Goal: Task Accomplishment & Management: Complete application form

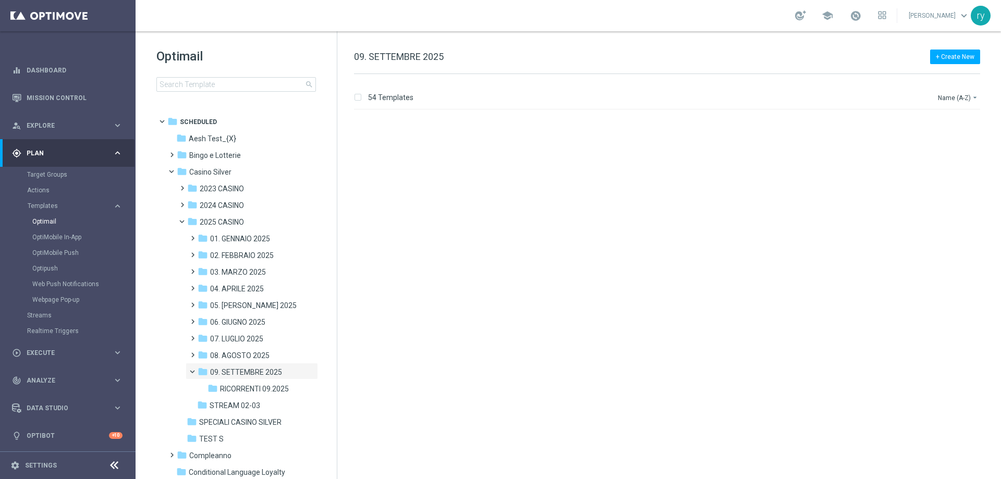
scroll to position [3516, 0]
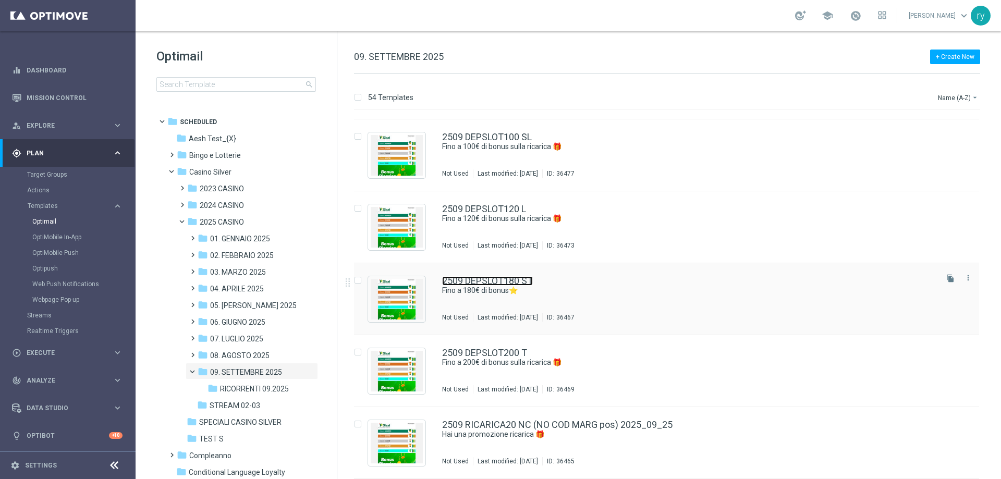
click at [522, 282] on link "2509 DEPSLOT180 ST" at bounding box center [487, 280] width 91 height 9
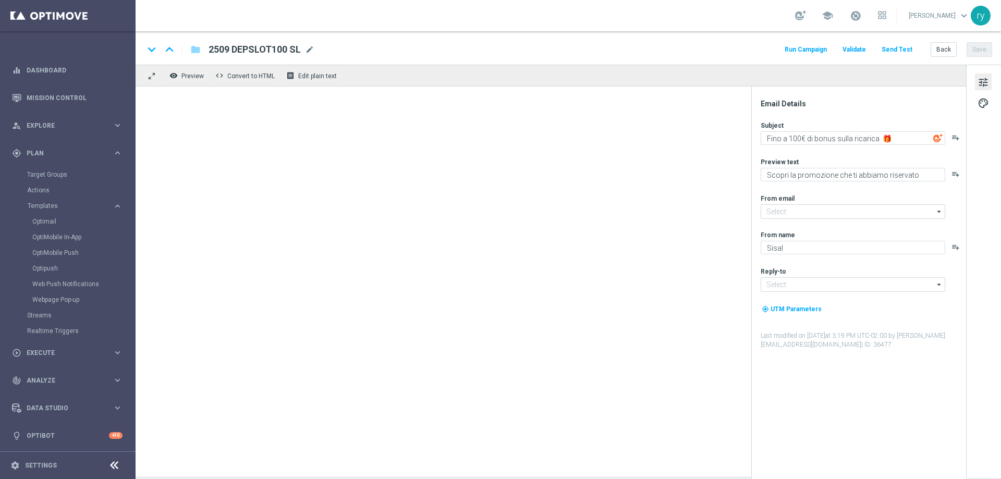
type textarea "Bonus ricarica: fino a 180€ di bonus!"
type textarea "Un bonus incredibile ti aspetta"
type input "[EMAIL_ADDRESS][DOMAIN_NAME]"
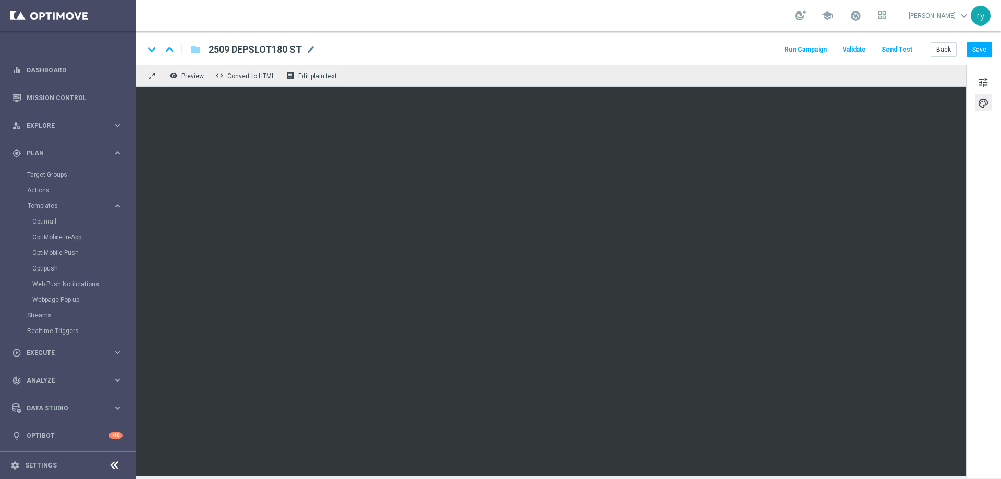
click at [822, 48] on button "Run Campaign" at bounding box center [805, 50] width 45 height 14
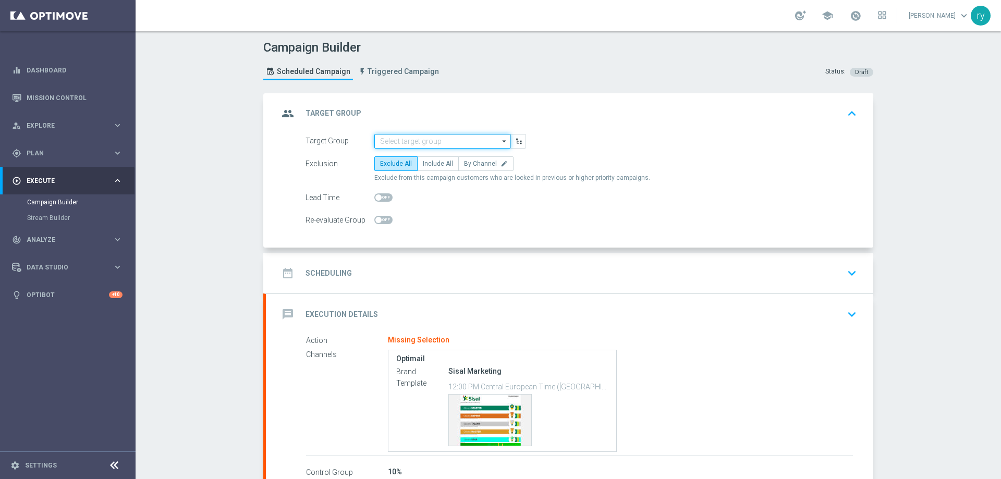
click at [380, 141] on input at bounding box center [442, 141] width 136 height 15
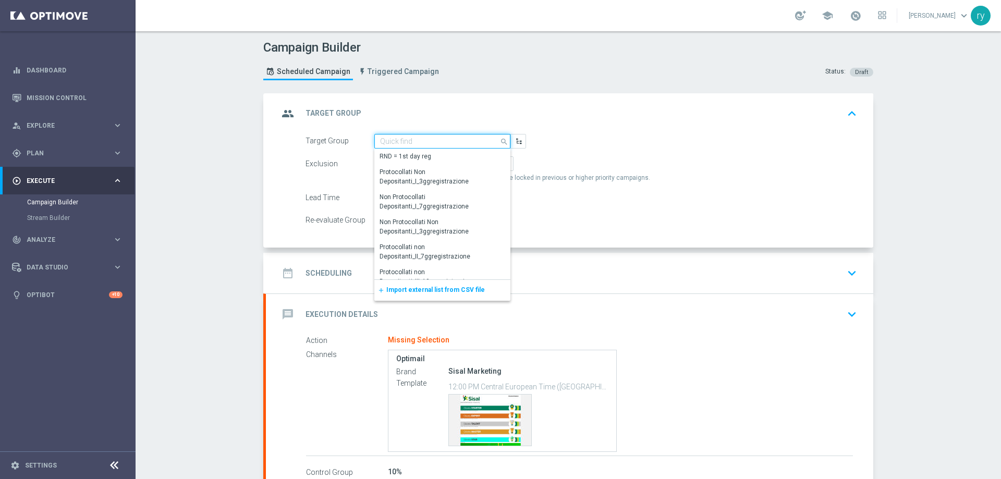
paste input "NO SALDO Active Casinò Silver Moda >60"
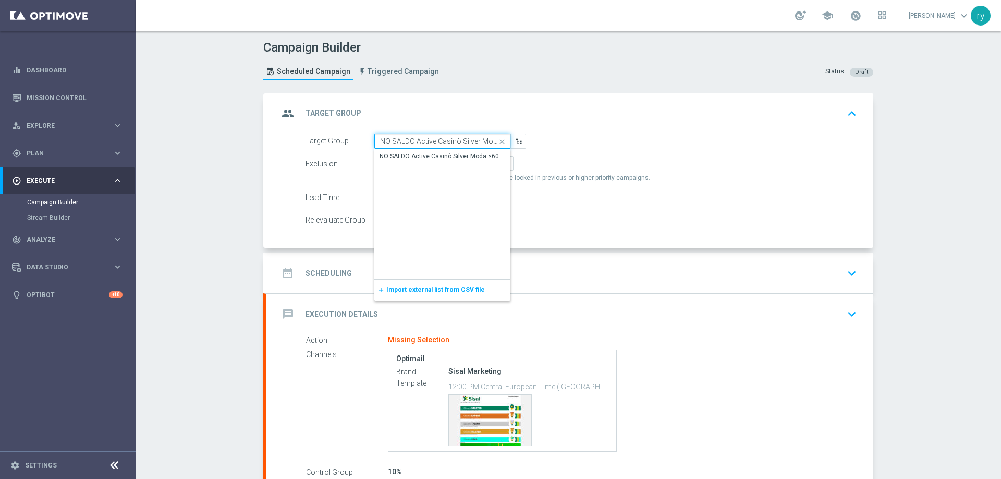
scroll to position [0, 13]
click at [394, 152] on div "NO SALDO Active Casinò Silver Moda >60" at bounding box center [439, 156] width 119 height 9
type input "NO SALDO Active Casinò Silver Moda >60"
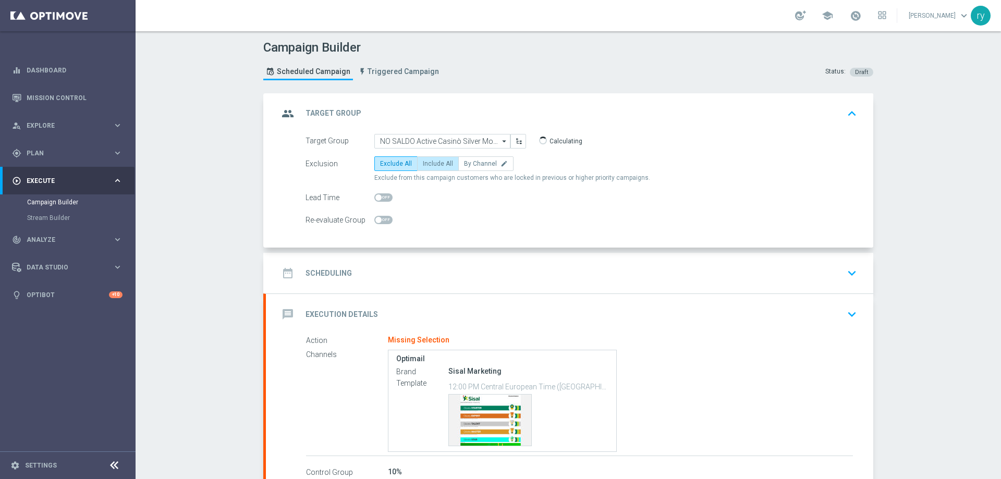
click at [425, 160] on label "Include All" at bounding box center [438, 163] width 42 height 15
click at [425, 162] on input "Include All" at bounding box center [426, 165] width 7 height 7
radio input "true"
click at [401, 272] on div "date_range Scheduling keyboard_arrow_down" at bounding box center [569, 273] width 582 height 20
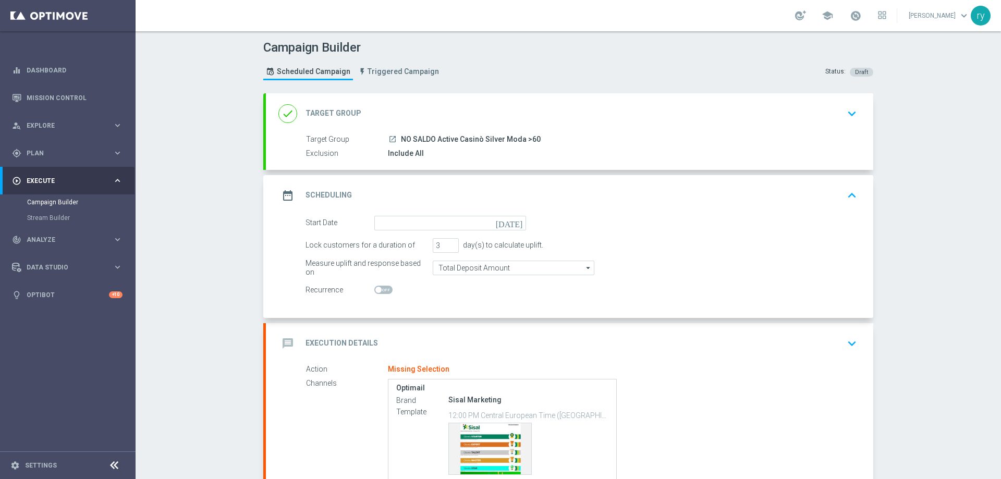
click at [511, 219] on icon "[DATE]" at bounding box center [511, 221] width 31 height 11
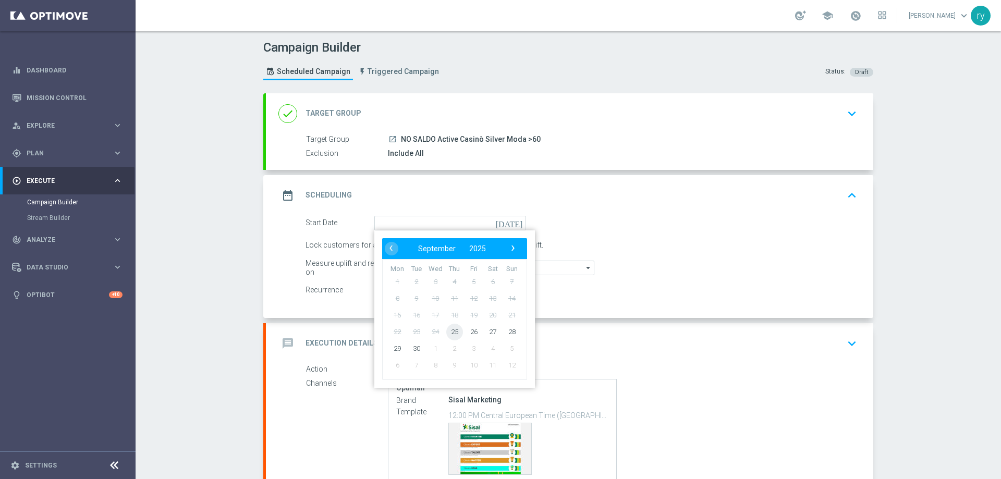
click at [448, 333] on span "25" at bounding box center [454, 331] width 17 height 17
type input "[DATE]"
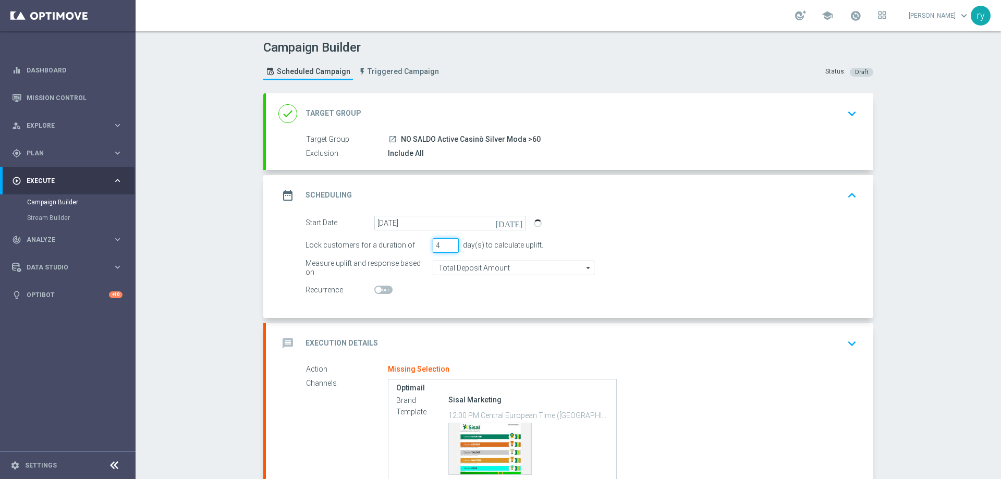
type input "4"
click at [444, 243] on input "4" at bounding box center [446, 245] width 26 height 15
click at [455, 300] on div "Start Date [DATE] [DATE] Lock customers for a duration of 4 day(s) to calculate…" at bounding box center [569, 267] width 607 height 102
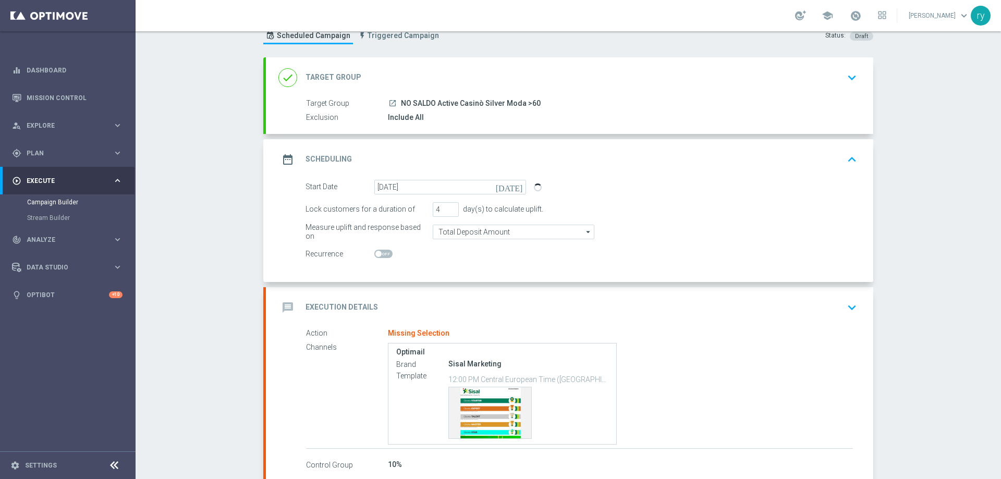
scroll to position [95, 0]
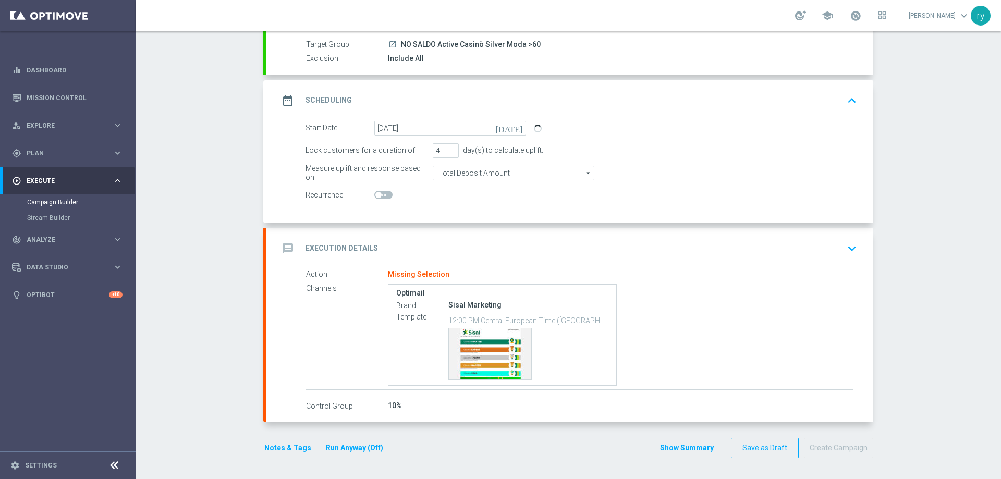
click at [449, 247] on div "message Execution Details keyboard_arrow_down" at bounding box center [569, 249] width 582 height 20
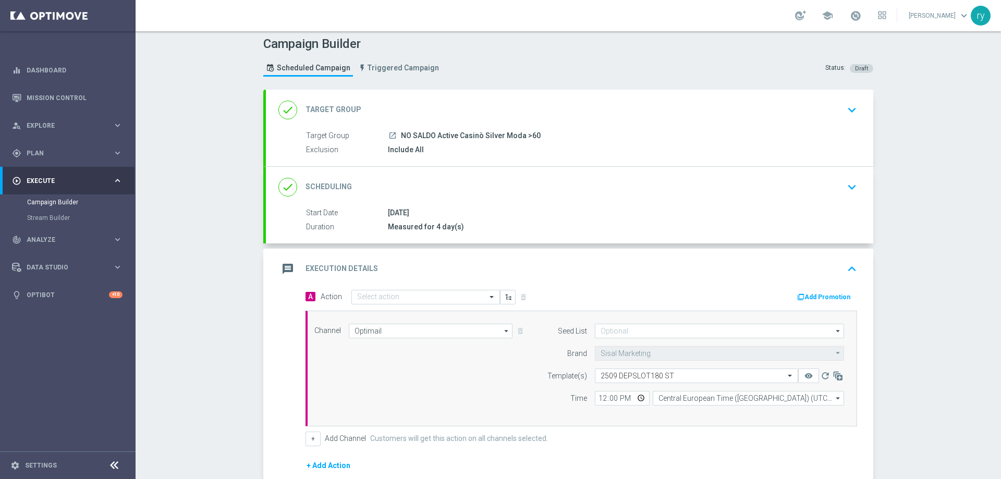
scroll to position [0, 0]
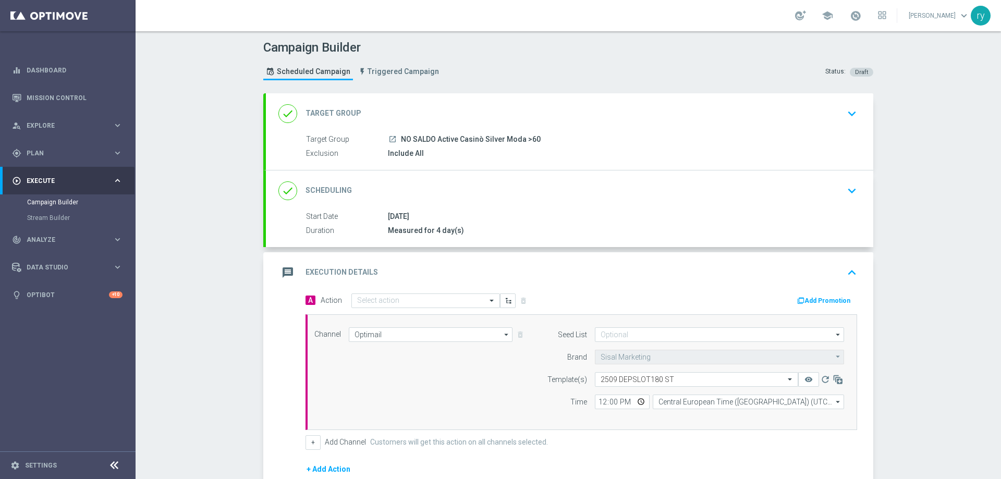
click at [821, 299] on button "Add Promotion" at bounding box center [825, 300] width 58 height 11
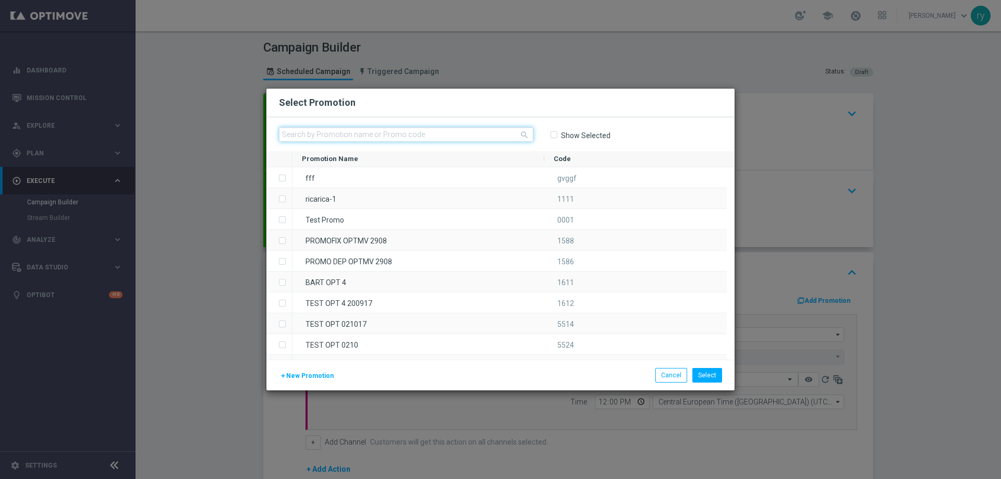
click at [385, 130] on input "text" at bounding box center [406, 134] width 254 height 15
paste input "335456"
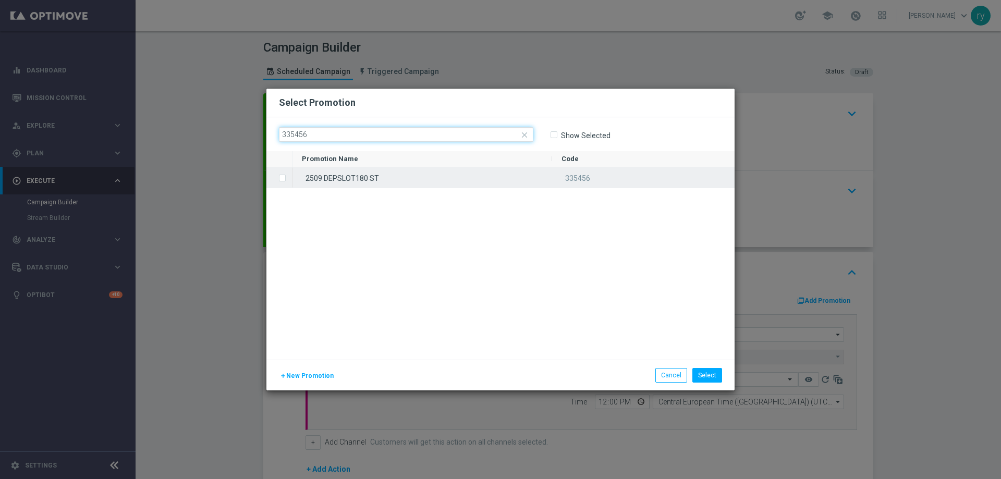
type input "335456"
click at [289, 178] on label "Press SPACE to select this row." at bounding box center [291, 178] width 4 height 9
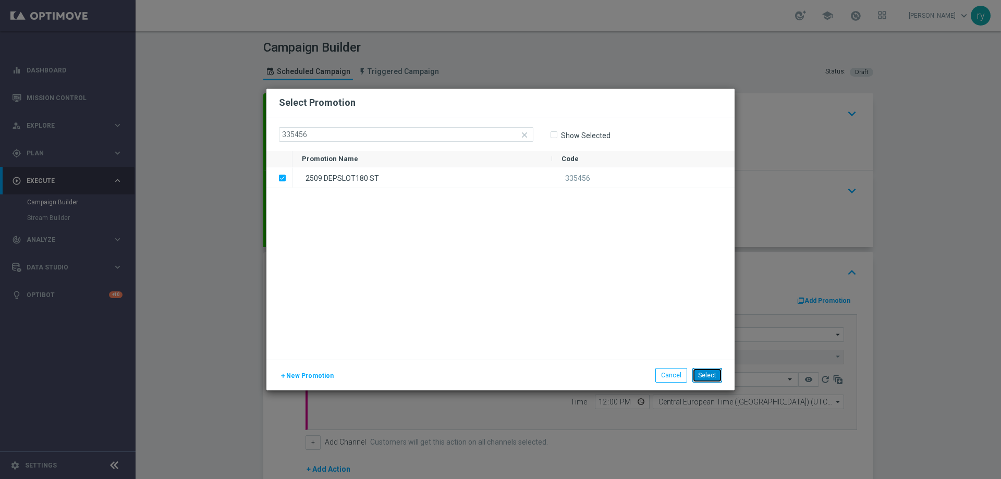
click at [707, 368] on button "Select" at bounding box center [707, 375] width 30 height 15
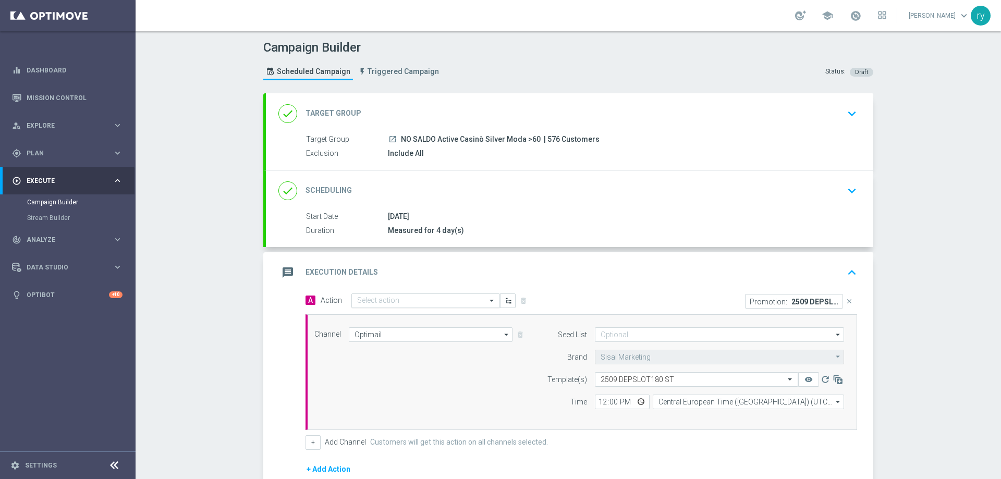
click at [359, 300] on input "text" at bounding box center [415, 301] width 116 height 9
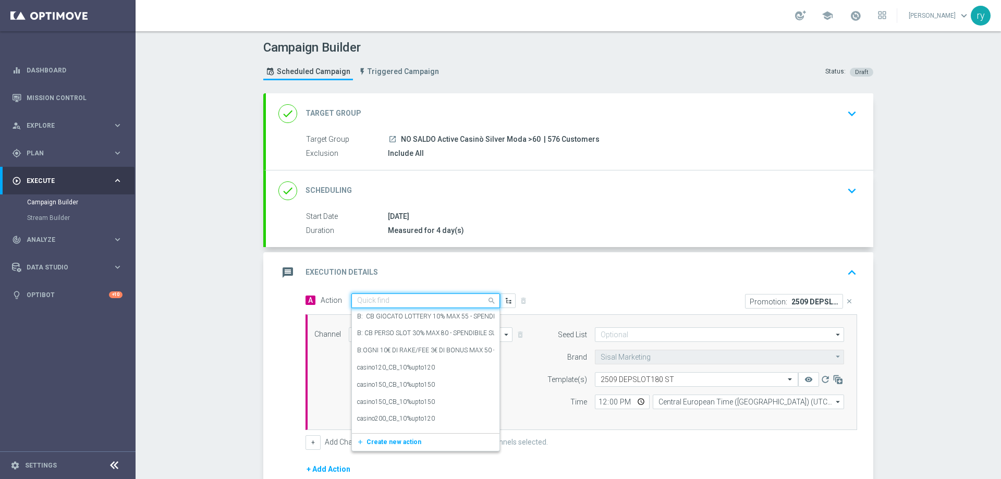
paste input "dep 200€ per 10% fino a 180€"
type input "dep 200€ per 10% fino a 180€"
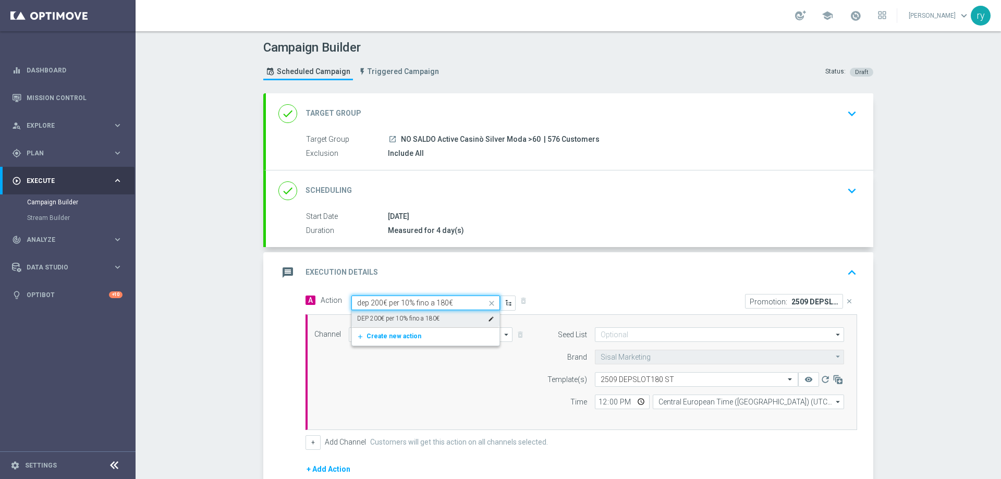
click at [372, 314] on label "DEP 200€ per 10% fino a 180€" at bounding box center [398, 318] width 82 height 9
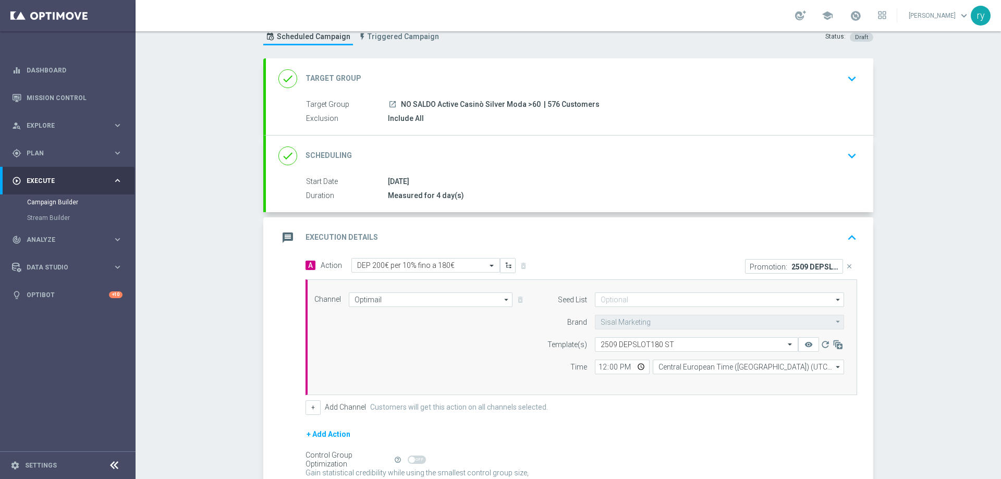
scroll to position [52, 0]
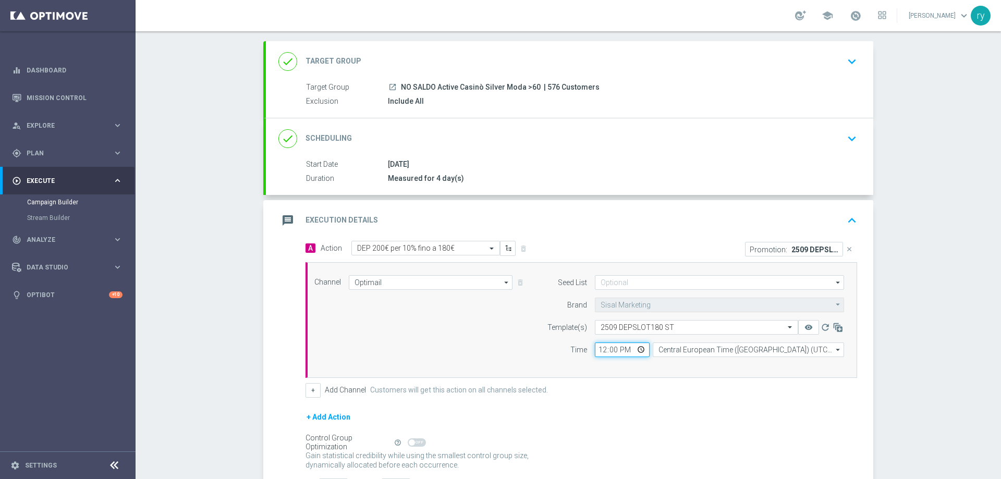
click at [602, 350] on input "12:00" at bounding box center [622, 349] width 55 height 15
type input "18:00"
click at [632, 369] on div "Channel Optimail Optimail arrow_drop_down Drag here to set row groups Drag here…" at bounding box center [581, 320] width 552 height 116
click at [313, 389] on button "+" at bounding box center [312, 390] width 15 height 15
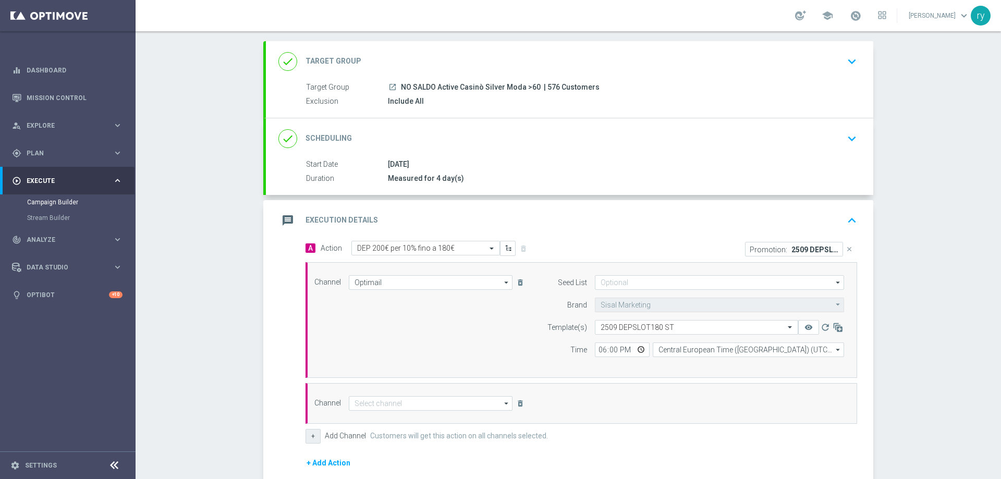
scroll to position [156, 0]
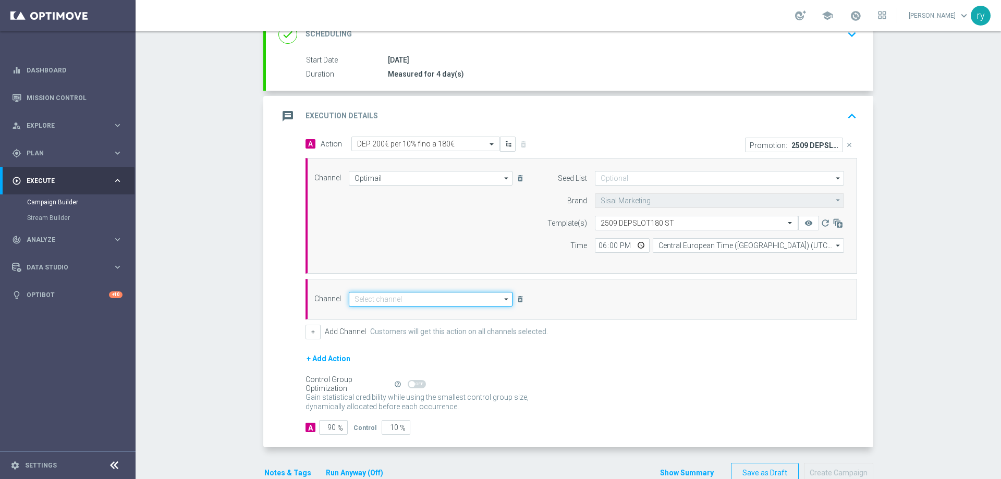
click at [384, 296] on input at bounding box center [431, 299] width 164 height 15
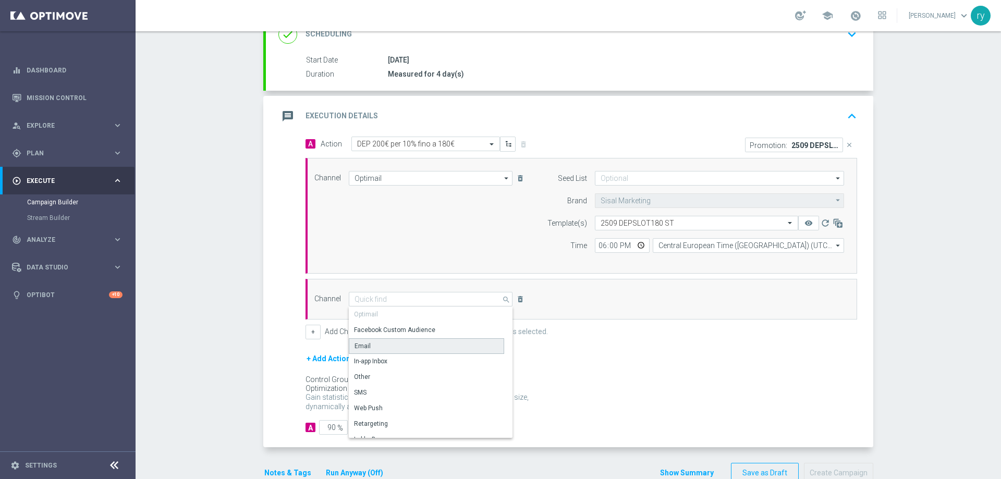
click at [386, 347] on div "Email" at bounding box center [426, 346] width 155 height 16
type input "Email"
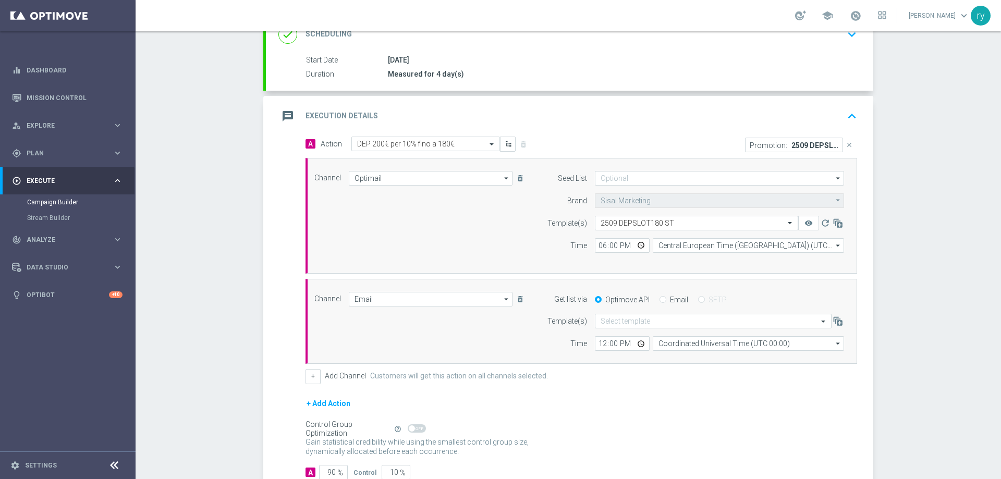
click at [659, 299] on input "Email" at bounding box center [662, 300] width 7 height 7
radio input "true"
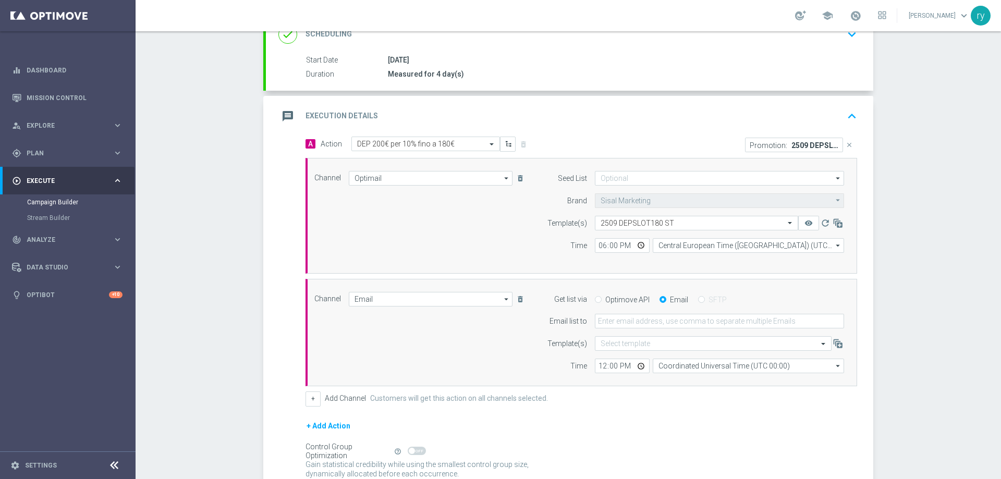
click at [648, 329] on form "Get list via Optimove API Email SFTP Email list to Template(s) Select template …" at bounding box center [693, 333] width 302 height 82
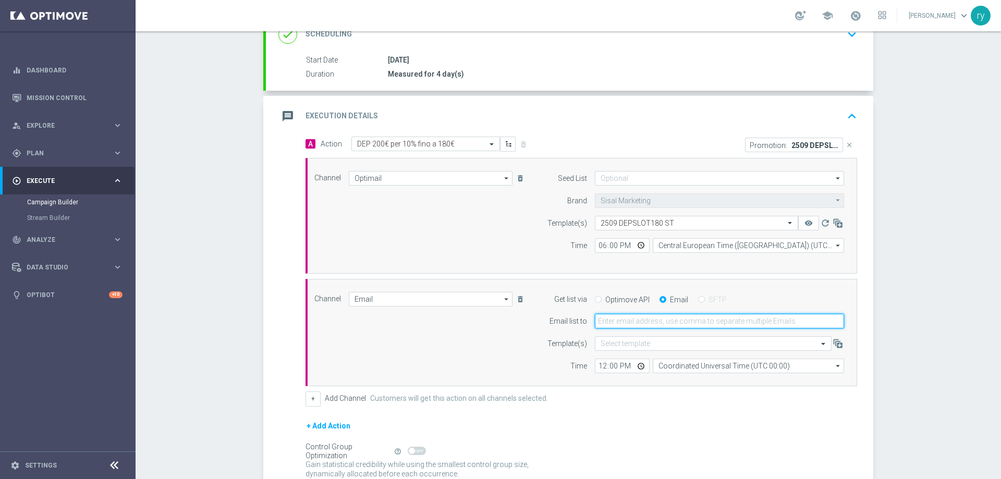
click at [646, 321] on input "email" at bounding box center [719, 321] width 249 height 15
type input "[EMAIL_ADDRESS][DOMAIN_NAME]"
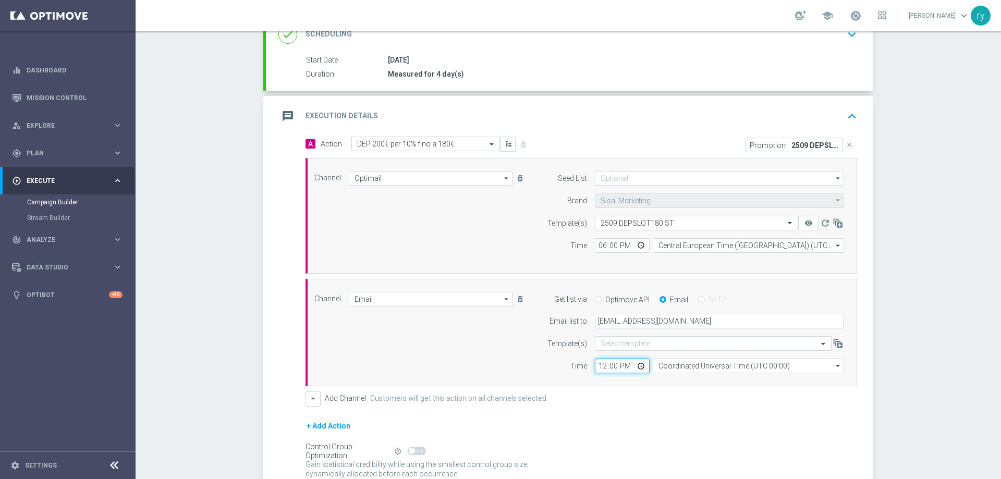
click at [596, 365] on input "12:00" at bounding box center [622, 366] width 55 height 15
type input "18:00"
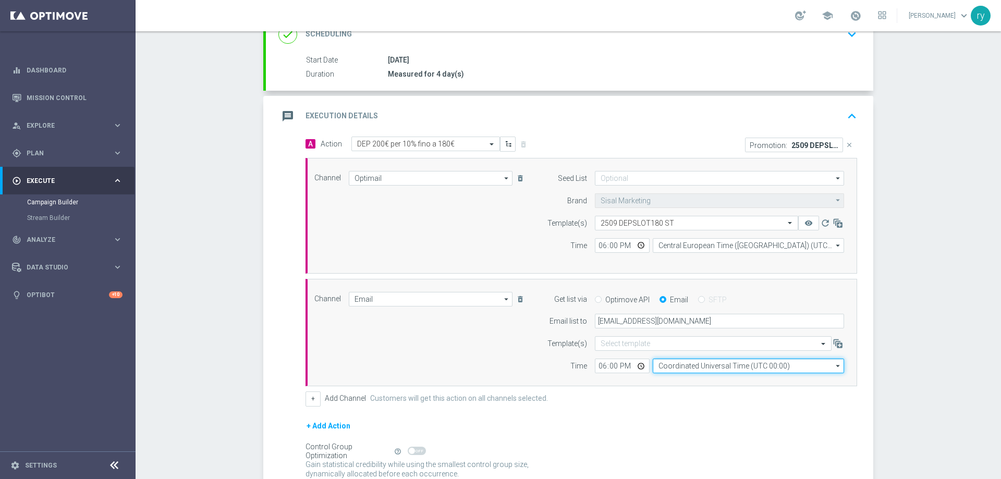
click at [703, 366] on input "Coordinated Universal Time (UTC 00:00)" at bounding box center [748, 366] width 191 height 15
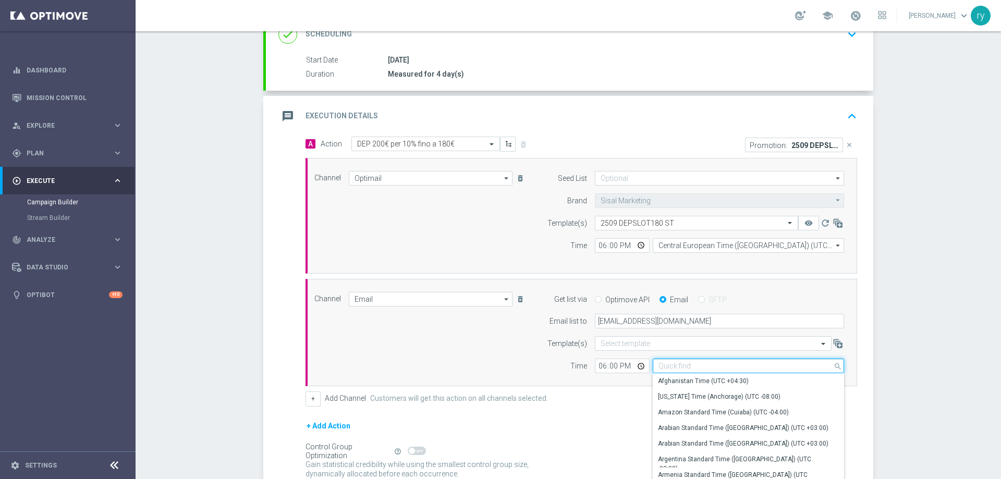
click at [703, 366] on input at bounding box center [748, 366] width 191 height 15
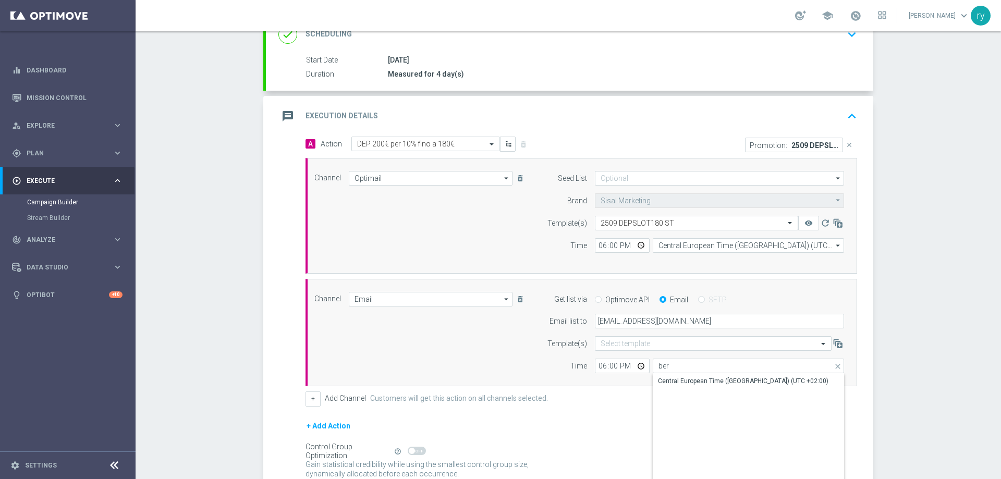
click at [707, 374] on div "Central European Time ([GEOGRAPHIC_DATA]) (UTC +02:00)" at bounding box center [748, 381] width 191 height 15
type input "Central European Time ([GEOGRAPHIC_DATA]) (UTC +02:00)"
click at [704, 380] on div "Channel Email Email arrow_drop_down Drag here to set row groups Drag here to se…" at bounding box center [581, 333] width 552 height 108
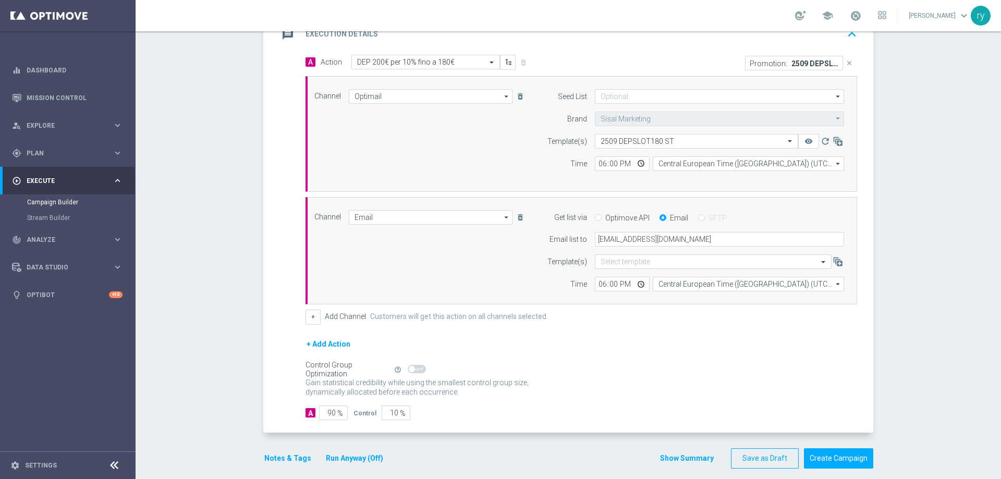
scroll to position [249, 0]
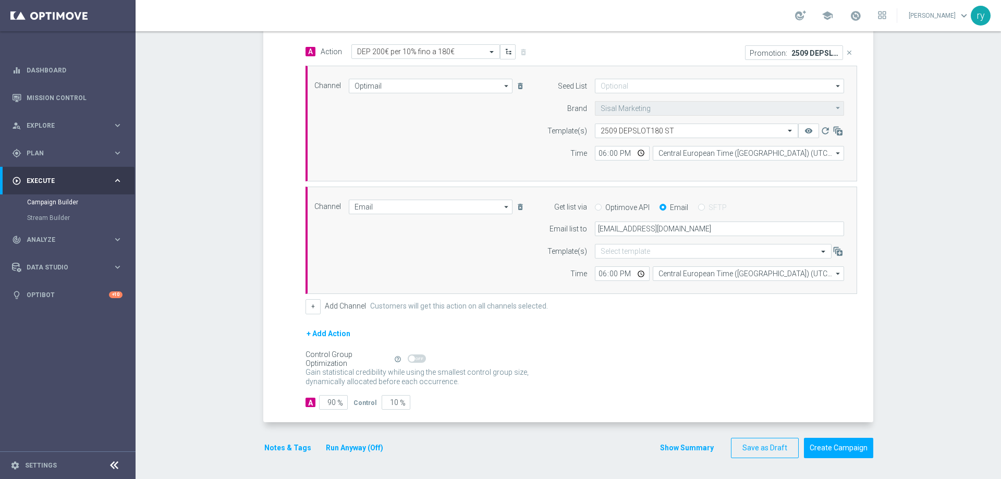
click at [279, 448] on button "Notes & Tags" at bounding box center [287, 448] width 49 height 13
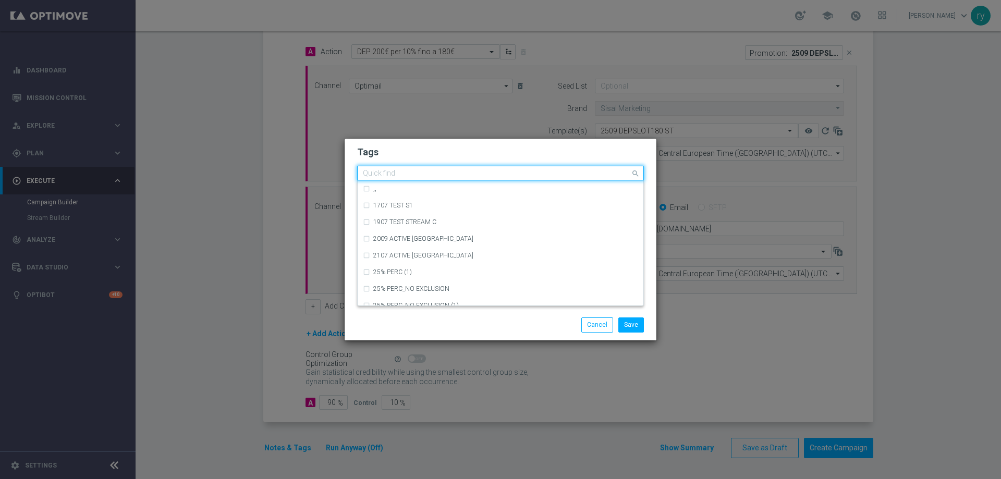
click at [388, 172] on input "text" at bounding box center [496, 173] width 267 height 9
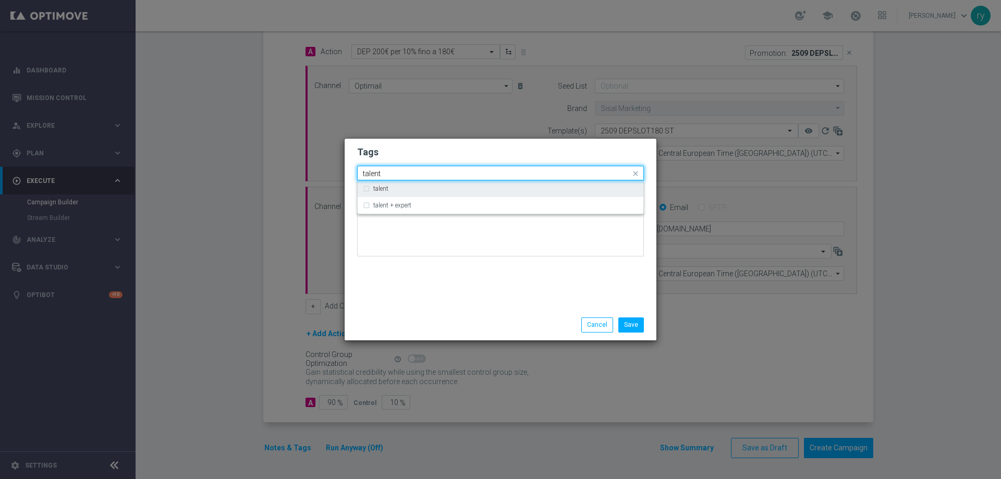
click at [387, 188] on label "talent" at bounding box center [380, 189] width 15 height 6
type input "talent"
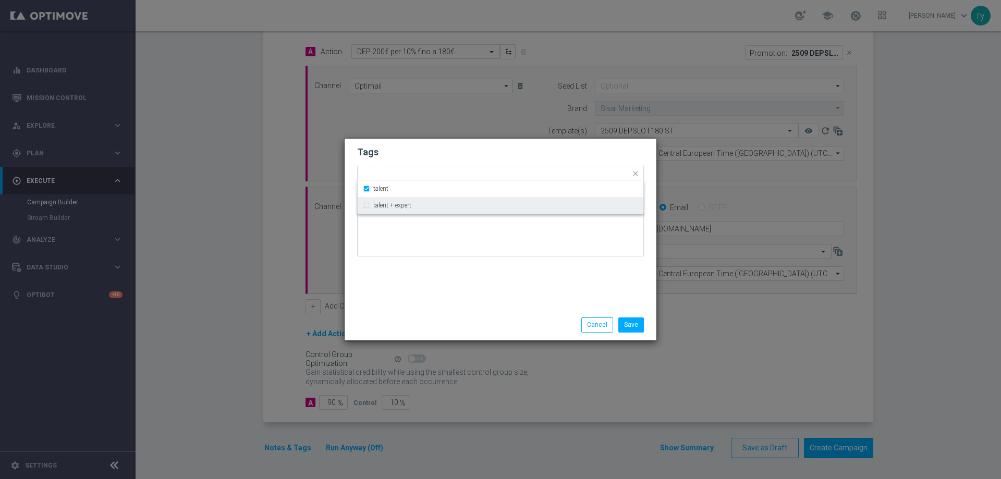
click at [421, 272] on div "Tags Quick find × talent talent talent + expert Notes" at bounding box center [501, 224] width 312 height 171
click at [421, 173] on input "text" at bounding box center [514, 174] width 232 height 9
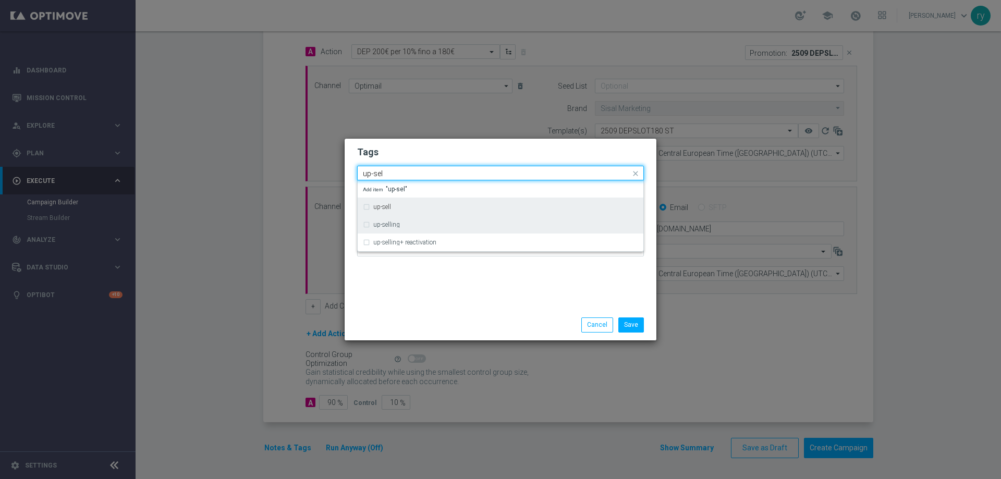
click at [394, 219] on div "up-selling" at bounding box center [500, 224] width 275 height 17
type input "up-sel"
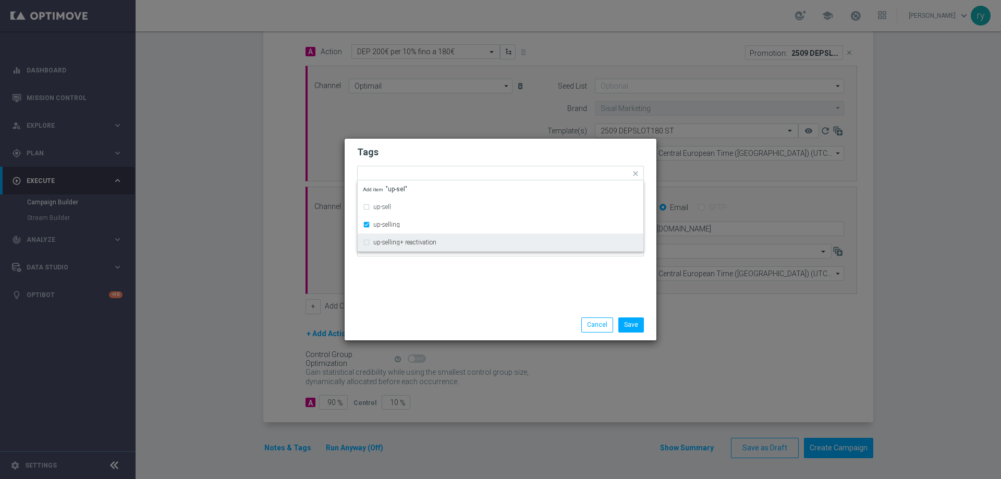
click at [421, 276] on div "Tags Quick find × talent × up-selling up-sell up-selling up-selling+ reactivati…" at bounding box center [501, 224] width 312 height 171
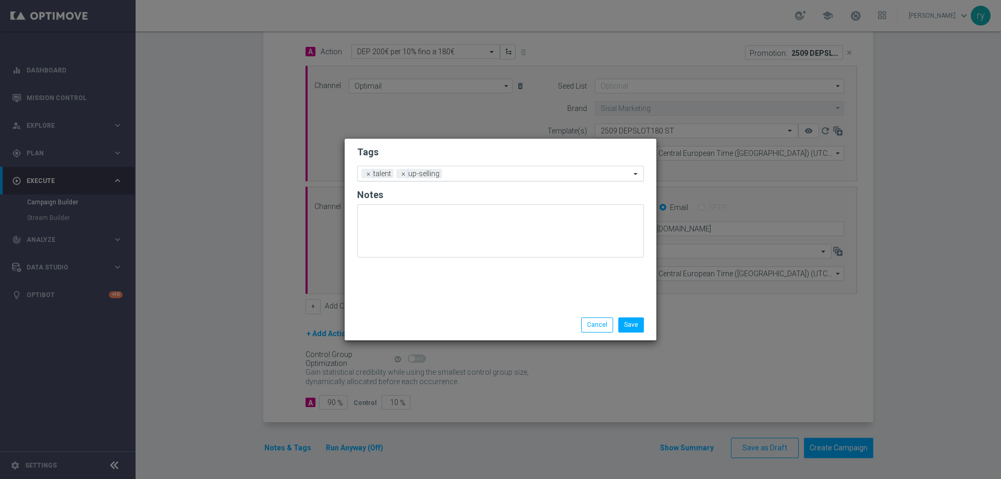
click at [461, 173] on input "text" at bounding box center [538, 174] width 184 height 9
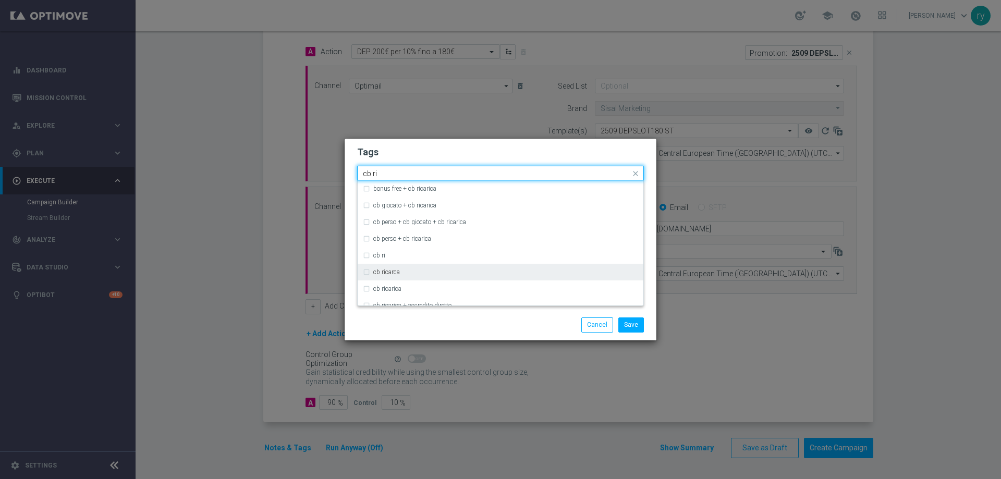
click at [406, 273] on div "cb ricarca" at bounding box center [505, 272] width 265 height 6
type input "cb ri"
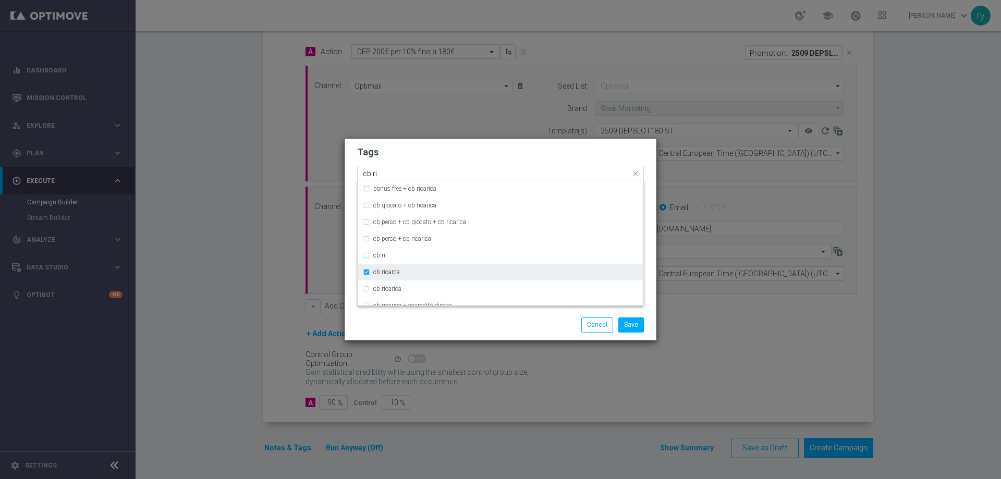
click at [406, 275] on div "cb ricarca" at bounding box center [505, 272] width 265 height 6
click at [404, 287] on div "cb ricarica" at bounding box center [505, 289] width 265 height 6
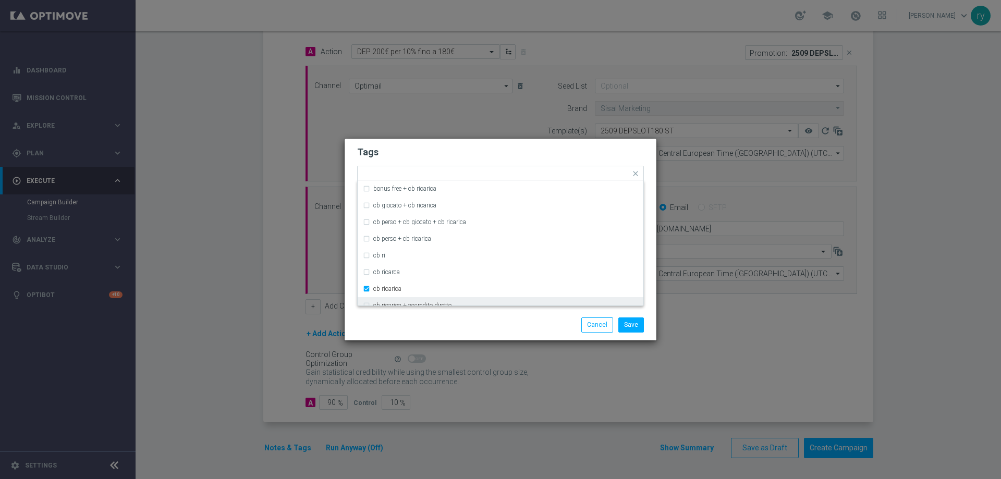
click at [417, 313] on div "Save Cancel" at bounding box center [501, 325] width 312 height 30
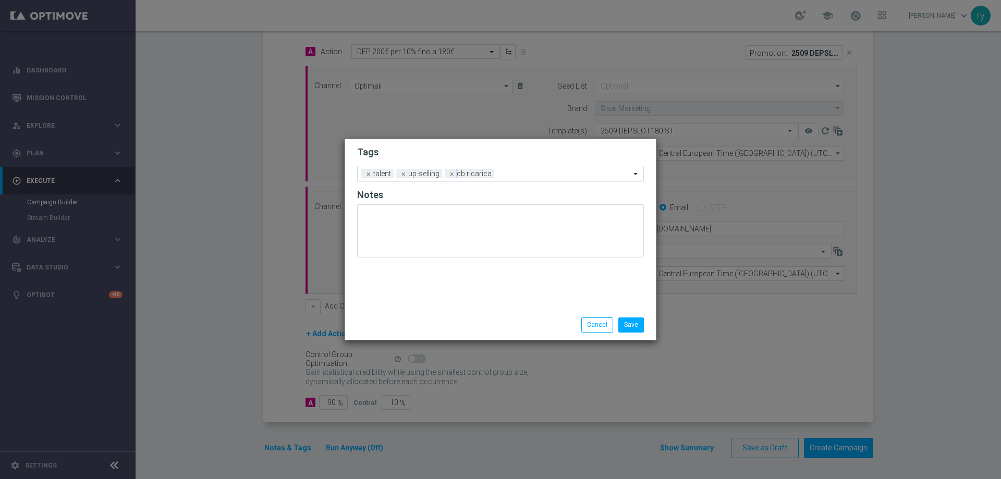
click at [501, 175] on input "text" at bounding box center [564, 174] width 132 height 9
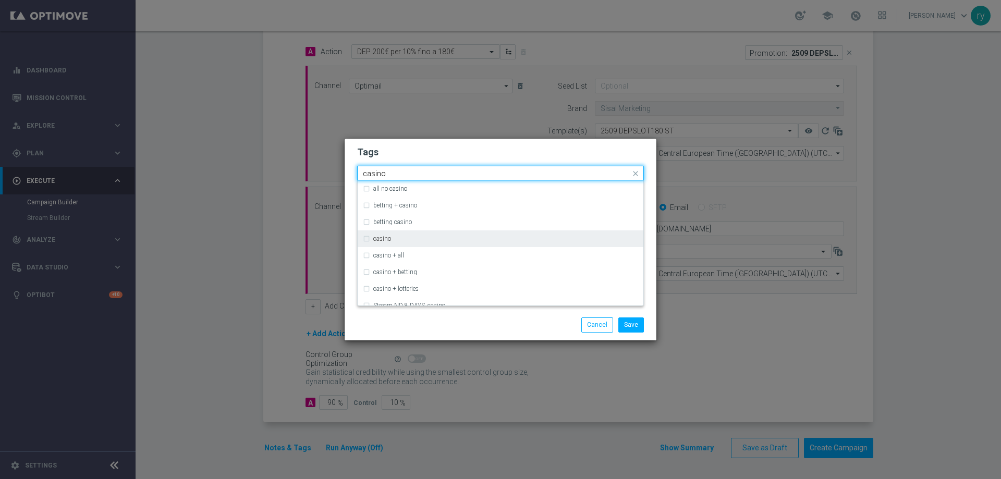
click at [386, 240] on label "casino" at bounding box center [382, 239] width 18 height 6
type input "casino"
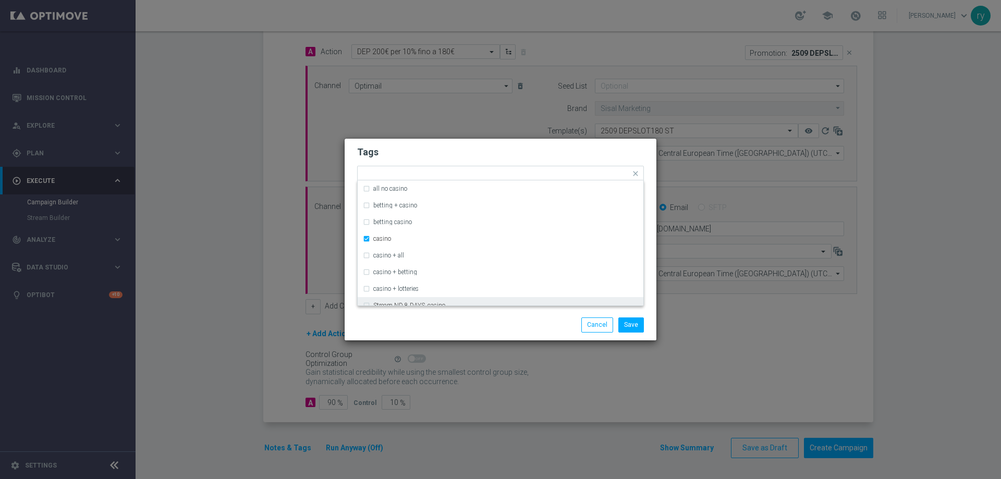
click at [417, 313] on div "Save Cancel" at bounding box center [501, 325] width 312 height 30
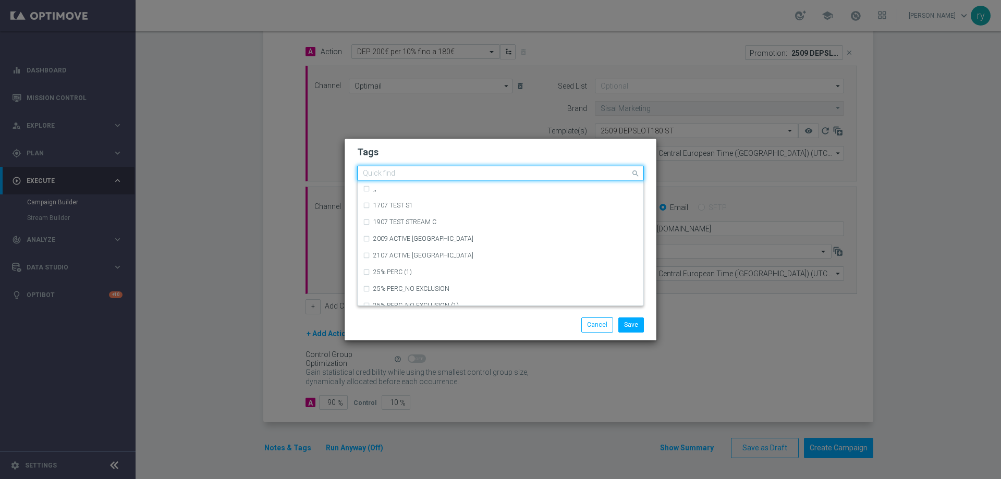
click at [566, 178] on input "text" at bounding box center [496, 173] width 267 height 9
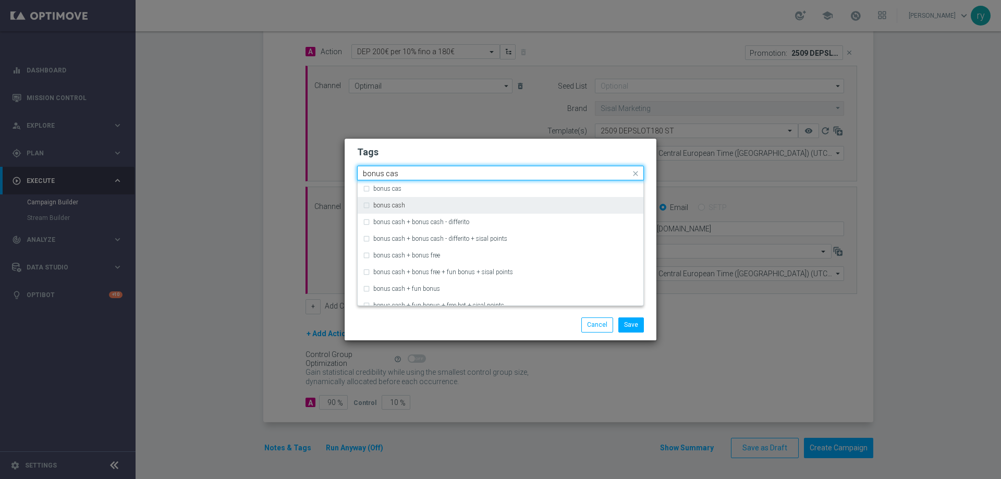
click at [372, 204] on div "bonus cash" at bounding box center [500, 205] width 275 height 17
type input "bonus cas"
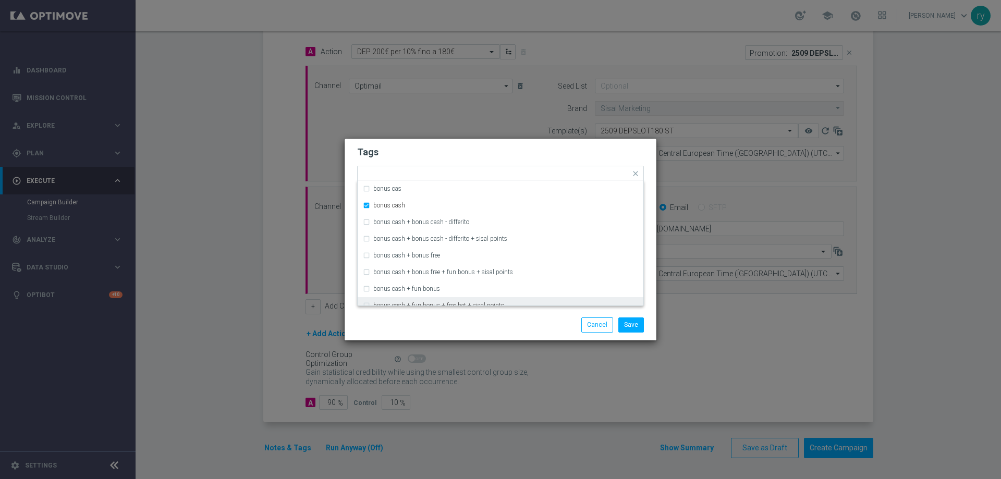
drag, startPoint x: 458, startPoint y: 317, endPoint x: 463, endPoint y: 314, distance: 6.1
click at [459, 317] on div "Save Cancel" at bounding box center [551, 324] width 202 height 15
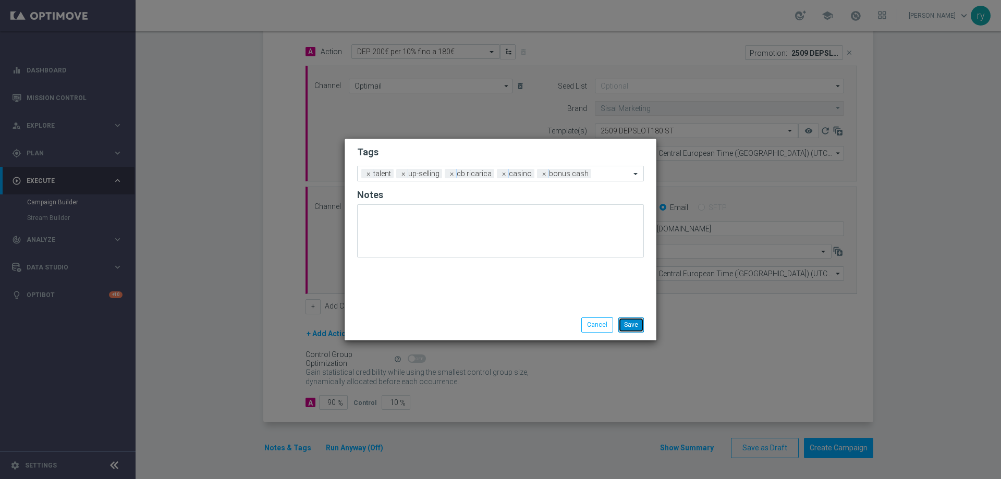
click at [637, 326] on button "Save" at bounding box center [631, 324] width 26 height 15
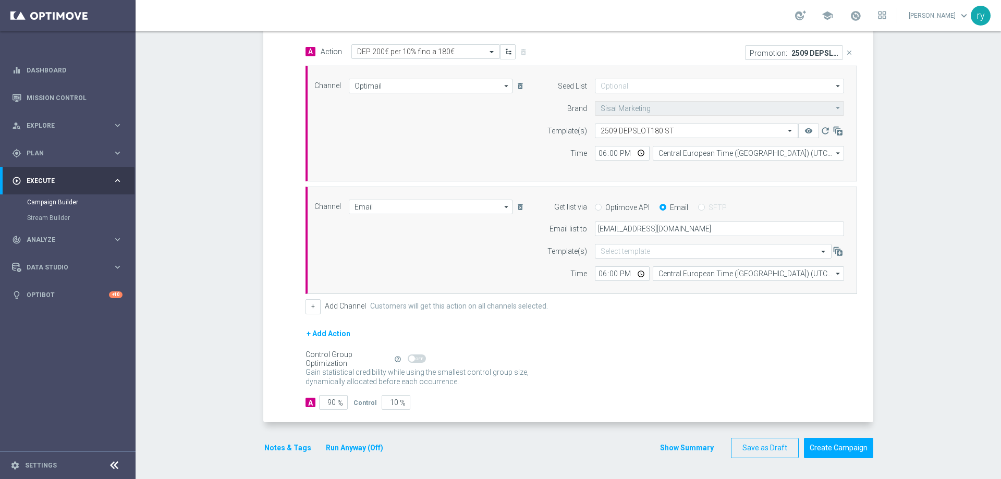
click at [668, 447] on button "Show Summary" at bounding box center [686, 448] width 55 height 12
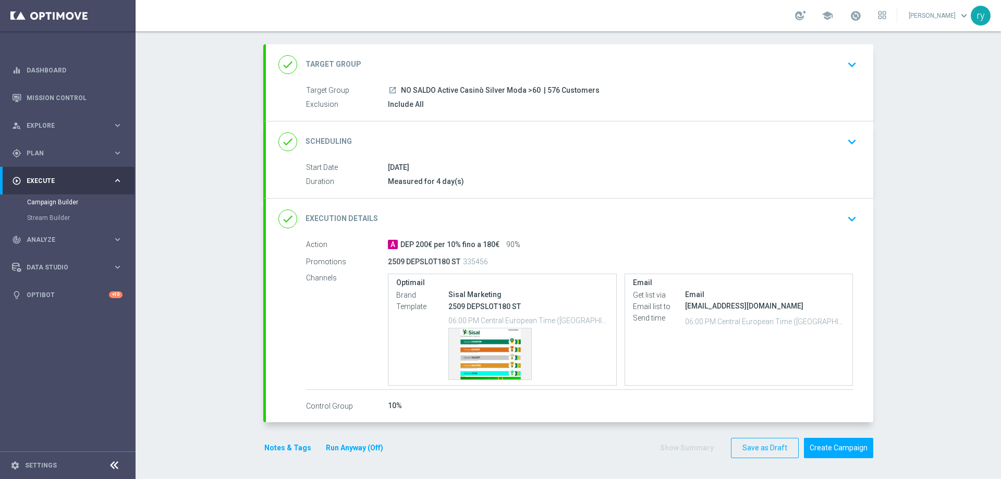
scroll to position [49, 0]
click at [568, 143] on div "done Scheduling keyboard_arrow_down" at bounding box center [569, 142] width 582 height 20
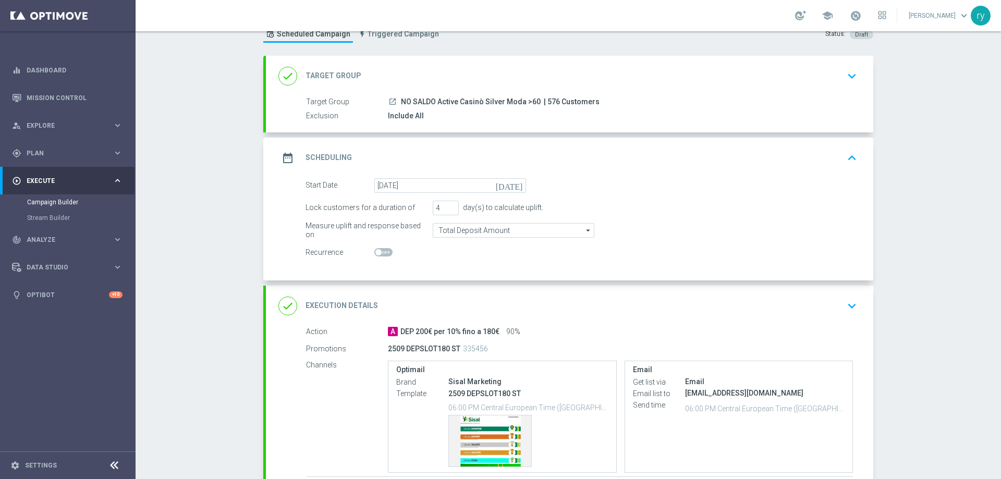
click at [568, 143] on div "date_range Scheduling keyboard_arrow_up Start Date [DATE] Duration Measured for…" at bounding box center [569, 209] width 607 height 143
click at [567, 143] on div "date_range Scheduling keyboard_arrow_up" at bounding box center [569, 158] width 607 height 41
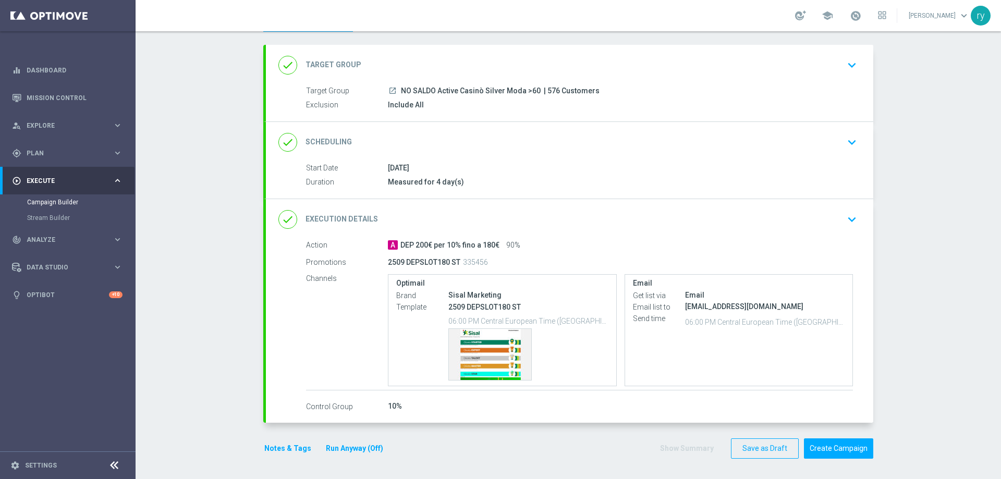
scroll to position [49, 0]
click at [828, 439] on button "Create Campaign" at bounding box center [838, 448] width 69 height 20
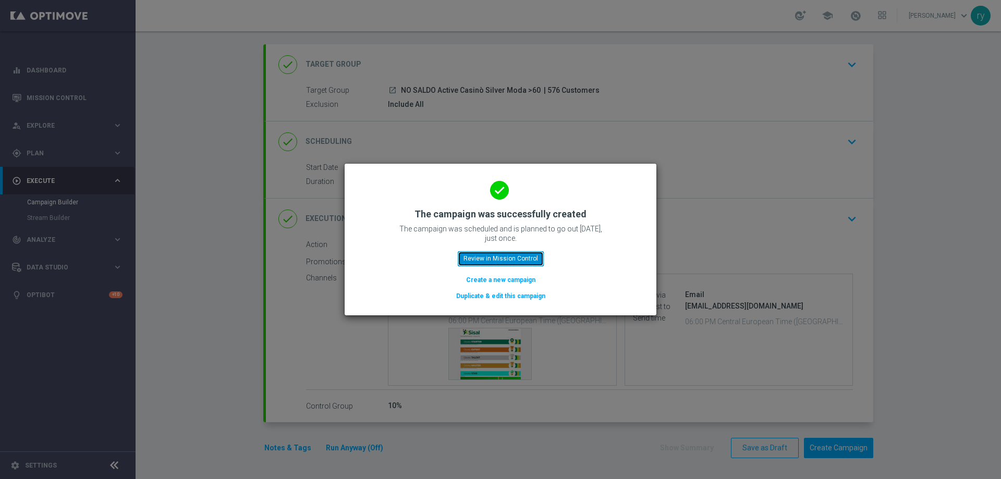
click at [515, 256] on button "Review in Mission Control" at bounding box center [501, 258] width 86 height 15
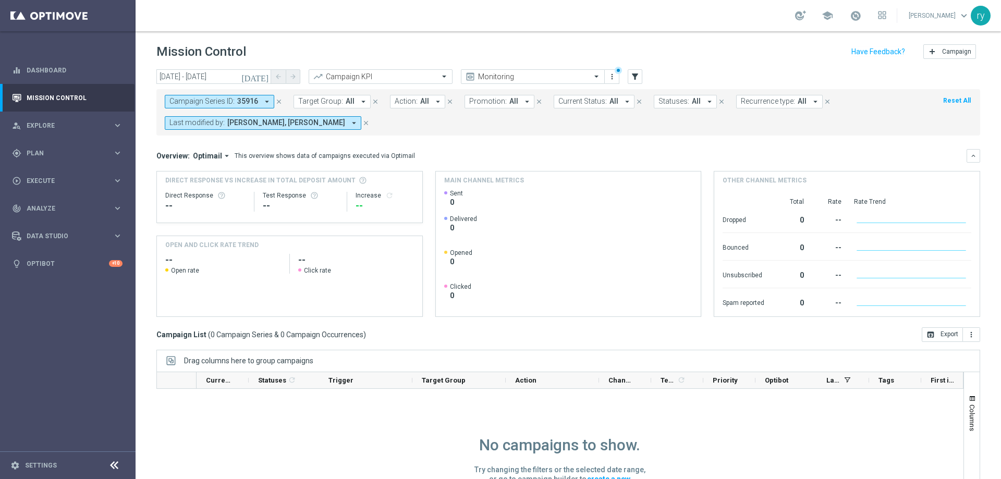
click at [365, 125] on icon "close" at bounding box center [365, 122] width 7 height 7
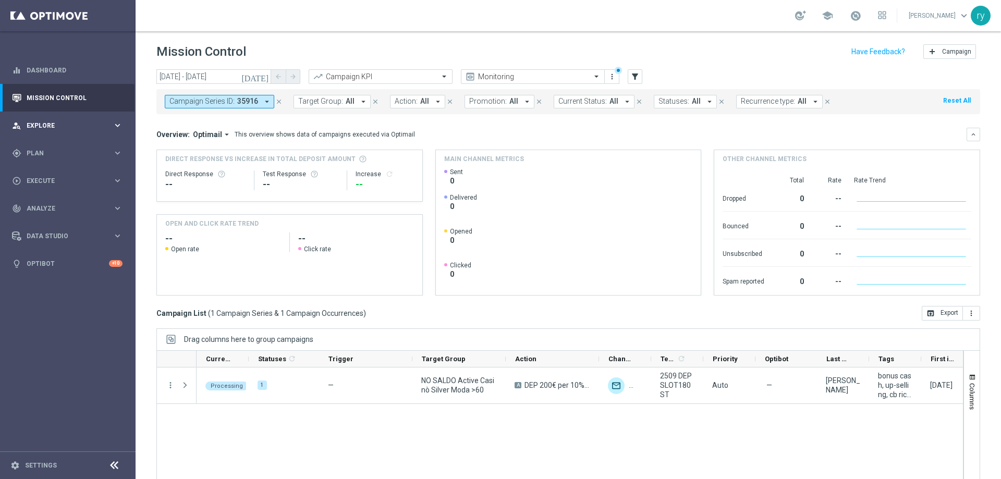
click at [103, 137] on div "person_search Explore keyboard_arrow_right" at bounding box center [67, 126] width 134 height 28
click at [89, 278] on span "Plan" at bounding box center [70, 278] width 86 height 6
click at [63, 223] on link "Optimail" at bounding box center [70, 221] width 76 height 8
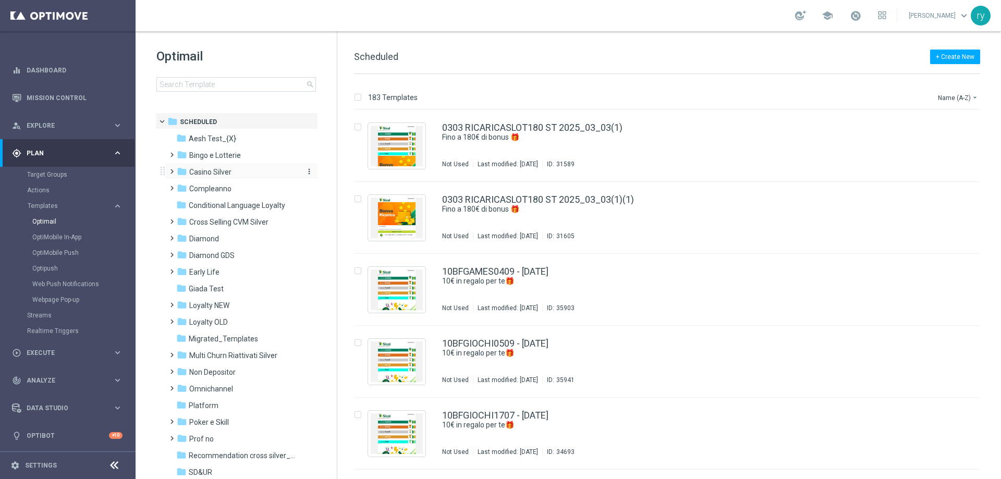
click at [223, 178] on div "folder Casino Silver" at bounding box center [237, 172] width 120 height 12
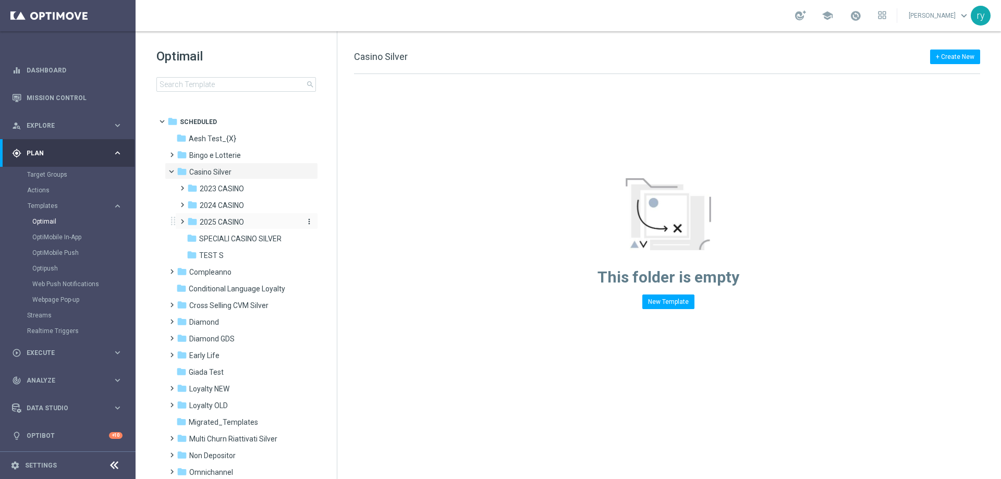
click at [223, 224] on span "2025 CASINO" at bounding box center [222, 221] width 44 height 9
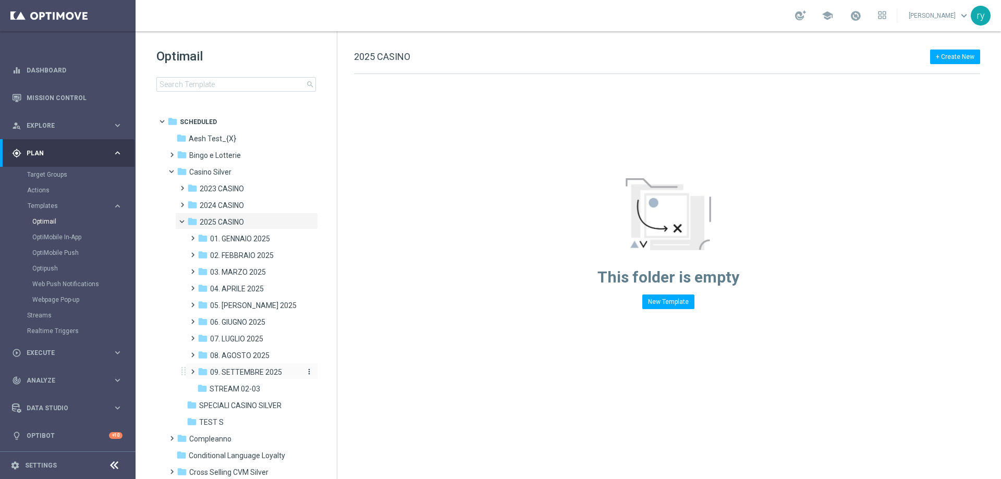
click at [239, 373] on span "09. SETTEMBRE 2025" at bounding box center [246, 372] width 72 height 9
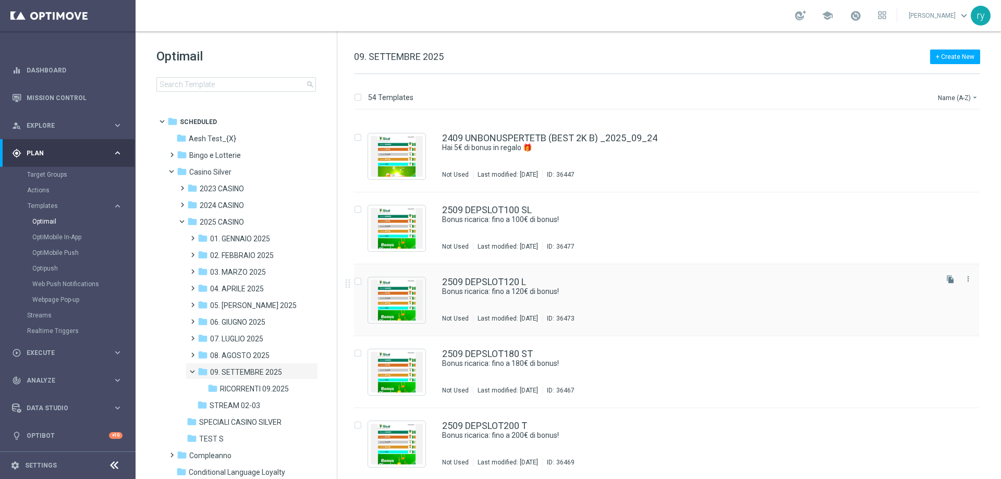
scroll to position [3487, 0]
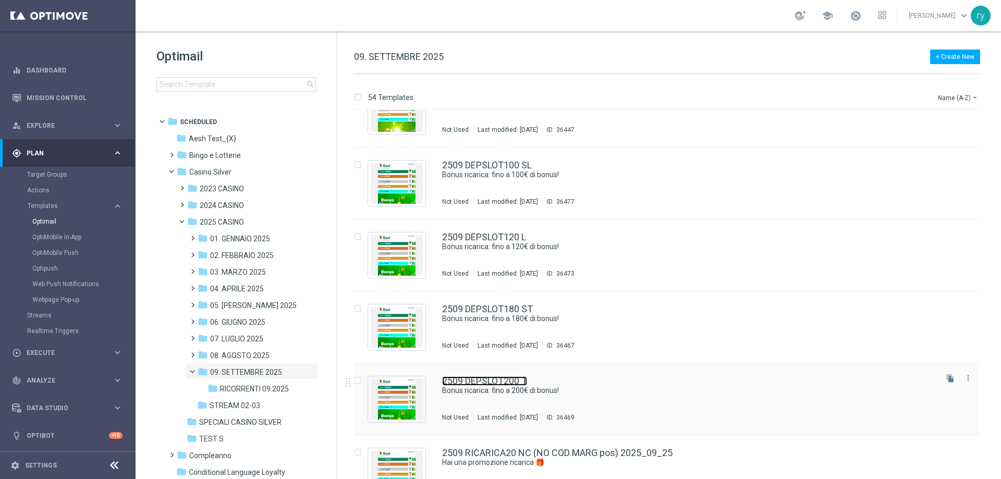
click at [489, 378] on link "2509 DEPSLOT200 T" at bounding box center [484, 380] width 85 height 9
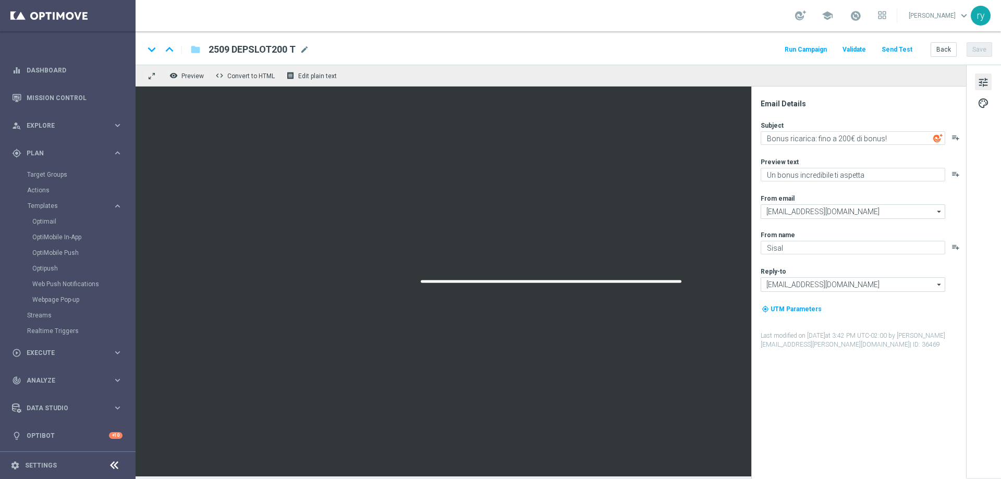
click at [803, 49] on button "Run Campaign" at bounding box center [805, 50] width 45 height 14
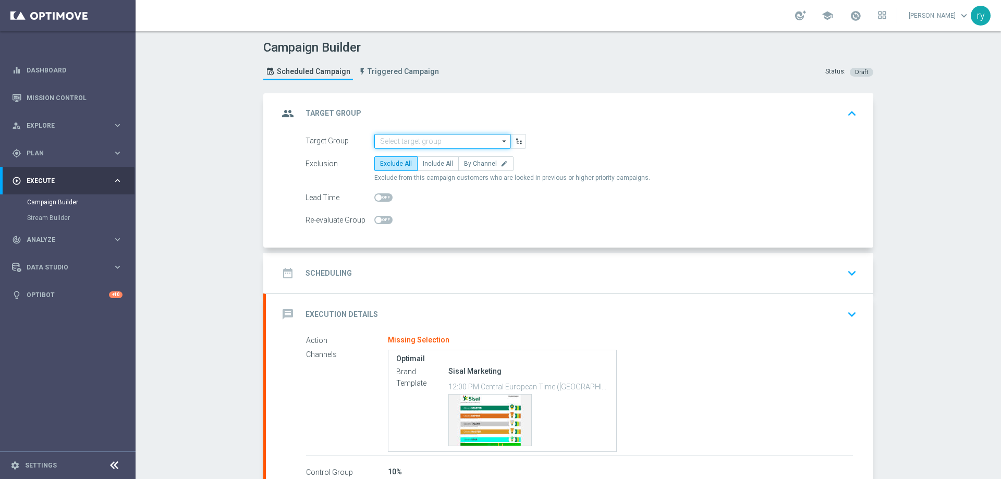
click at [384, 134] on input at bounding box center [442, 141] width 136 height 15
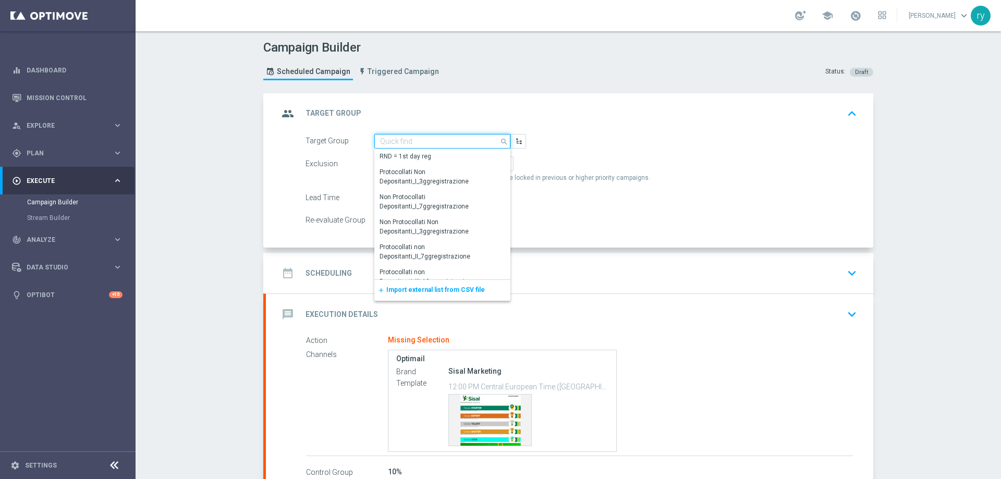
paste input "NO SALDO Active Casinò Silver Moda 30-59,99"
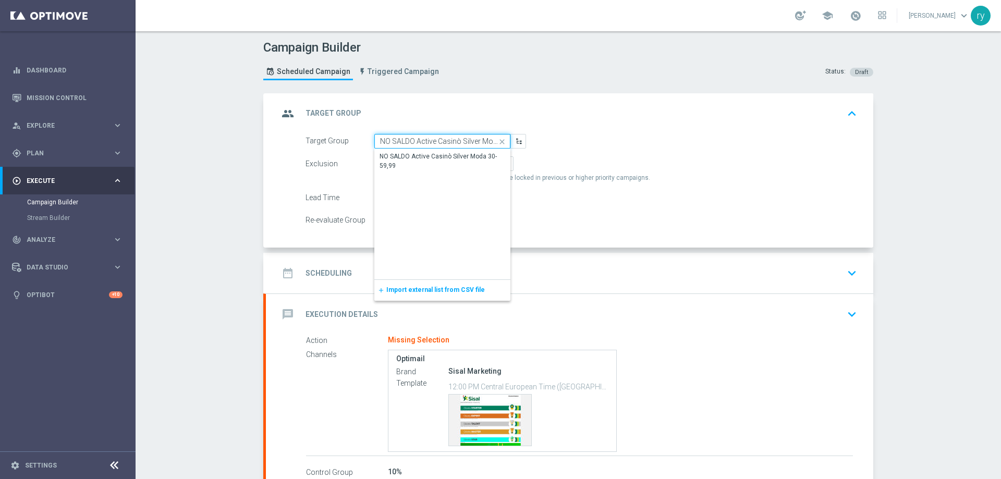
scroll to position [0, 29]
click at [394, 150] on div "NO SALDO Active Casinò Silver Moda 30-59,99" at bounding box center [442, 161] width 136 height 24
type input "NO SALDO Active Casinò Silver Moda 30-59,99"
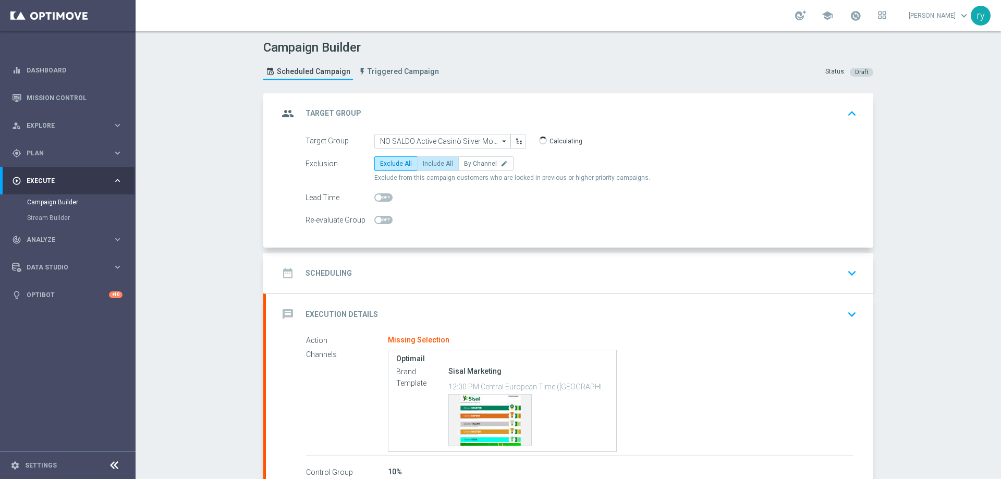
click at [418, 158] on label "Include All" at bounding box center [438, 163] width 42 height 15
click at [423, 162] on input "Include All" at bounding box center [426, 165] width 7 height 7
radio input "true"
click at [457, 265] on div "date_range Scheduling keyboard_arrow_down" at bounding box center [569, 273] width 582 height 20
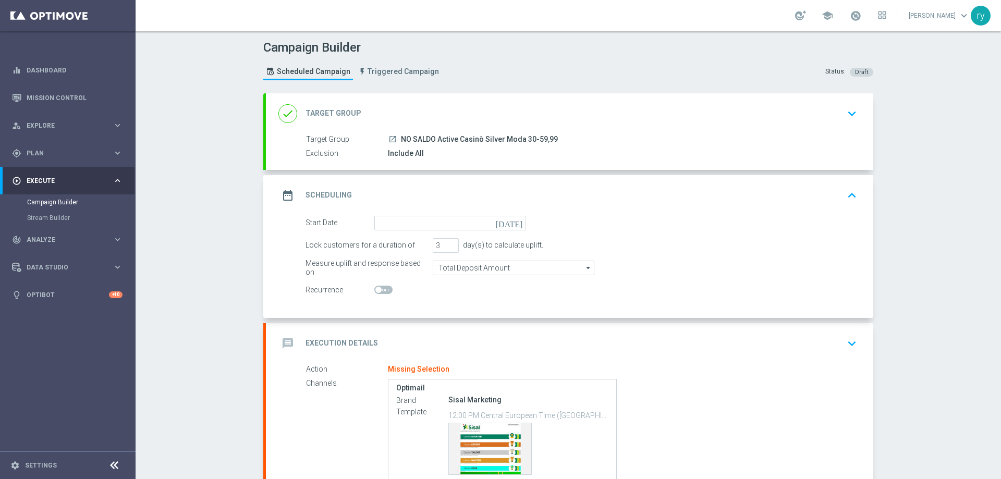
click at [512, 222] on icon "[DATE]" at bounding box center [511, 221] width 31 height 11
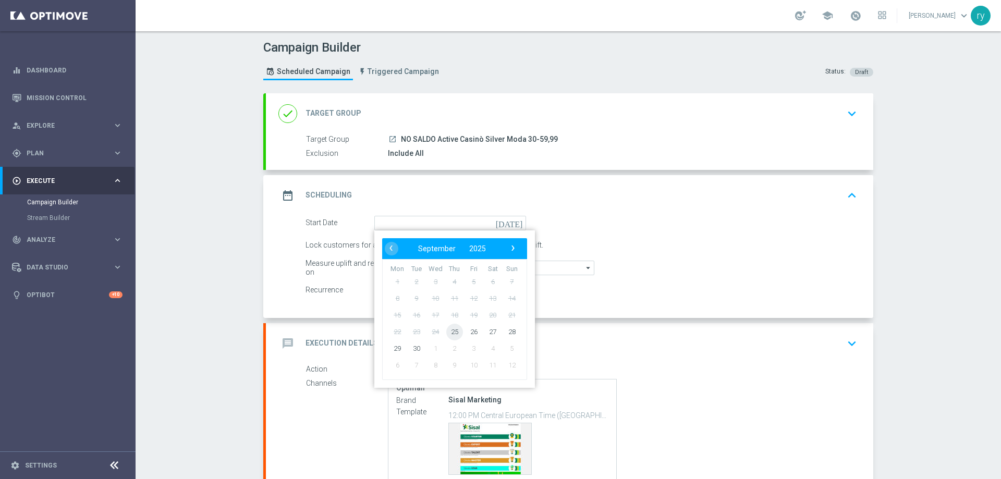
click at [454, 330] on span "25" at bounding box center [454, 331] width 17 height 17
type input "[DATE]"
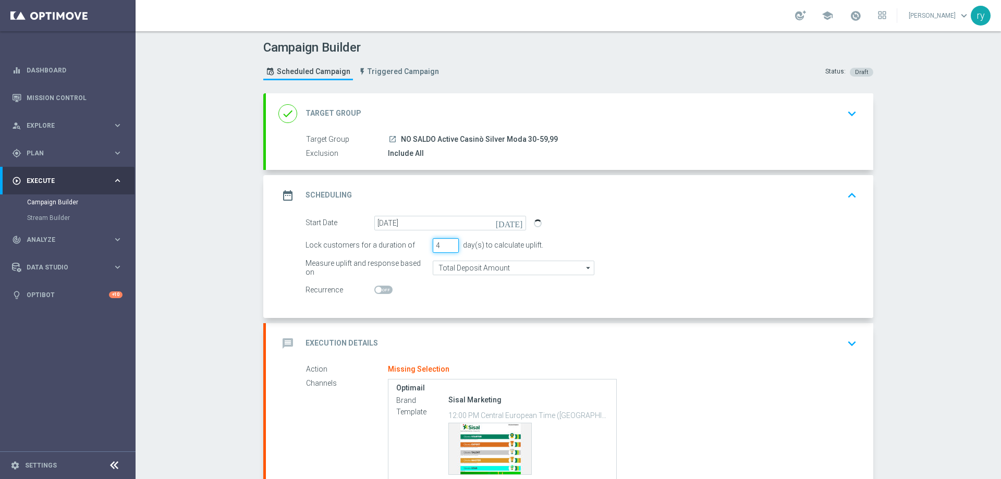
type input "4"
click at [451, 243] on input "4" at bounding box center [446, 245] width 26 height 15
click at [461, 296] on div at bounding box center [450, 290] width 152 height 15
click at [434, 354] on div "message Execution Details keyboard_arrow_down" at bounding box center [569, 343] width 607 height 41
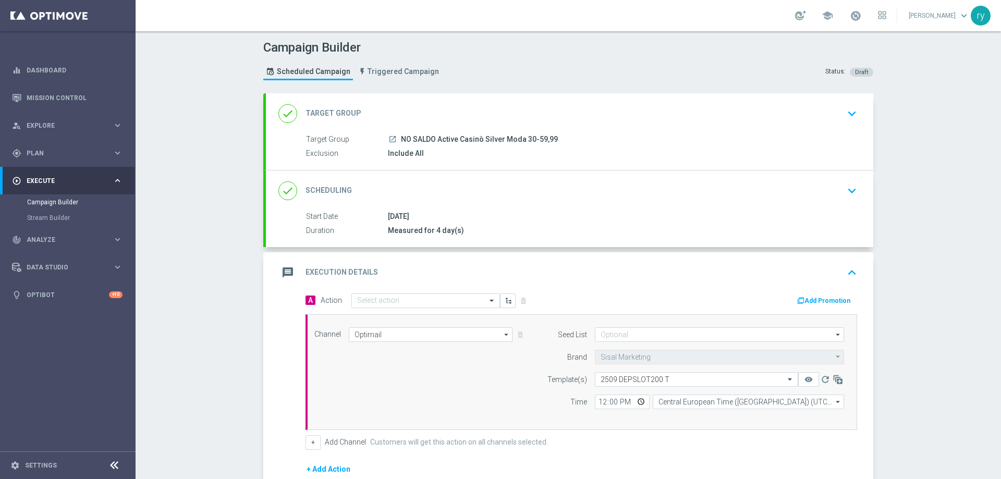
click at [806, 298] on button "Add Promotion" at bounding box center [825, 300] width 58 height 11
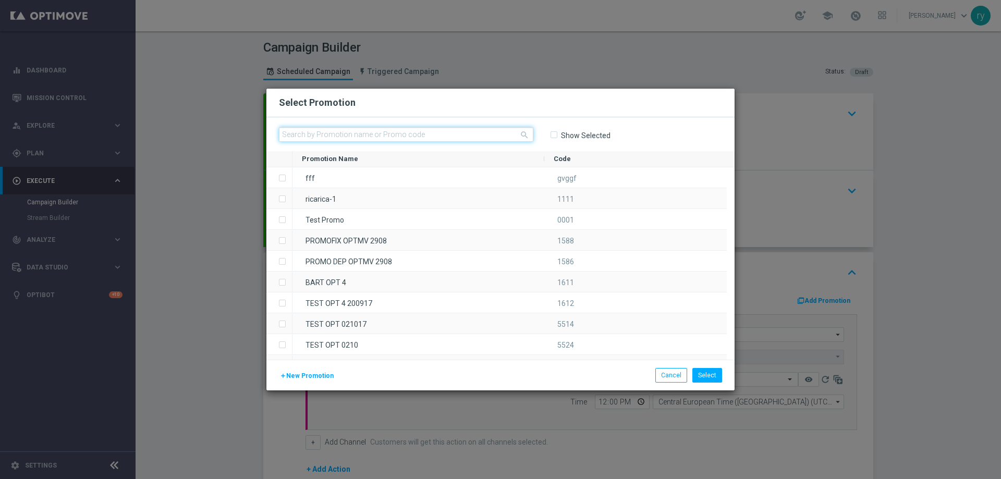
click at [323, 131] on input "text" at bounding box center [406, 134] width 254 height 15
paste input "335457"
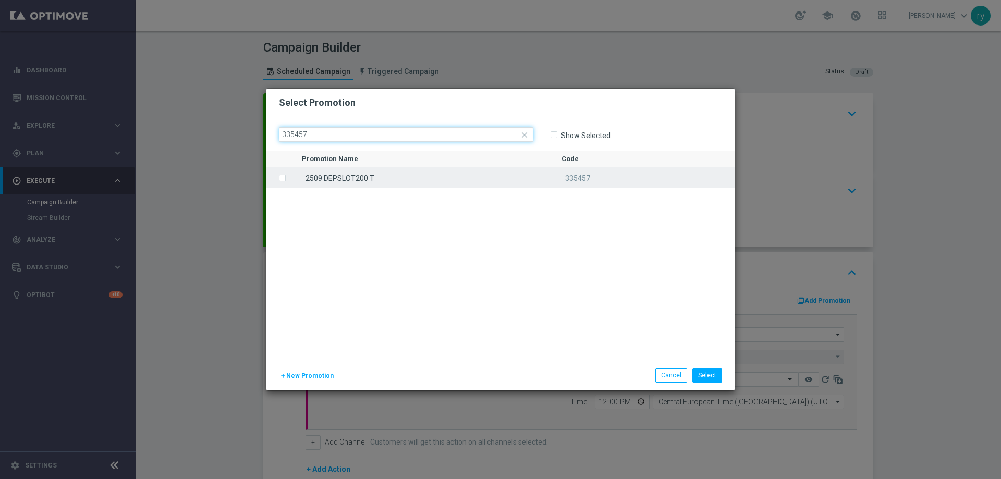
type input "335457"
click at [289, 180] on label "Press SPACE to select this row." at bounding box center [291, 178] width 4 height 9
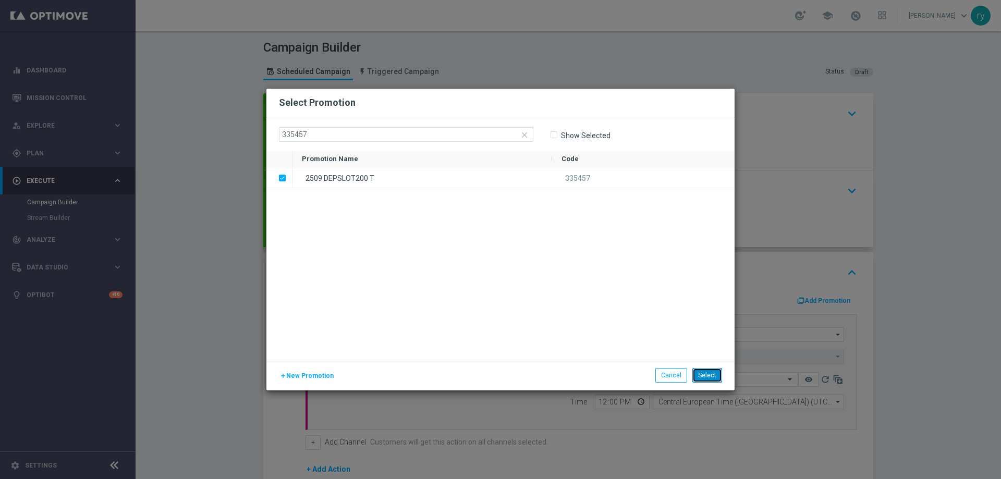
click at [714, 377] on button "Select" at bounding box center [707, 375] width 30 height 15
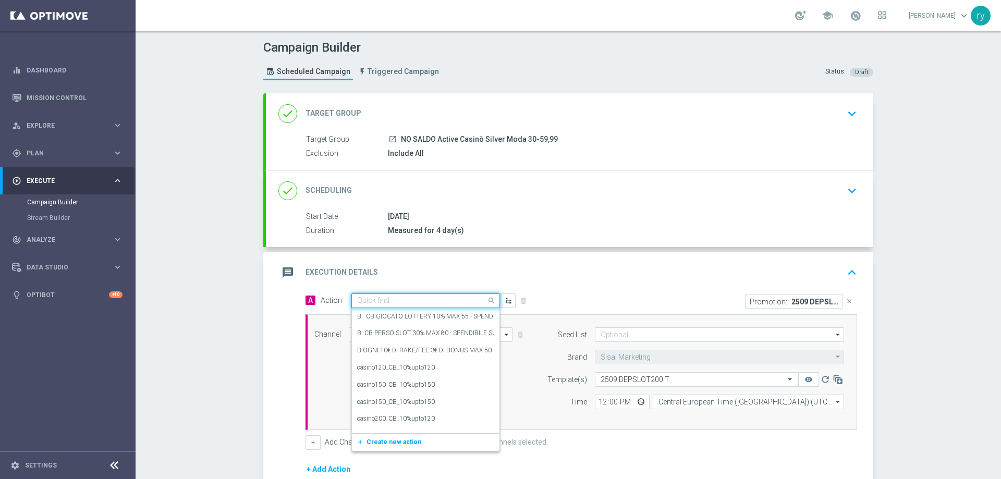
click at [371, 302] on input "text" at bounding box center [415, 301] width 116 height 9
paste input "dep 60€ per 20% fino a 200€"
type input "dep 60€ per 20% fino a 200€"
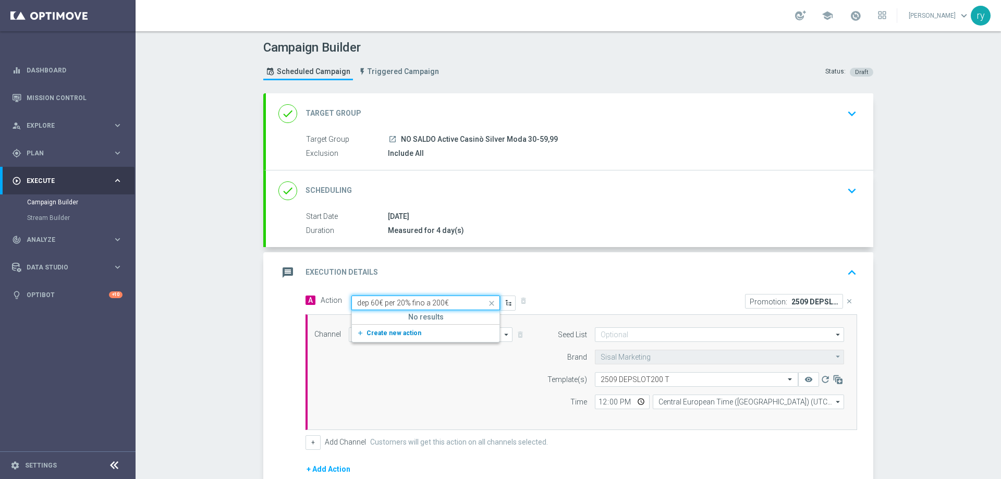
click at [370, 331] on span "Create new action" at bounding box center [393, 332] width 55 height 7
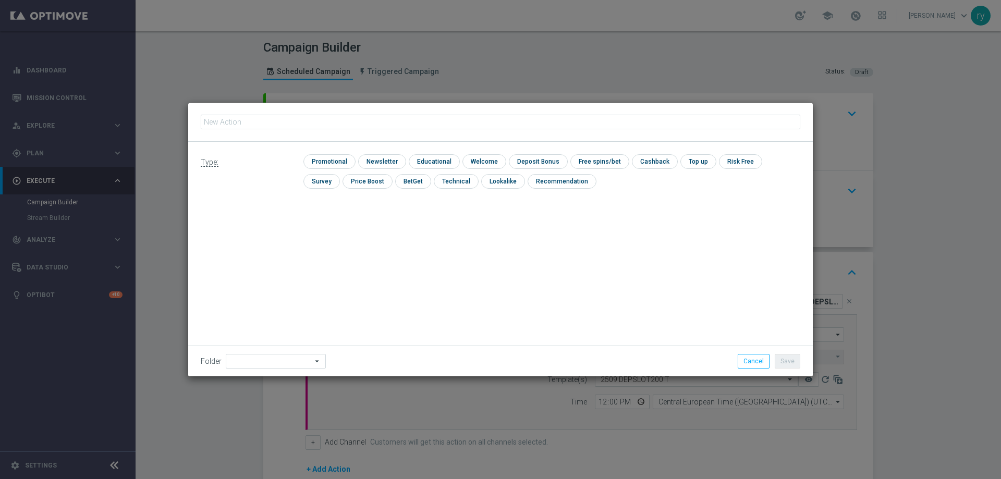
type input "dep 60€ per 20% fino a 200€"
click at [326, 163] on input "checkbox" at bounding box center [328, 161] width 50 height 14
checkbox input "true"
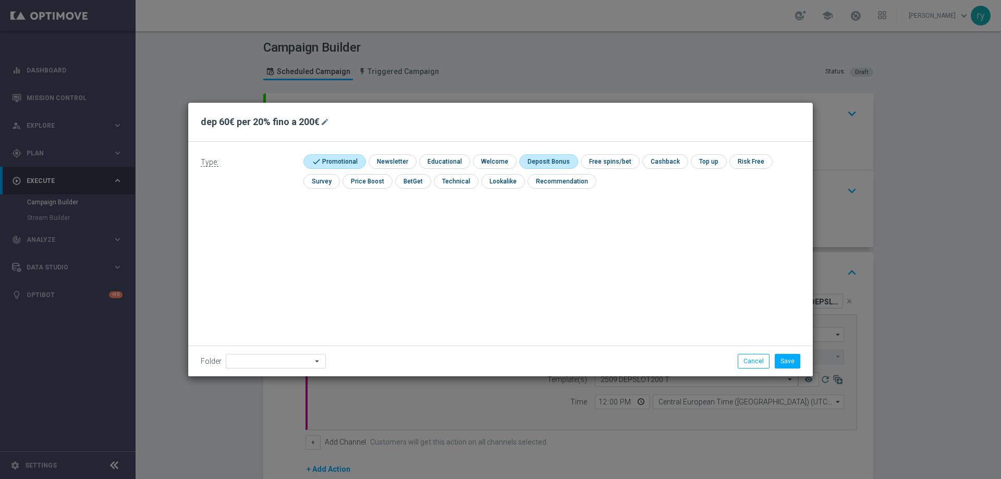
click at [529, 160] on input "checkbox" at bounding box center [547, 161] width 56 height 14
checkbox input "true"
click at [784, 360] on button "Save" at bounding box center [788, 361] width 26 height 15
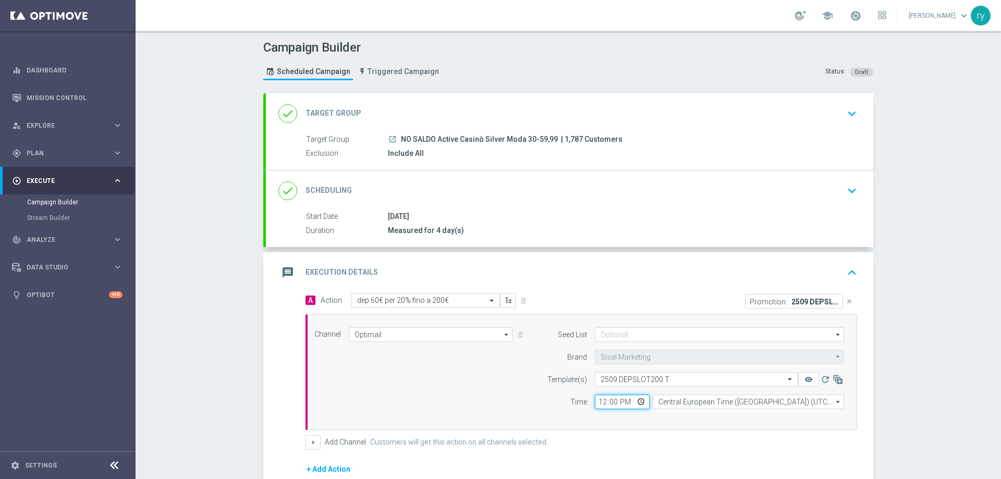
click at [597, 398] on input "12:00" at bounding box center [622, 402] width 55 height 15
type input "18:00"
click at [534, 406] on div "Time" at bounding box center [560, 402] width 53 height 15
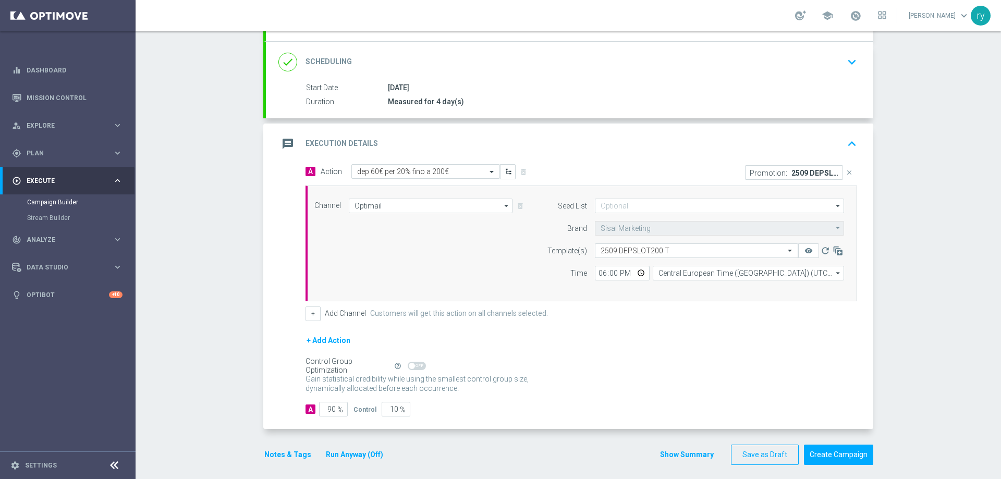
scroll to position [136, 0]
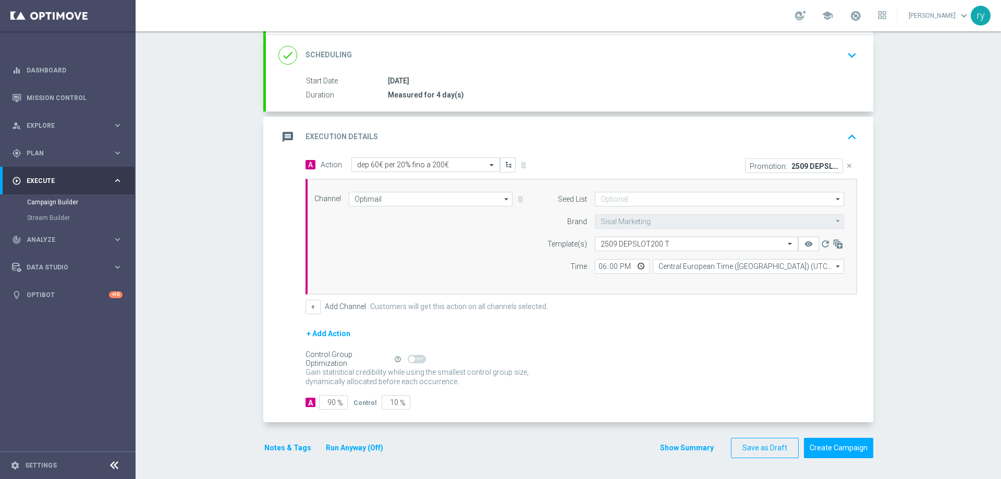
click at [299, 306] on div "A Action Select action dep 60€ per 20% fino a 200€ delete_forever Promotion: 25…" at bounding box center [581, 235] width 567 height 157
click at [305, 309] on button "+" at bounding box center [312, 307] width 15 height 15
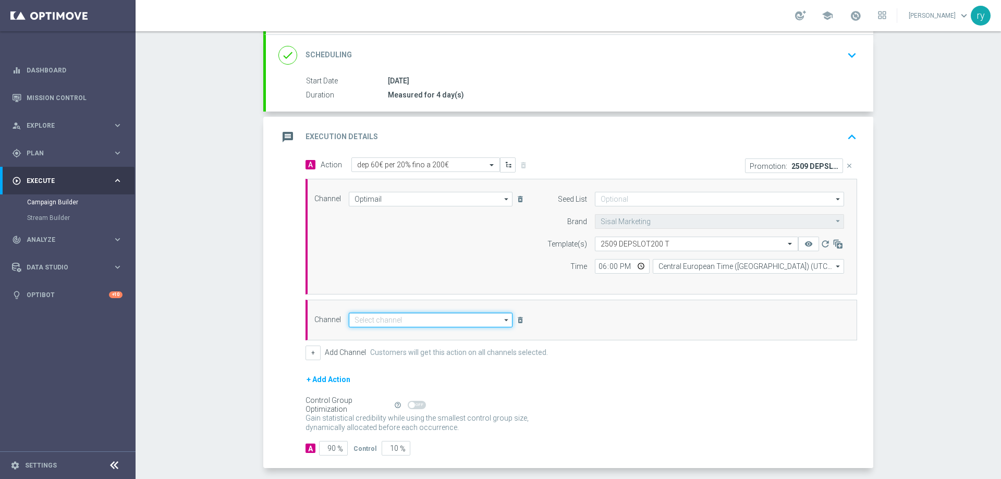
click at [365, 317] on input at bounding box center [431, 320] width 164 height 15
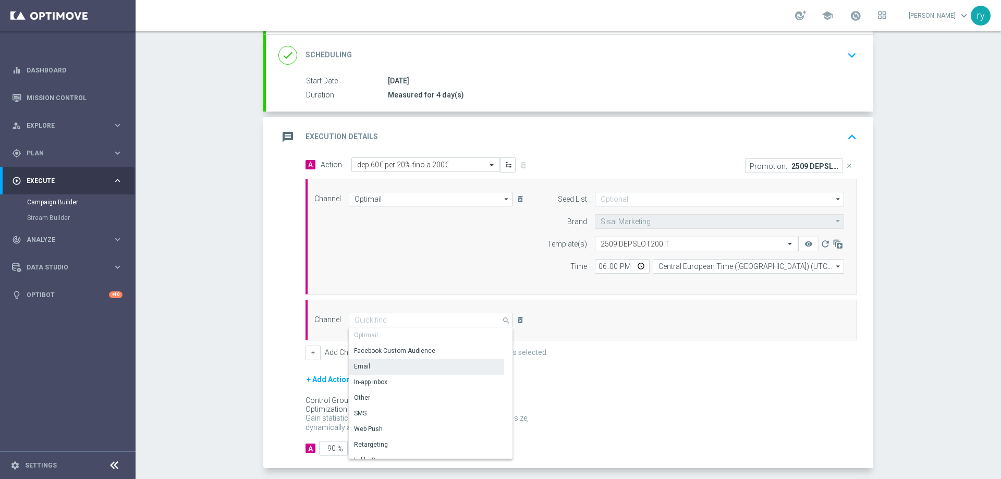
click at [374, 368] on div "Email" at bounding box center [426, 366] width 155 height 15
type input "Email"
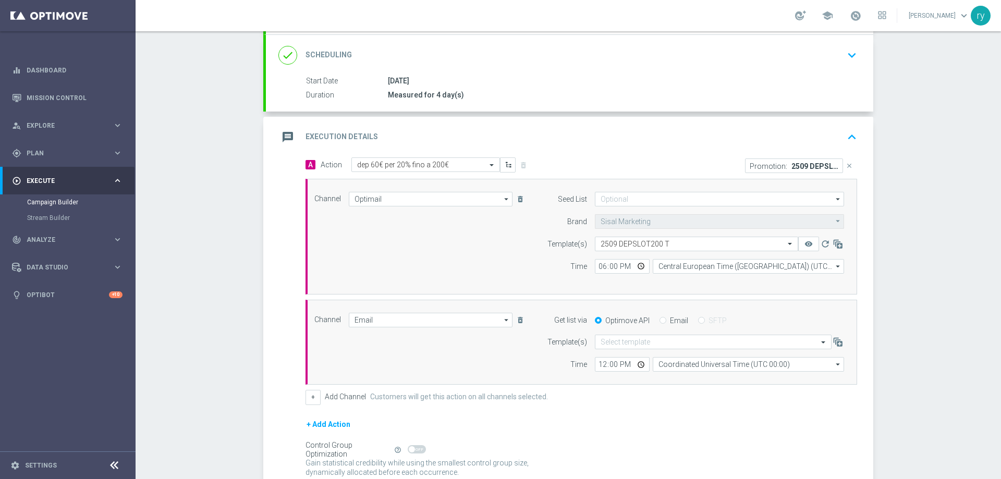
click at [659, 318] on input "Email" at bounding box center [662, 321] width 7 height 7
radio input "true"
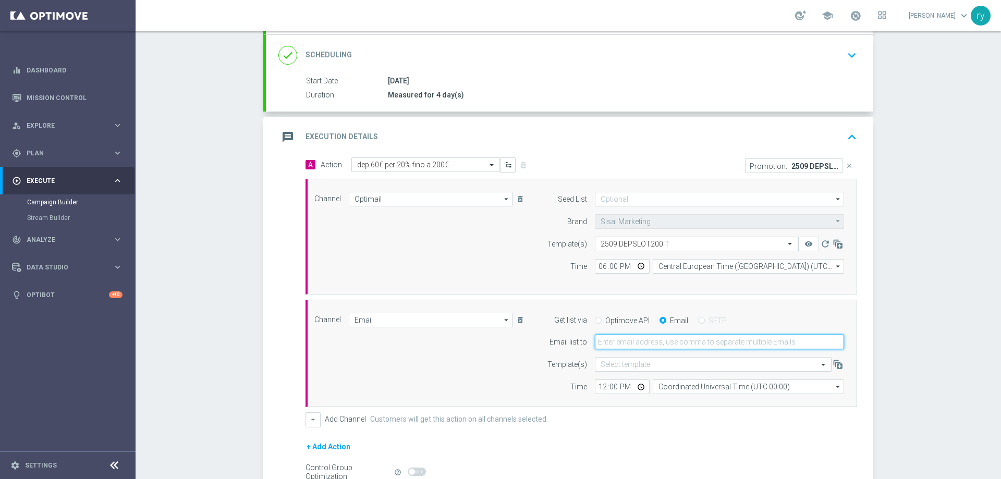
click at [655, 344] on input "email" at bounding box center [719, 342] width 249 height 15
type input "[EMAIL_ADDRESS][DOMAIN_NAME]"
click at [601, 385] on input "12:00" at bounding box center [622, 387] width 55 height 15
type input "18:00"
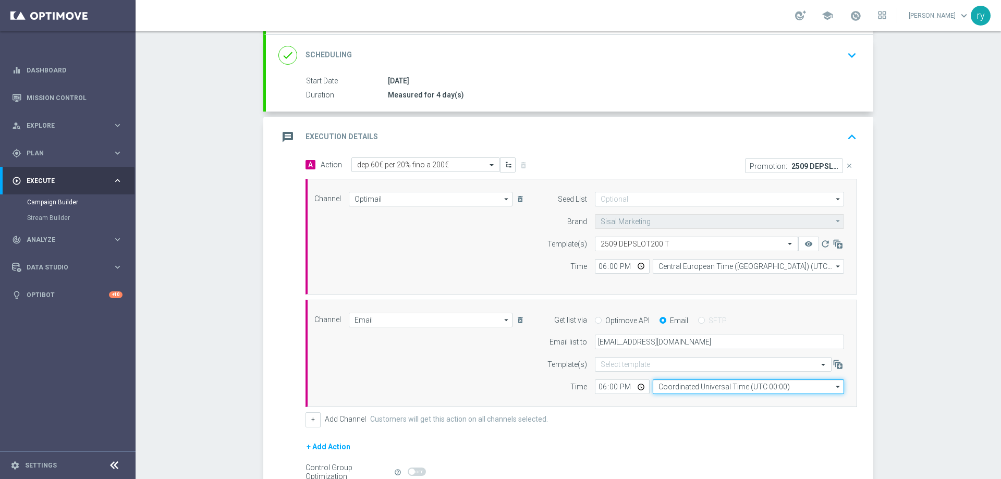
click at [663, 386] on input "Coordinated Universal Time (UTC 00:00)" at bounding box center [748, 387] width 191 height 15
click at [667, 394] on div "Show Selected 0 of NaN" at bounding box center [748, 394] width 191 height 1
click at [667, 400] on div "Central European Time ([GEOGRAPHIC_DATA]) (UTC +02:00)" at bounding box center [743, 401] width 170 height 9
type input "Central European Time ([GEOGRAPHIC_DATA]) (UTC +02:00)"
click at [652, 403] on div "Channel Email Email arrow_drop_down Drag here to set row groups Drag here to se…" at bounding box center [581, 354] width 552 height 108
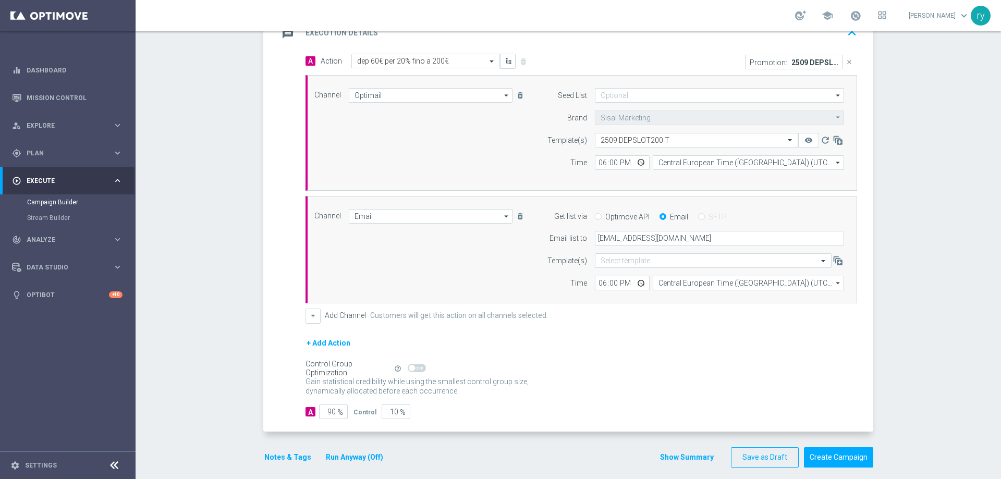
scroll to position [240, 0]
click at [289, 457] on button "Notes & Tags" at bounding box center [287, 456] width 49 height 13
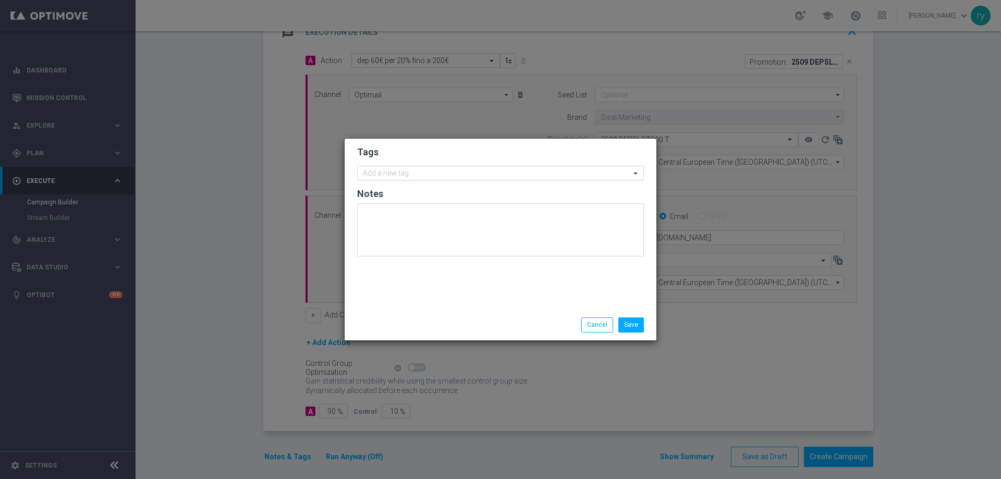
click at [378, 173] on input "text" at bounding box center [496, 173] width 267 height 9
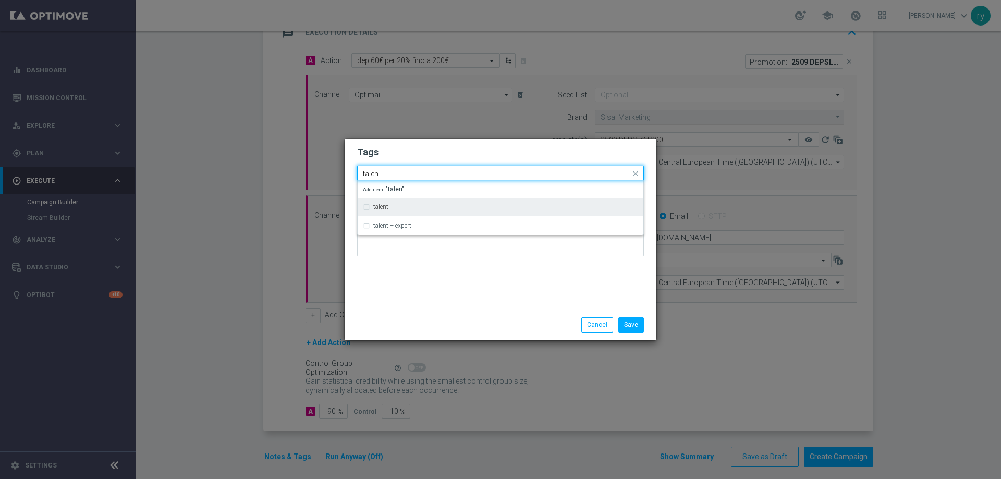
click at [411, 210] on div "talent" at bounding box center [505, 207] width 265 height 6
type input "talen"
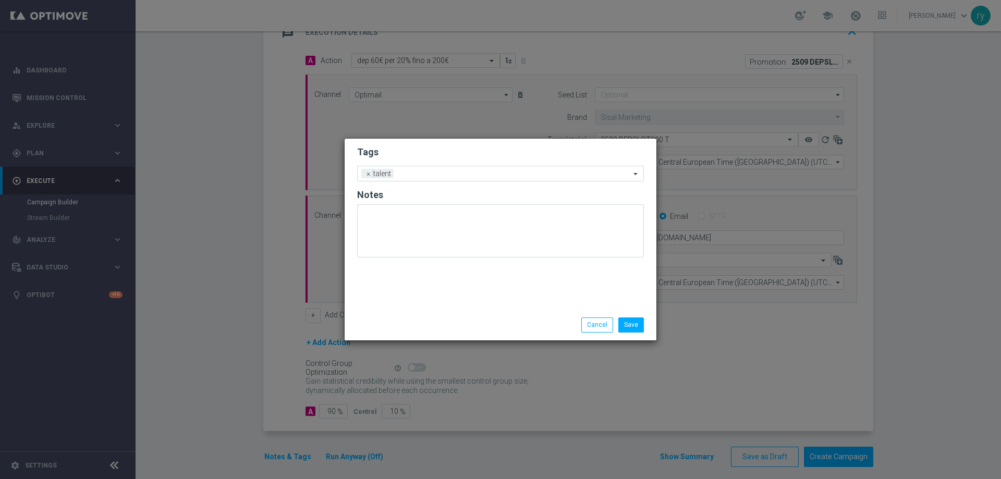
click at [435, 301] on div "Tags Add a new tag × talent Notes" at bounding box center [501, 224] width 312 height 171
click at [451, 174] on input "text" at bounding box center [514, 174] width 232 height 9
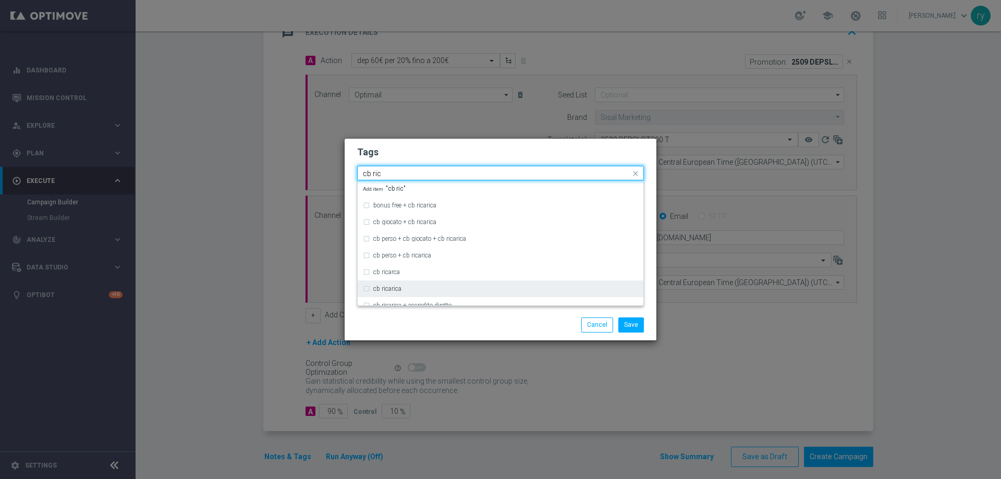
click at [386, 287] on label "cb ricarica" at bounding box center [387, 289] width 28 height 6
type input "cb ric"
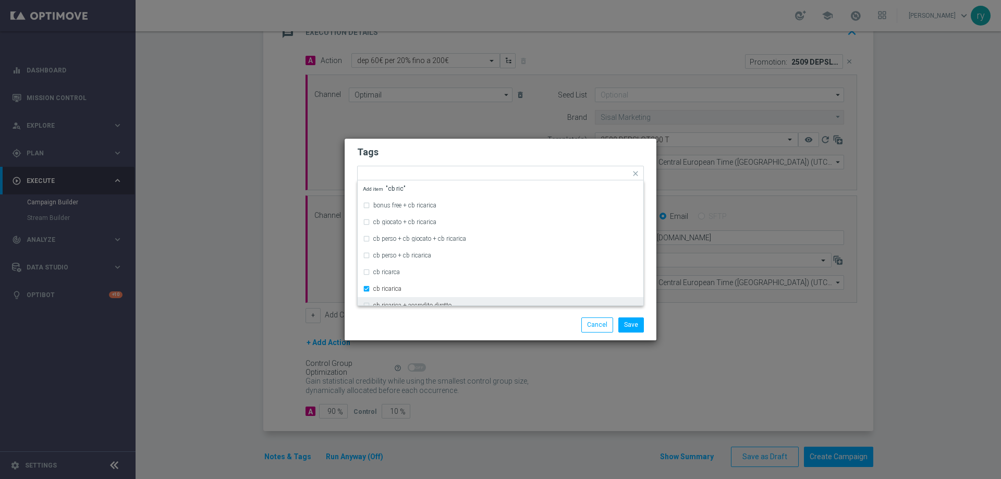
click at [387, 325] on div "Save Cancel" at bounding box center [500, 324] width 302 height 15
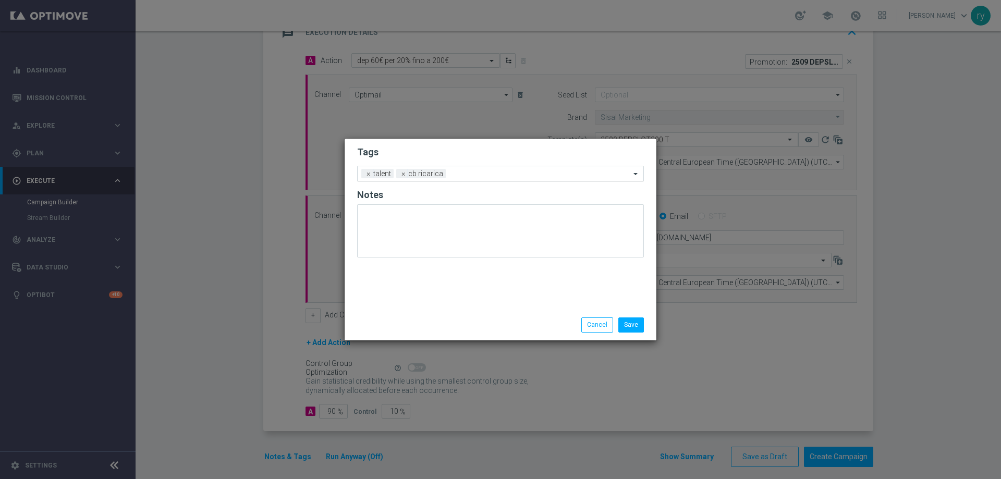
click at [474, 169] on div "Add a new tag × talent × cb ricarica" at bounding box center [494, 173] width 273 height 15
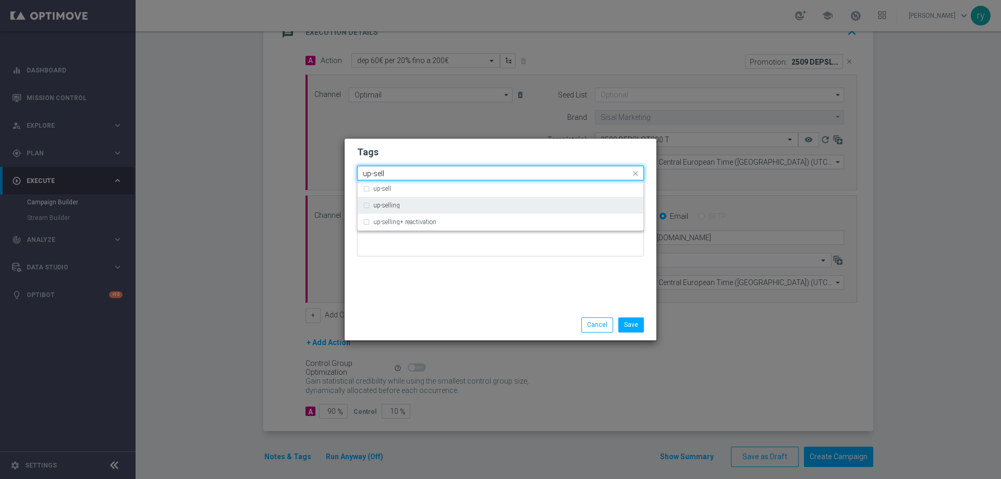
click at [464, 203] on div "up-selling" at bounding box center [505, 205] width 265 height 6
type input "up-sell"
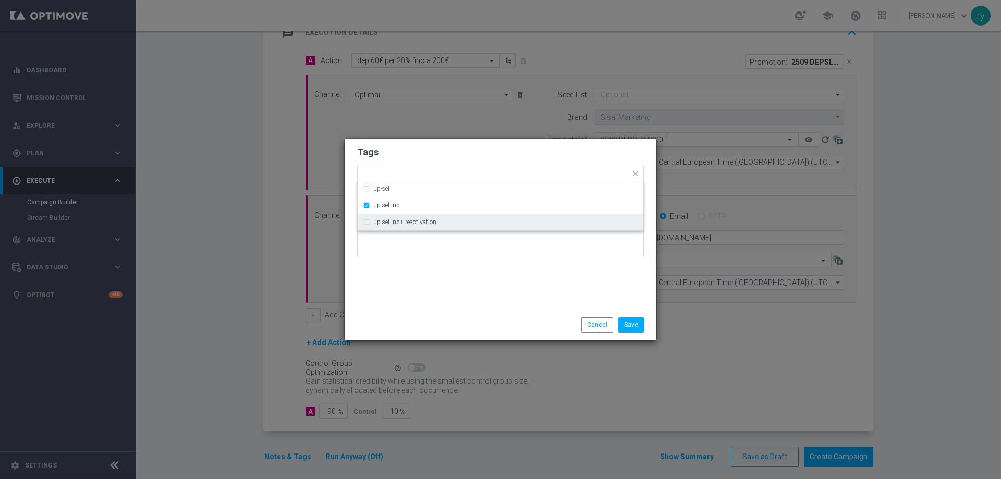
click at [470, 296] on div "Tags Quick find × talent × cb ricarica × up-selling up-sell up-selling up-selli…" at bounding box center [501, 224] width 312 height 171
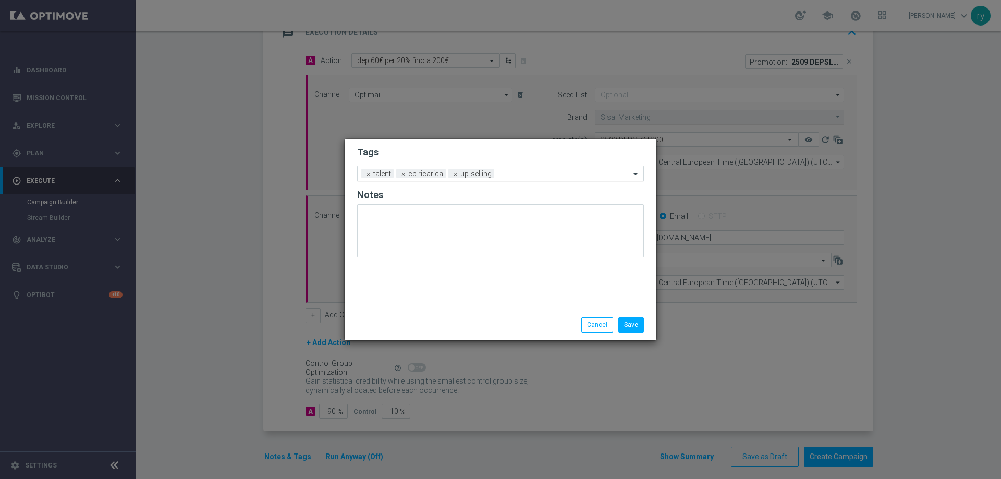
click at [520, 172] on input "text" at bounding box center [564, 174] width 132 height 9
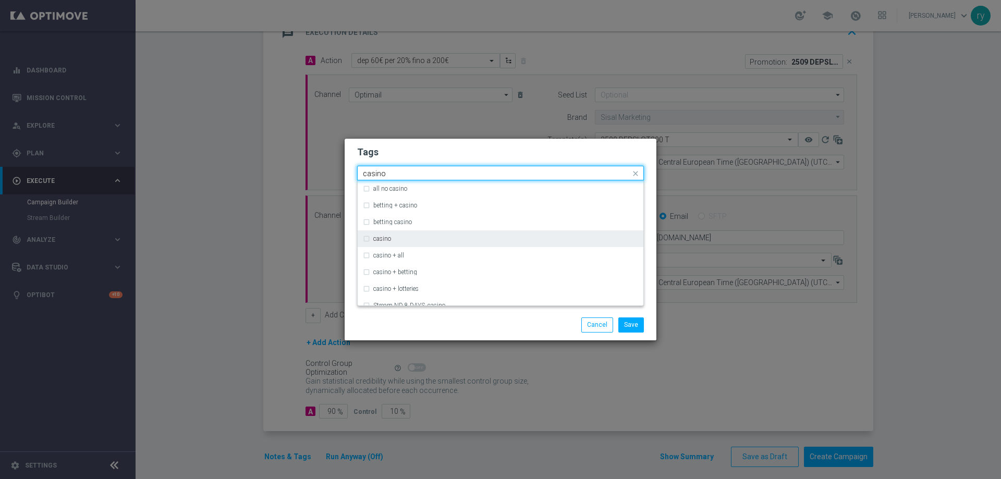
click at [414, 240] on div "casino" at bounding box center [505, 239] width 265 height 6
type input "casino"
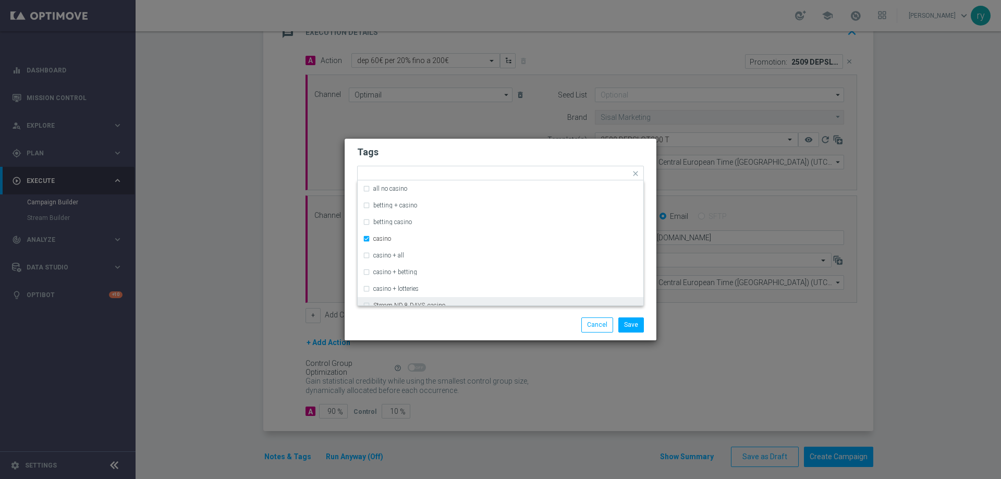
click at [451, 325] on div "Save Cancel" at bounding box center [551, 324] width 202 height 15
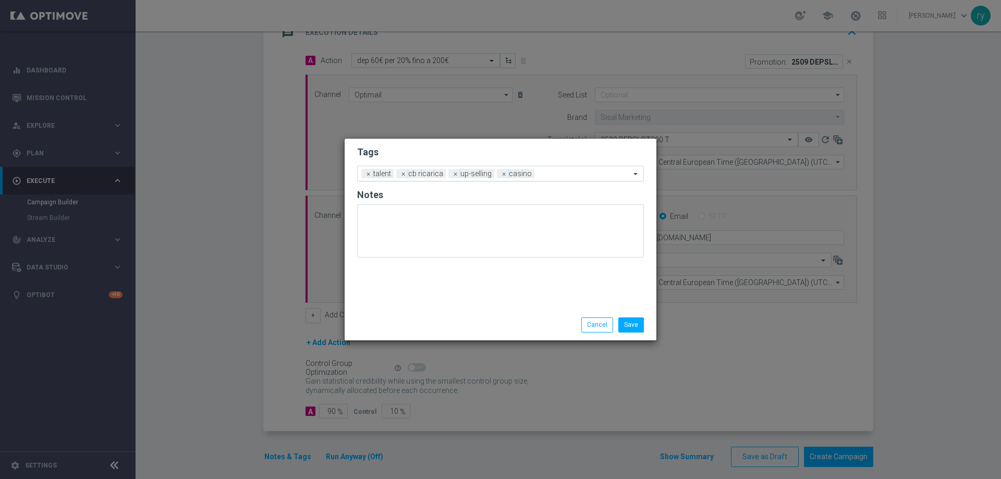
click at [554, 170] on input "text" at bounding box center [585, 174] width 92 height 9
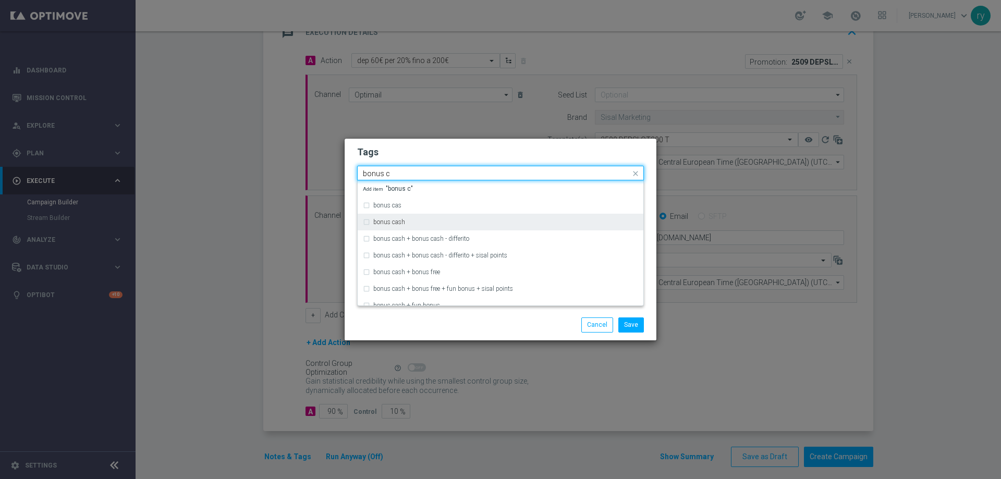
click at [433, 224] on div "bonus cash" at bounding box center [505, 222] width 265 height 6
type input "bonus c"
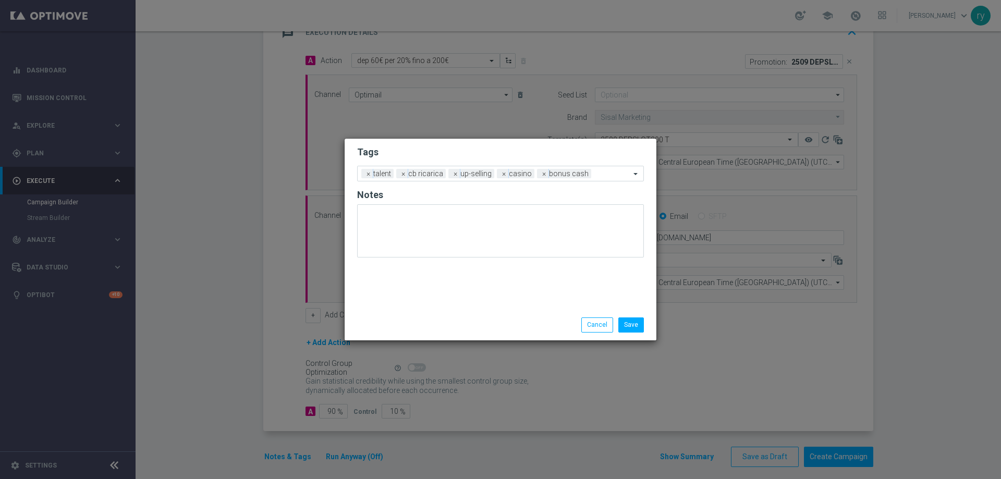
click at [487, 326] on div "Save Cancel" at bounding box center [551, 324] width 202 height 15
click at [627, 319] on button "Save" at bounding box center [631, 324] width 26 height 15
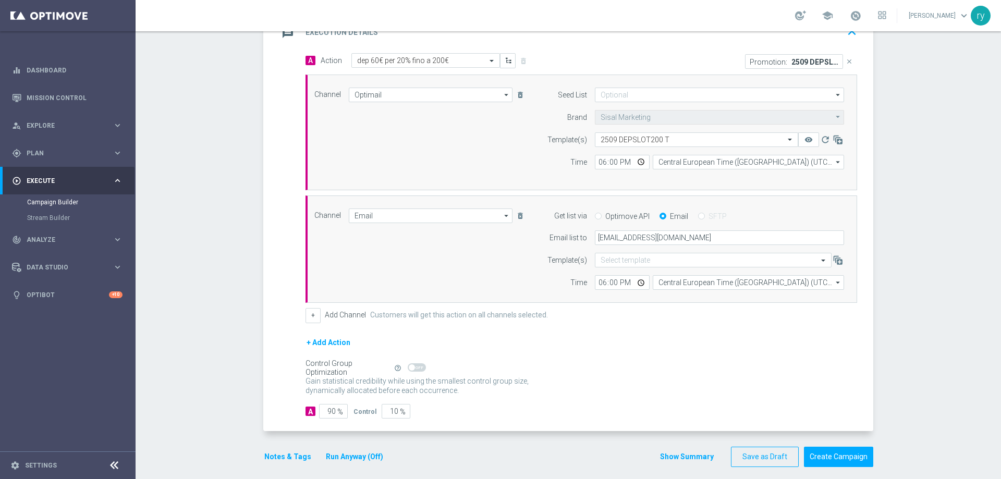
click at [679, 457] on button "Show Summary" at bounding box center [686, 457] width 55 height 12
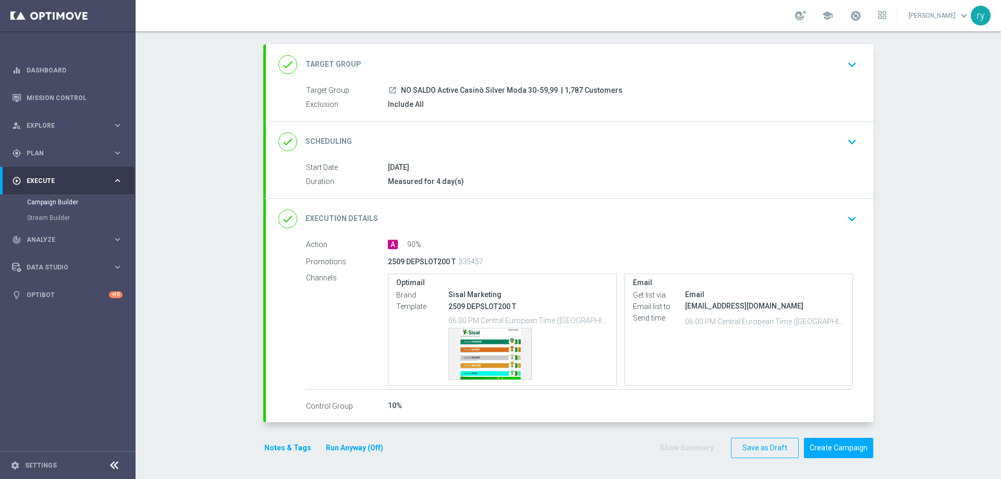
scroll to position [49, 0]
click at [837, 444] on button "Create Campaign" at bounding box center [838, 448] width 69 height 20
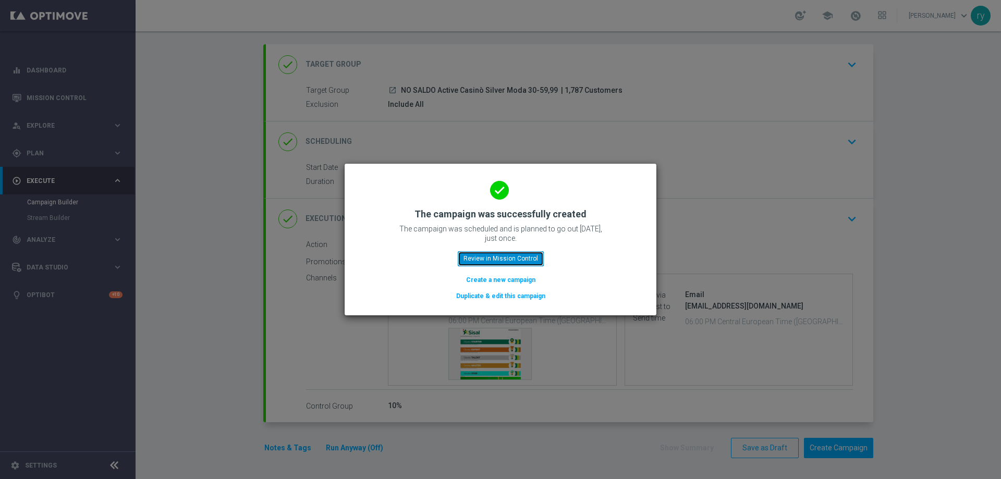
click at [491, 265] on button "Review in Mission Control" at bounding box center [501, 258] width 86 height 15
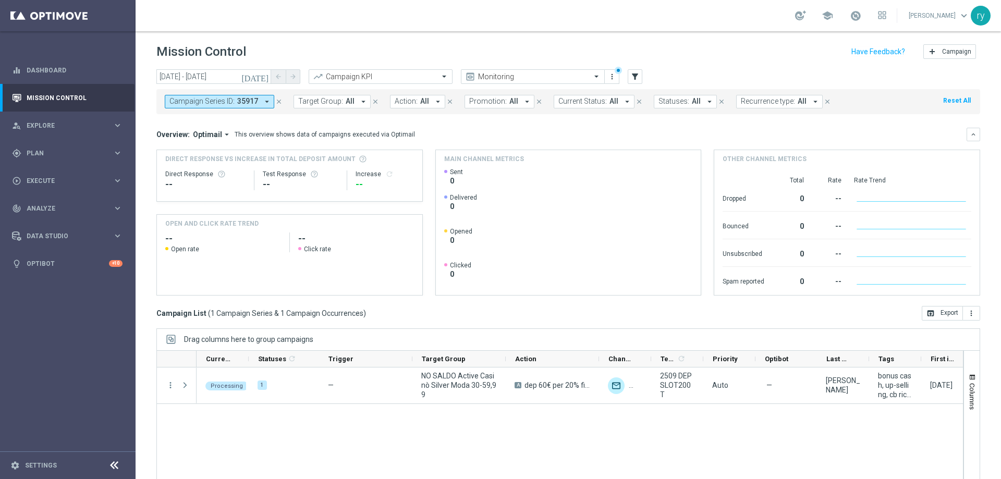
click at [267, 103] on icon "arrow_drop_down" at bounding box center [266, 101] width 9 height 9
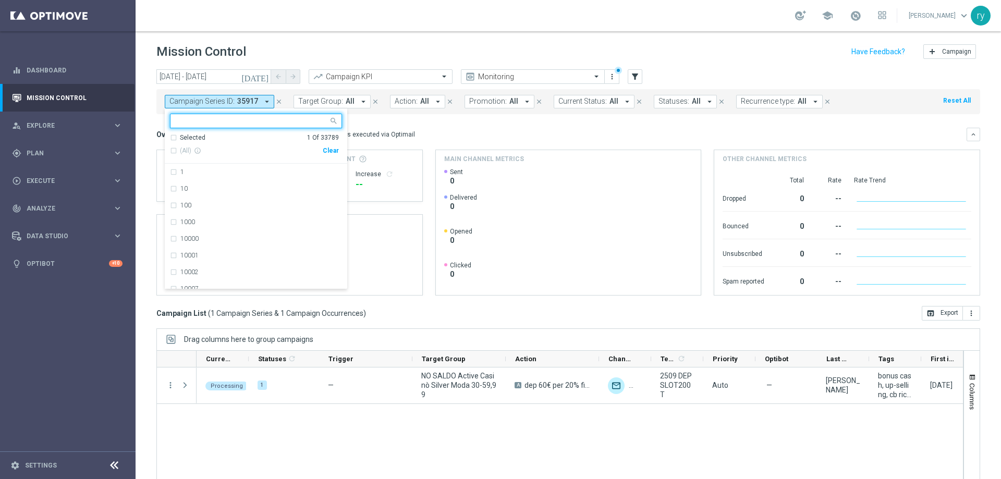
click at [0, 0] on div "Clear" at bounding box center [0, 0] width 0 height 0
click at [637, 77] on icon "filter_alt" at bounding box center [634, 76] width 9 height 9
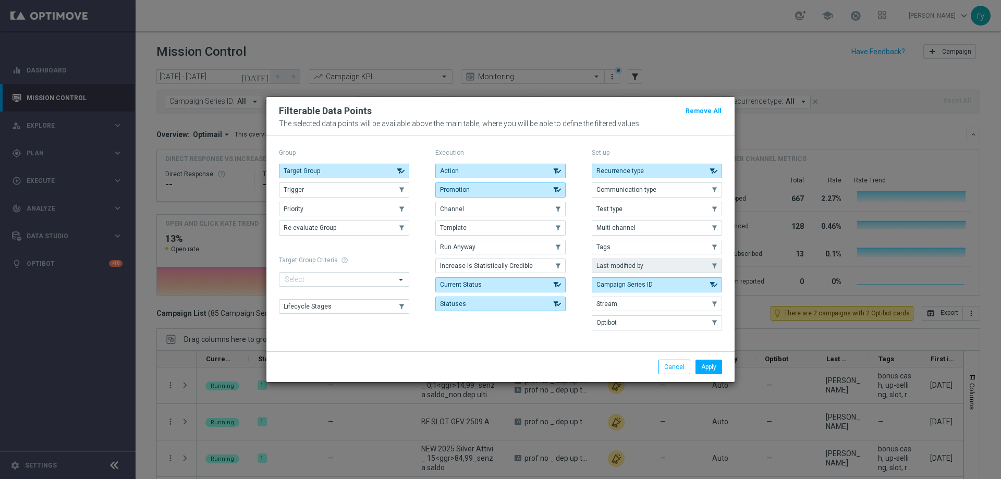
click at [643, 261] on button "Last modified by" at bounding box center [657, 266] width 130 height 15
drag, startPoint x: 715, startPoint y: 363, endPoint x: 707, endPoint y: 308, distance: 56.4
click at [715, 363] on button "Apply" at bounding box center [708, 367] width 27 height 15
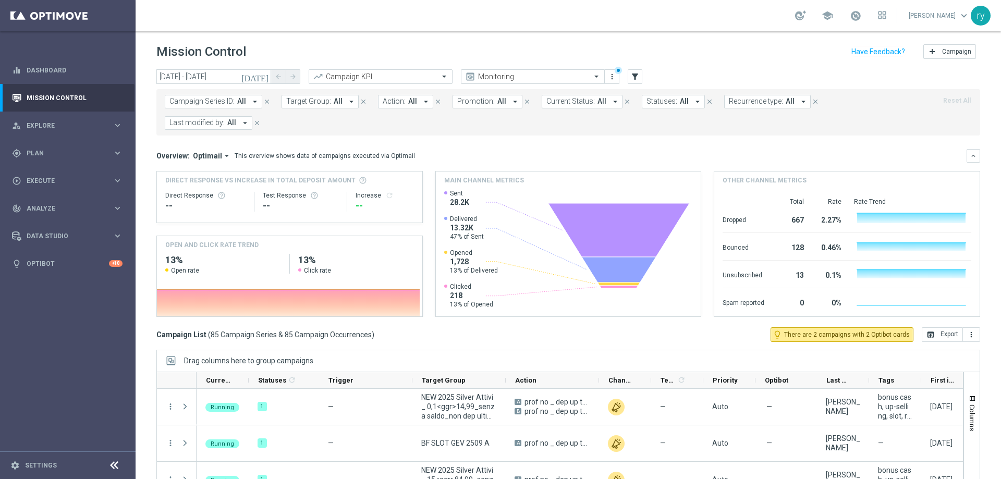
click at [238, 123] on button "Last modified by: All arrow_drop_down" at bounding box center [209, 123] width 88 height 14
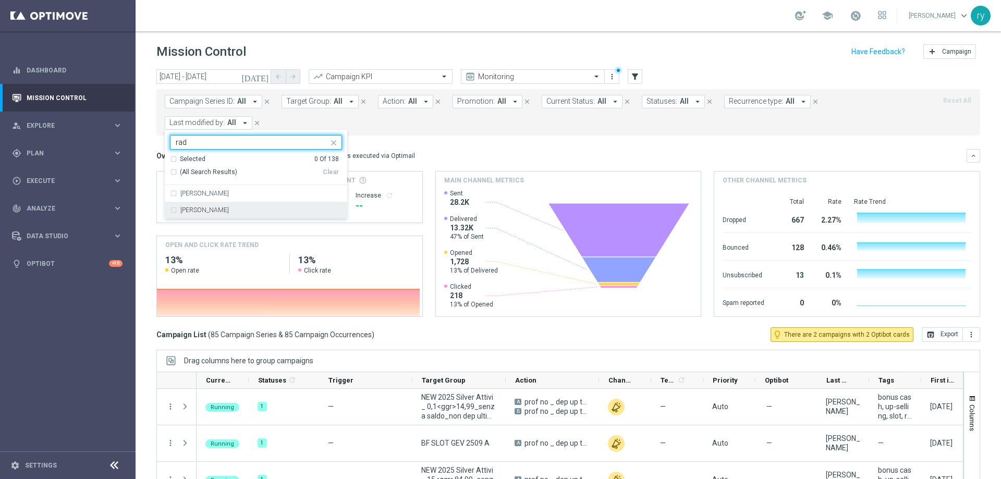
click at [221, 206] on div "[PERSON_NAME]" at bounding box center [256, 210] width 172 height 17
type input "rad"
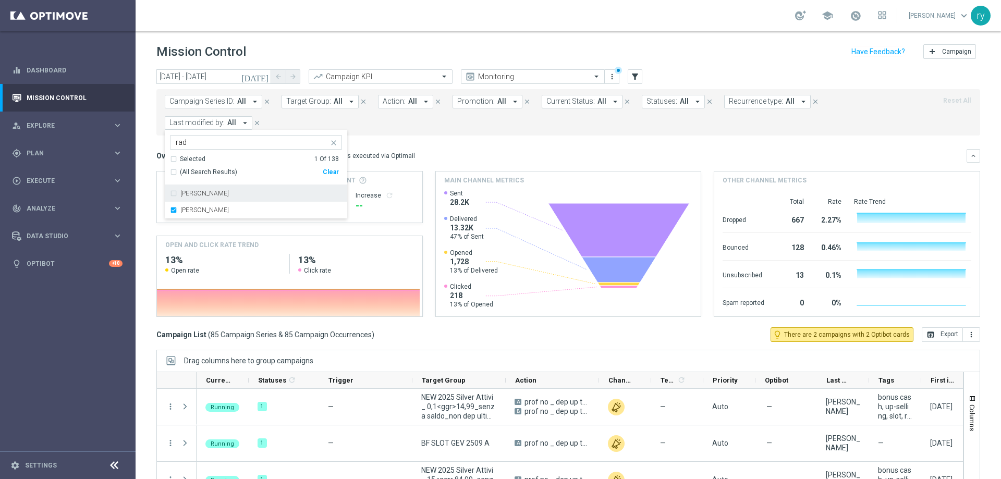
click at [419, 133] on div "Campaign Series ID: All arrow_drop_down close Target Group: All arrow_drop_down…" at bounding box center [568, 112] width 824 height 46
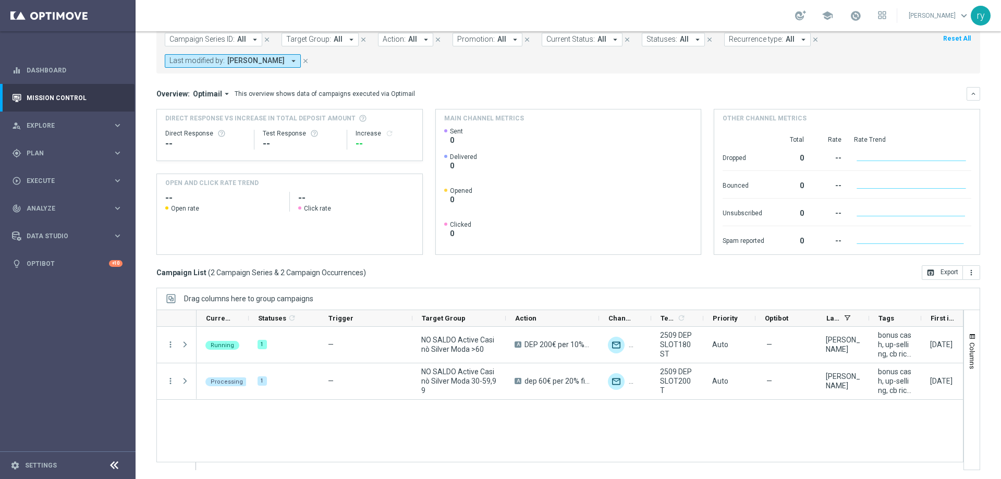
scroll to position [64, 0]
click at [50, 155] on span "Plan" at bounding box center [70, 153] width 86 height 6
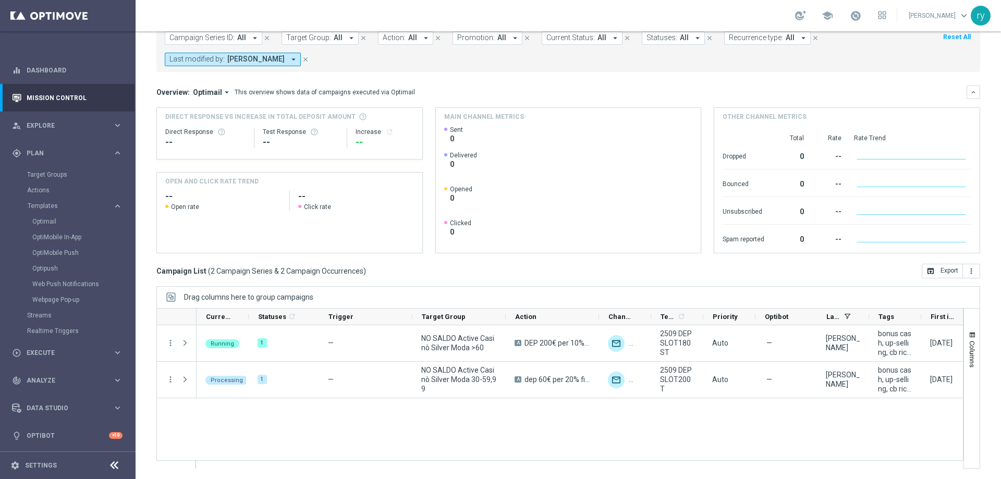
click at [65, 227] on div "Optimail" at bounding box center [83, 222] width 102 height 16
click at [59, 223] on link "Optimail" at bounding box center [70, 221] width 76 height 8
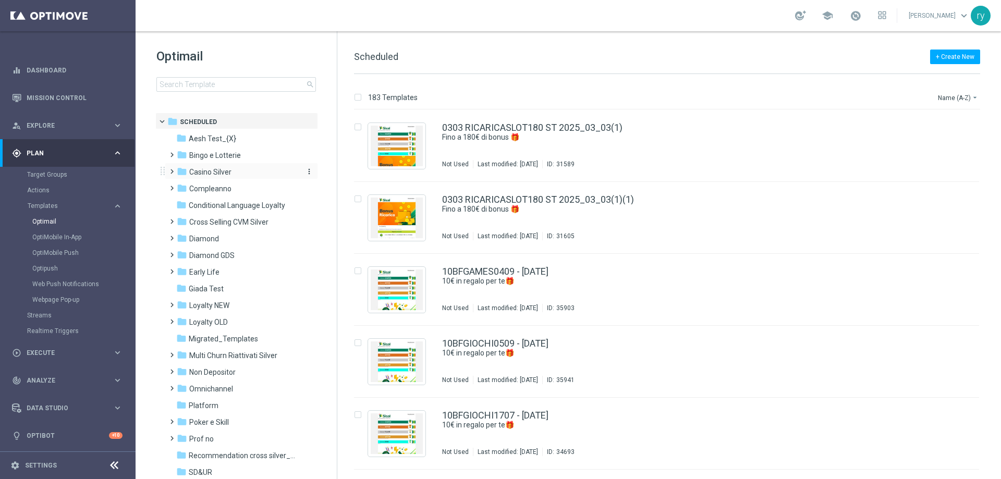
click at [225, 173] on span "Casino Silver" at bounding box center [210, 171] width 42 height 9
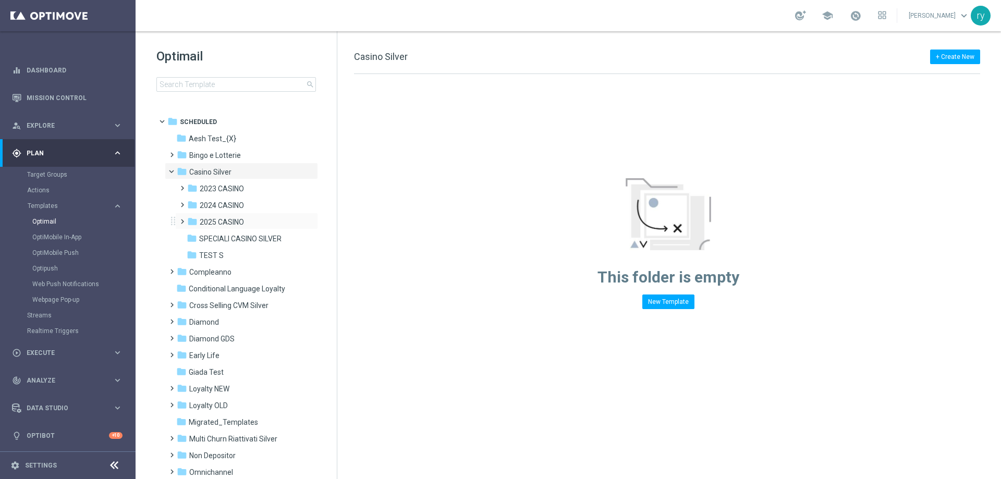
click at [232, 215] on div "folder 2025 CASINO more_vert" at bounding box center [246, 221] width 143 height 17
click at [243, 222] on span "2025 CASINO" at bounding box center [222, 221] width 44 height 9
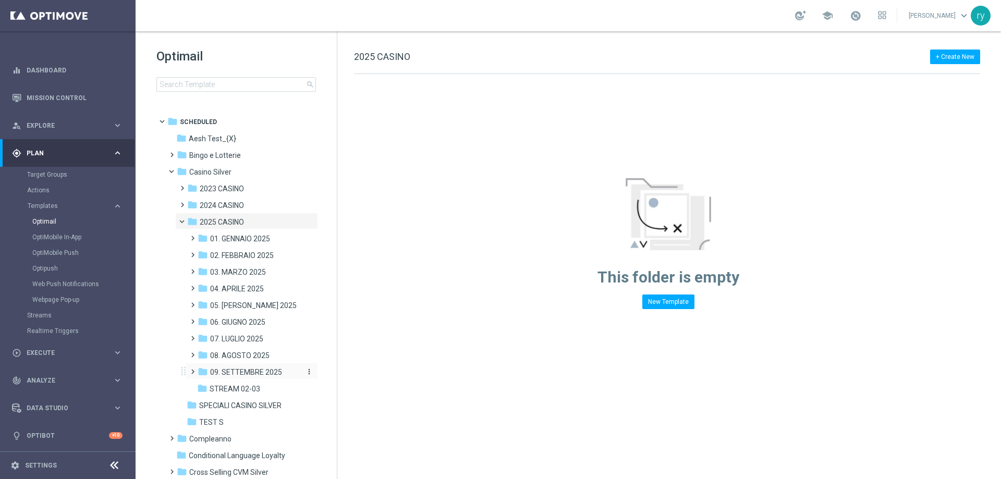
click at [243, 368] on span "09. SETTEMBRE 2025" at bounding box center [246, 372] width 72 height 9
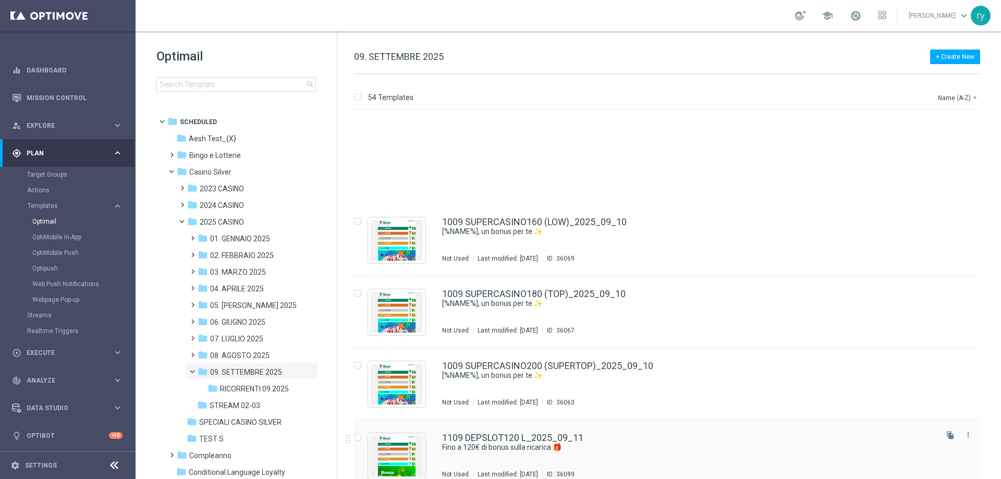
scroll to position [1507, 0]
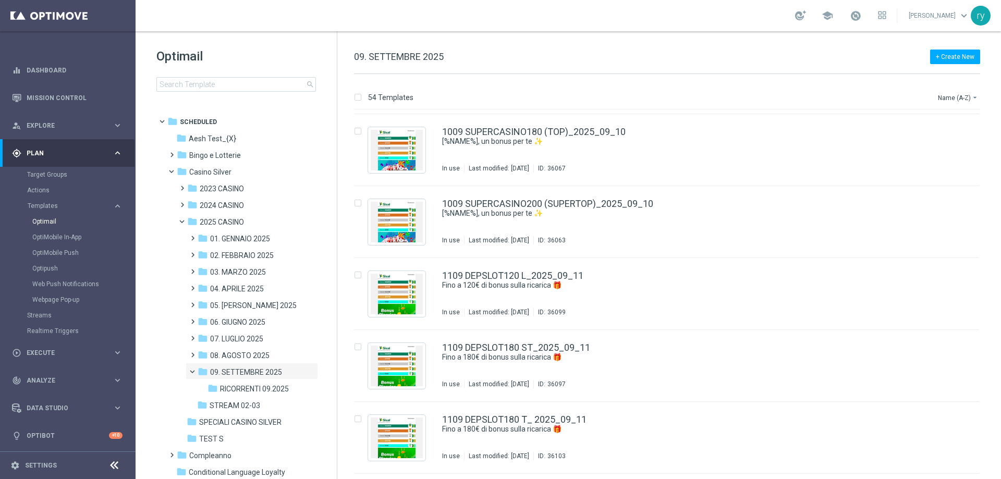
click at [463, 94] on div "54 Templates Name (A-Z) arrow_drop_down" at bounding box center [667, 100] width 626 height 19
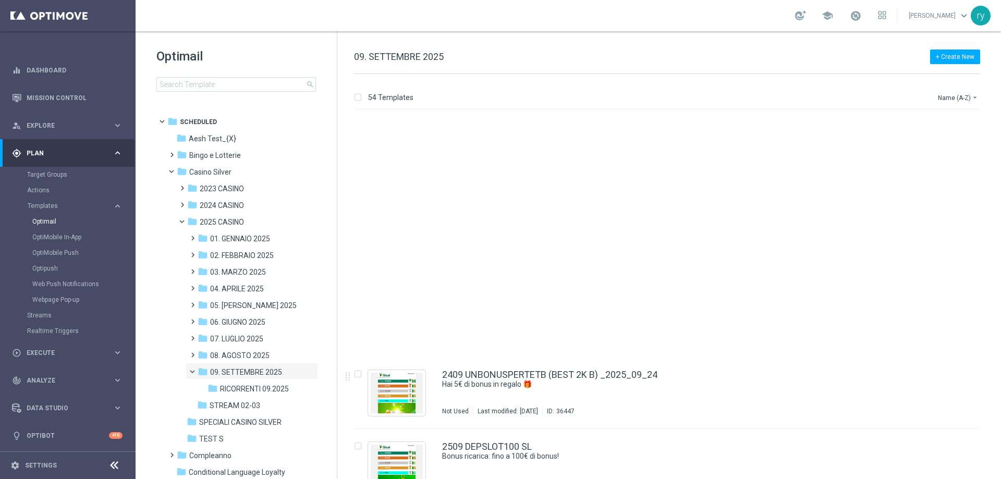
scroll to position [3516, 0]
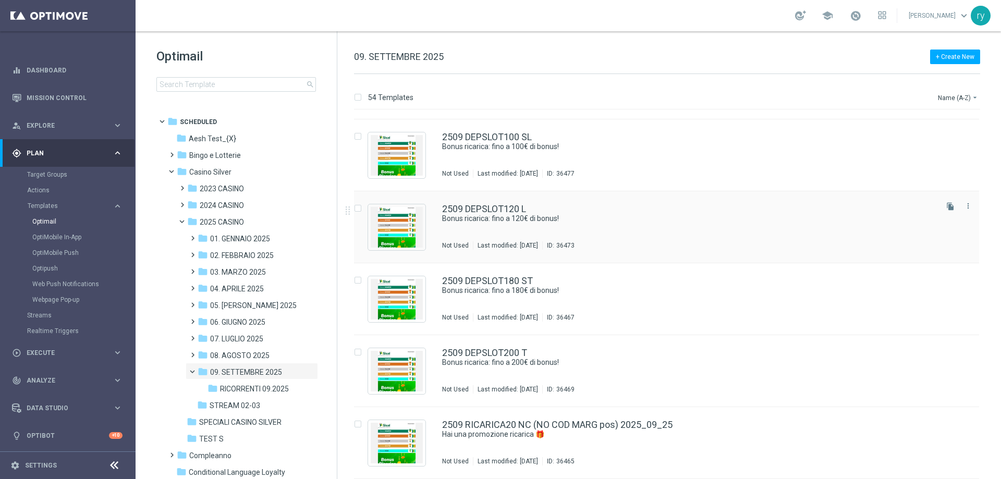
click at [517, 202] on div "2509 DEPSLOT120 L Bonus ricarica: fino a 120€ di bonus! Not Used Last modified:…" at bounding box center [666, 227] width 625 height 72
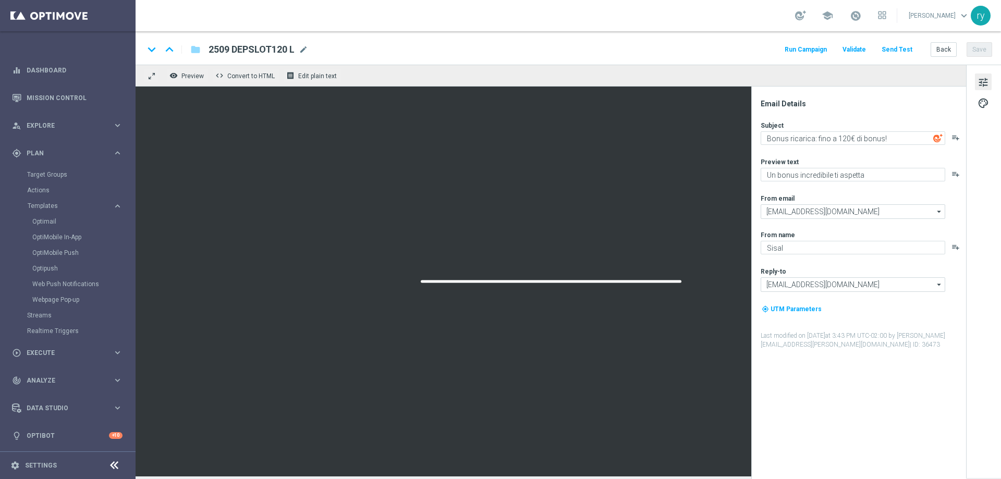
click at [820, 47] on button "Run Campaign" at bounding box center [805, 50] width 45 height 14
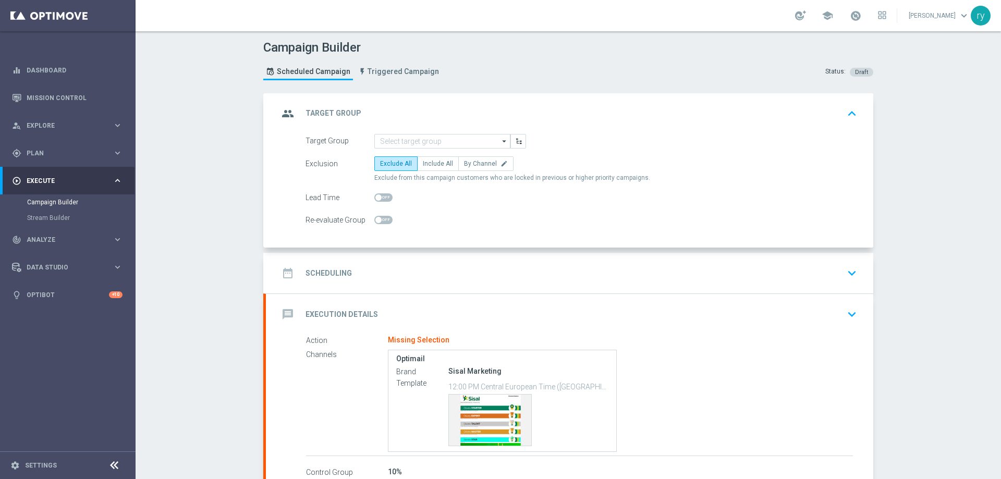
click at [410, 132] on div "group Target Group keyboard_arrow_up" at bounding box center [569, 113] width 607 height 41
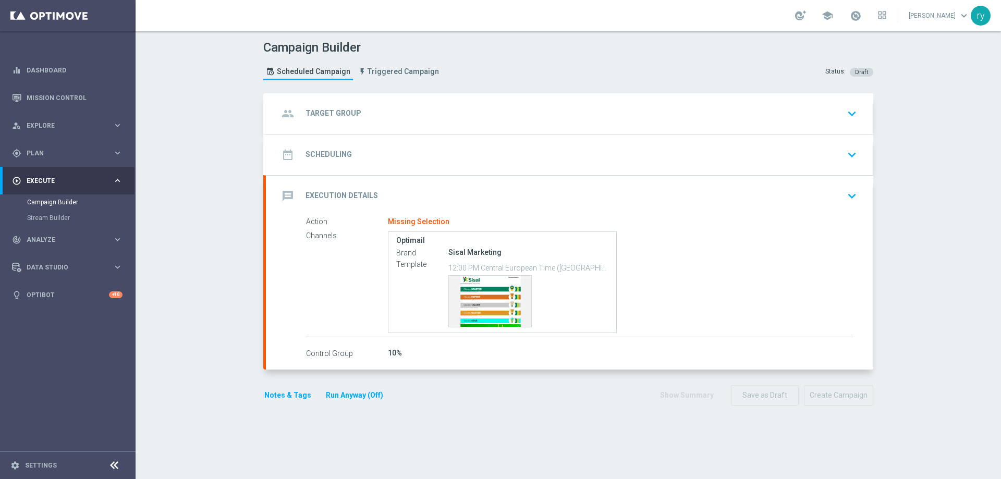
click at [412, 105] on div "group Target Group keyboard_arrow_down" at bounding box center [569, 114] width 582 height 20
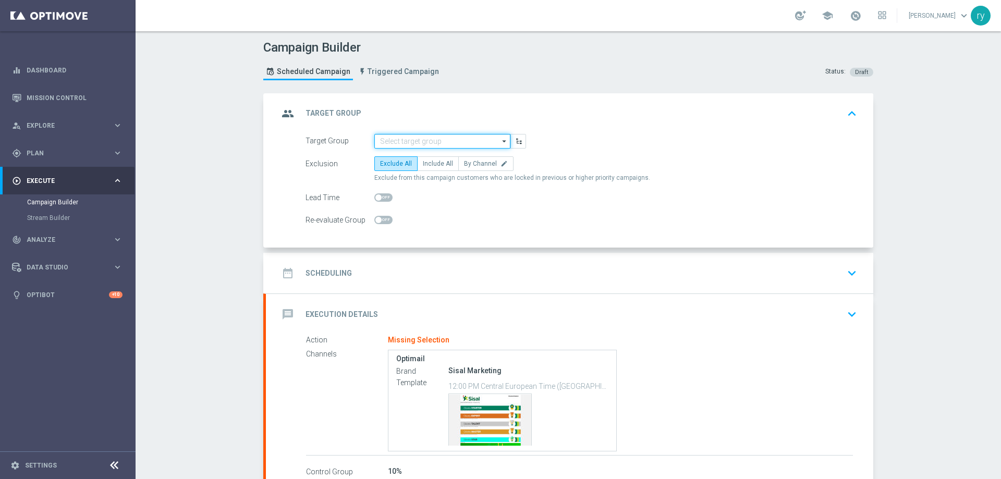
click at [414, 140] on input at bounding box center [442, 141] width 136 height 15
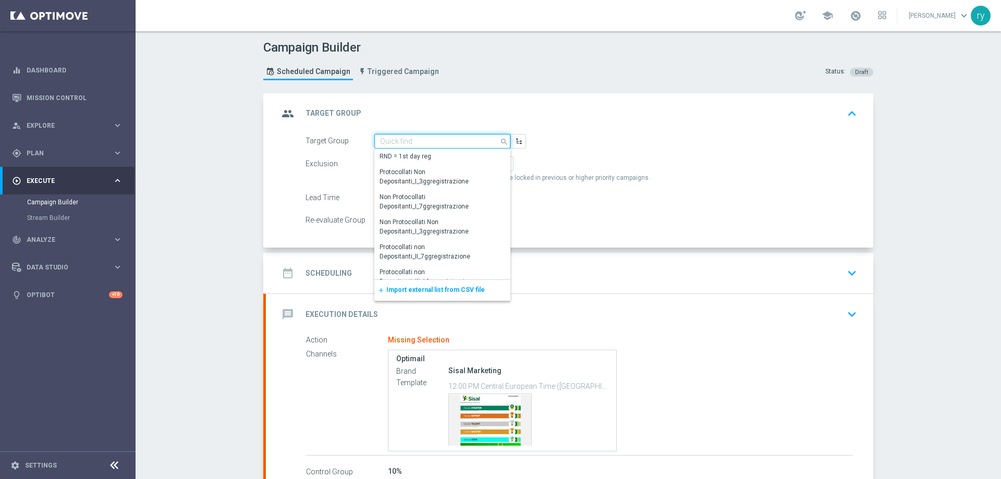
paste input "NO SALDO Active Casinò Silver Moda 15-29,99"
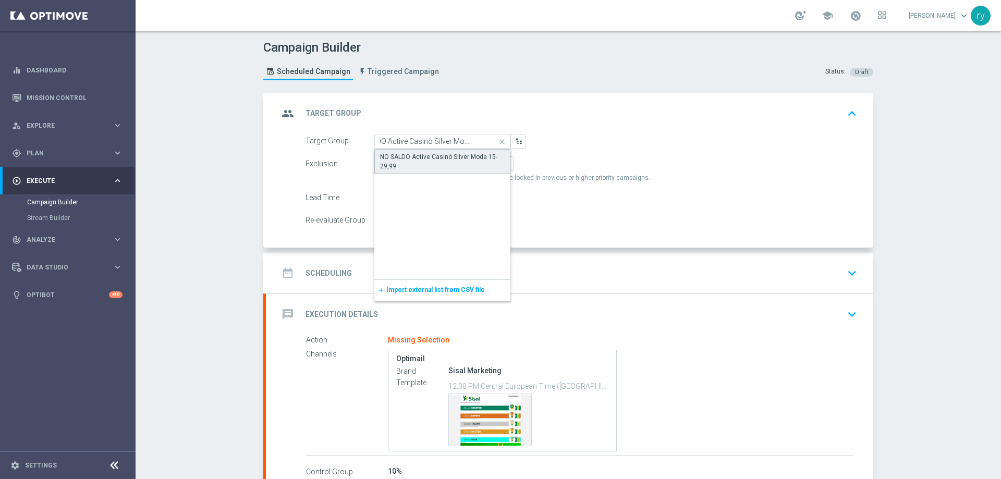
click at [417, 150] on div "NO SALDO Active Casinò Silver Moda 15-29,99" at bounding box center [442, 161] width 136 height 25
type input "NO SALDO Active Casinò Silver Moda 15-29,99"
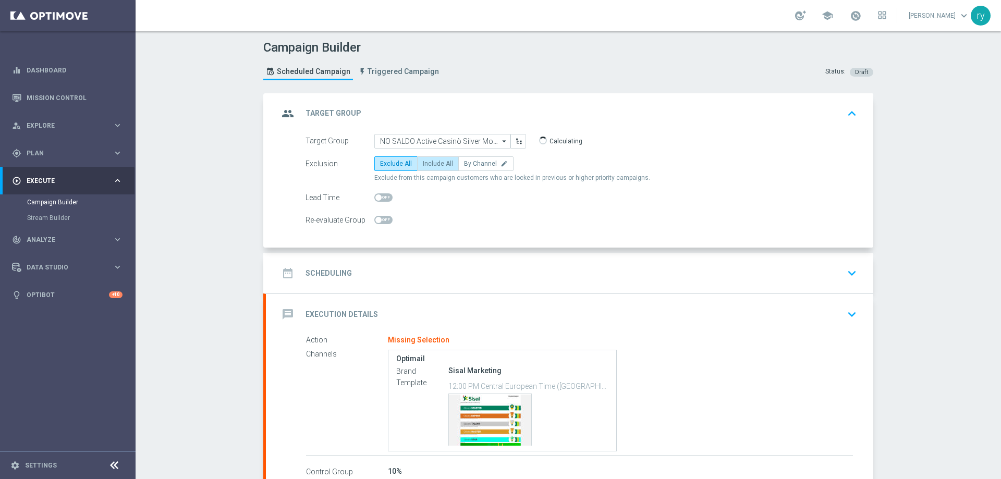
click at [440, 164] on span "Include All" at bounding box center [438, 163] width 30 height 7
click at [430, 164] on input "Include All" at bounding box center [426, 165] width 7 height 7
radio input "true"
click at [451, 269] on div "date_range Scheduling keyboard_arrow_down" at bounding box center [569, 273] width 582 height 20
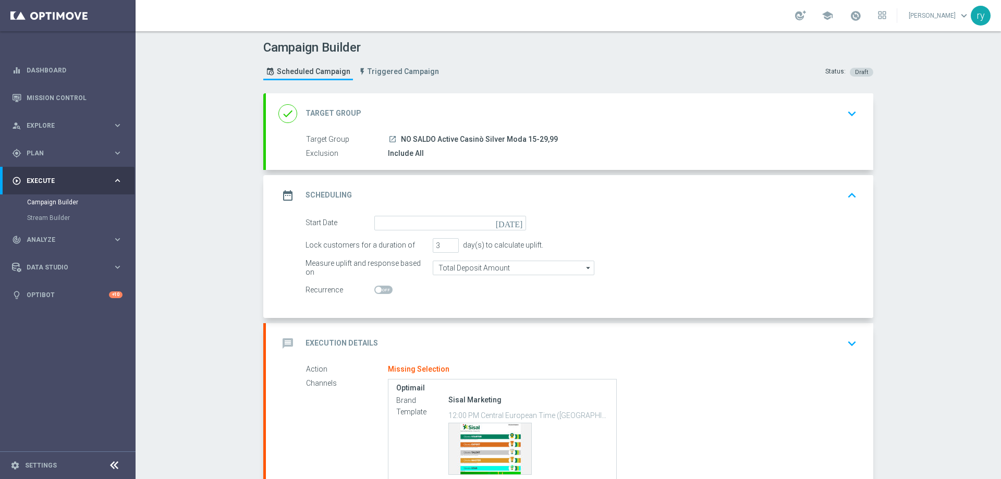
click at [516, 218] on icon "[DATE]" at bounding box center [511, 221] width 31 height 11
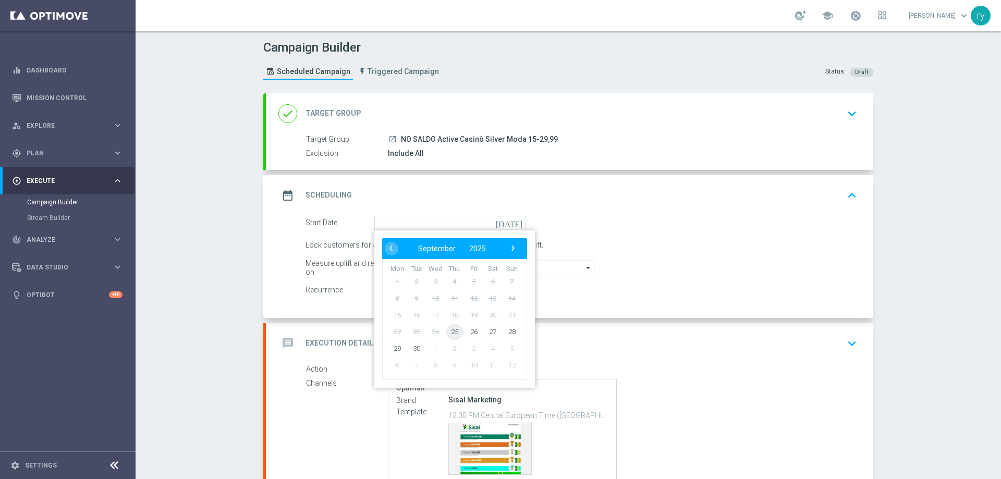
click at [452, 335] on span "25" at bounding box center [454, 331] width 17 height 17
type input "[DATE]"
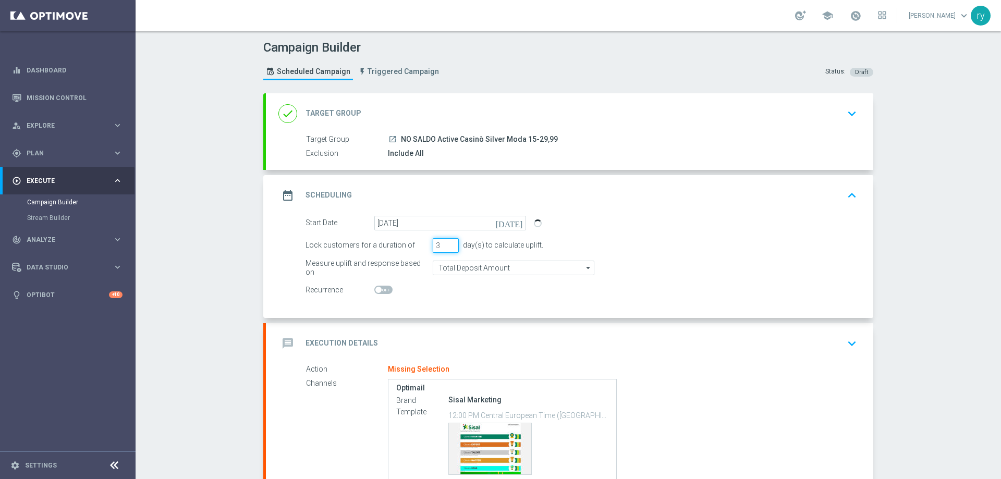
click at [452, 241] on input "3" at bounding box center [446, 245] width 26 height 15
type input "4"
click at [451, 242] on input "4" at bounding box center [446, 245] width 26 height 15
click at [451, 309] on div "Start Date [DATE] [DATE] Lock customers for a duration of 4 day(s) to calculate…" at bounding box center [569, 267] width 607 height 102
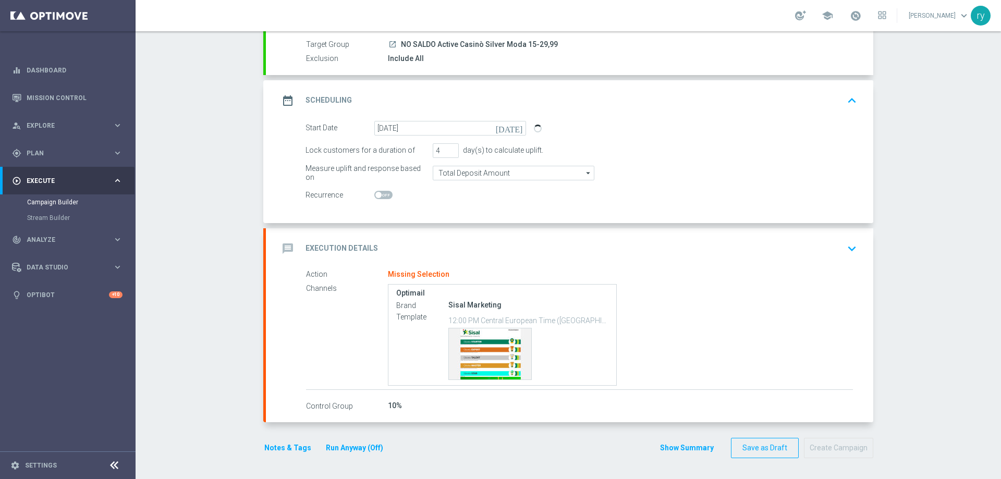
click at [434, 237] on div "message Execution Details keyboard_arrow_down" at bounding box center [569, 248] width 607 height 41
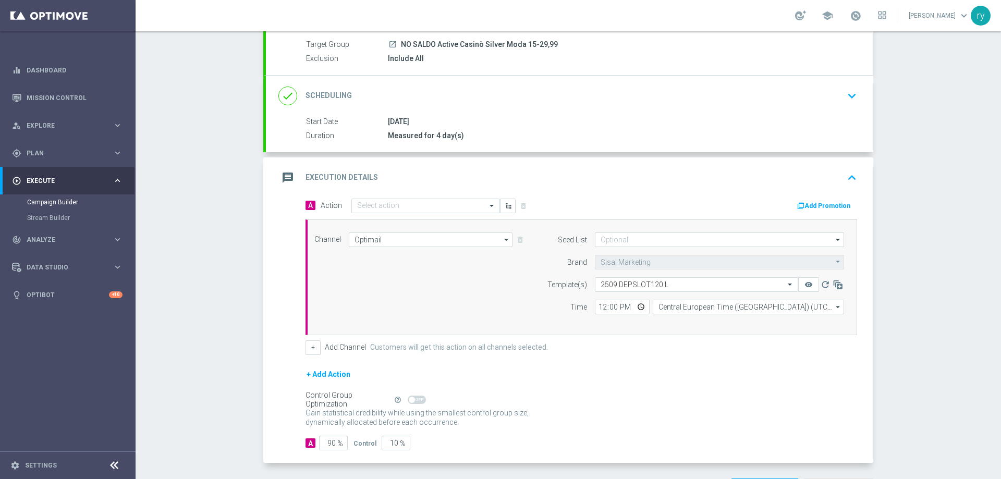
scroll to position [95, 0]
click at [822, 203] on button "Add Promotion" at bounding box center [825, 205] width 58 height 11
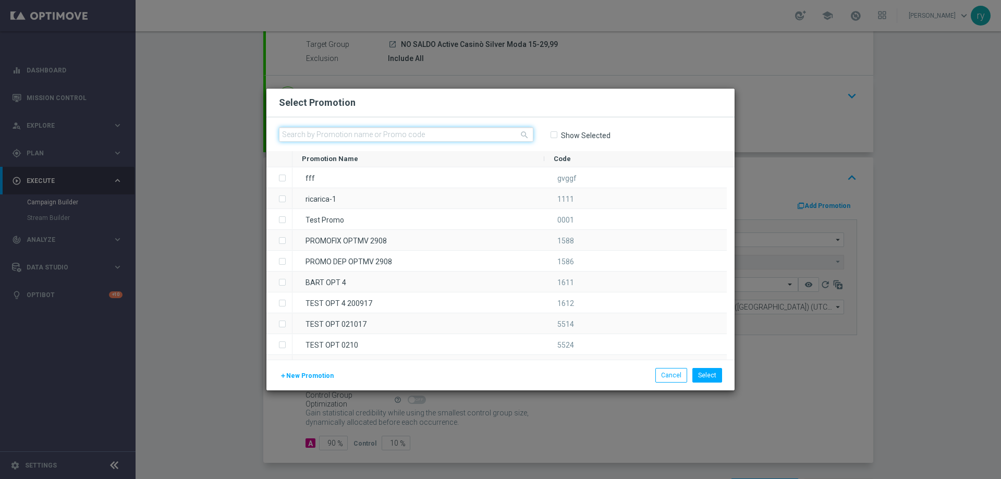
click at [387, 133] on input "text" at bounding box center [406, 134] width 254 height 15
paste input "335458"
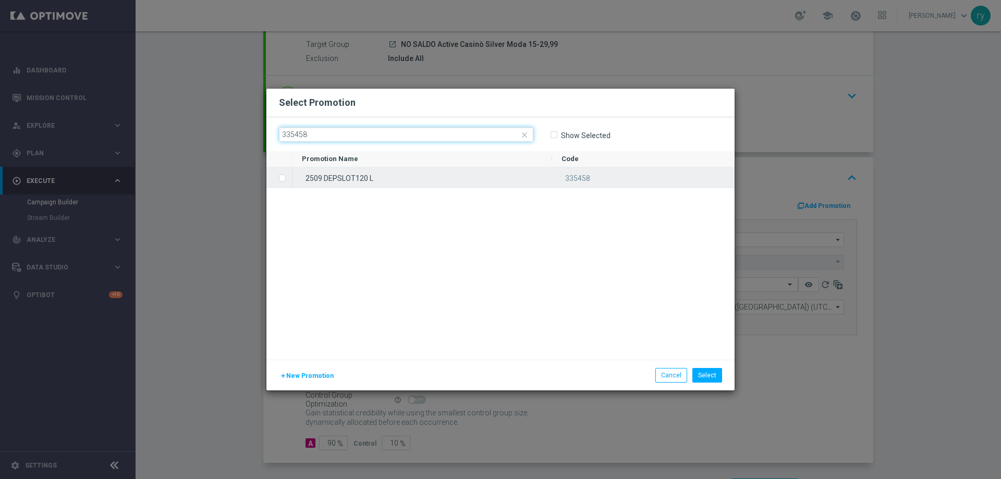
type input "335458"
click at [325, 182] on div "2509 DEPSLOT120 L" at bounding box center [422, 177] width 260 height 20
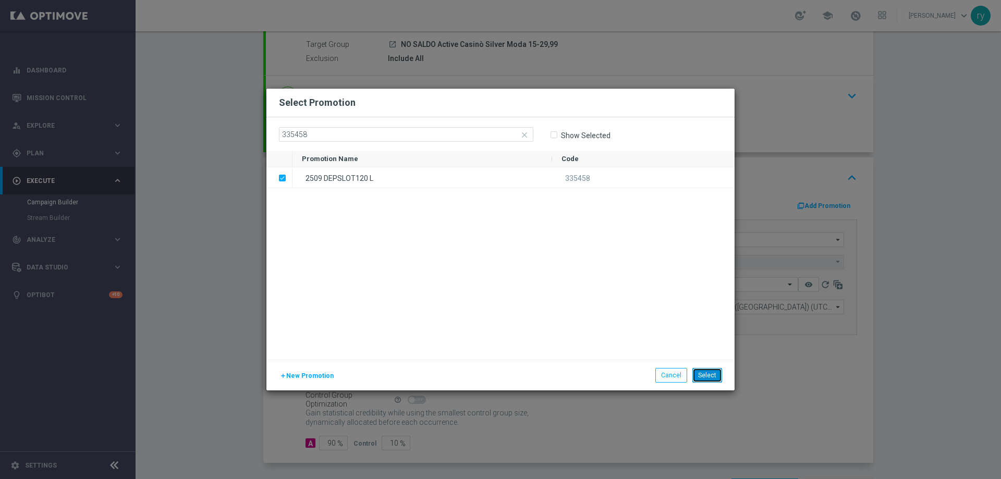
click at [713, 369] on button "Select" at bounding box center [707, 375] width 30 height 15
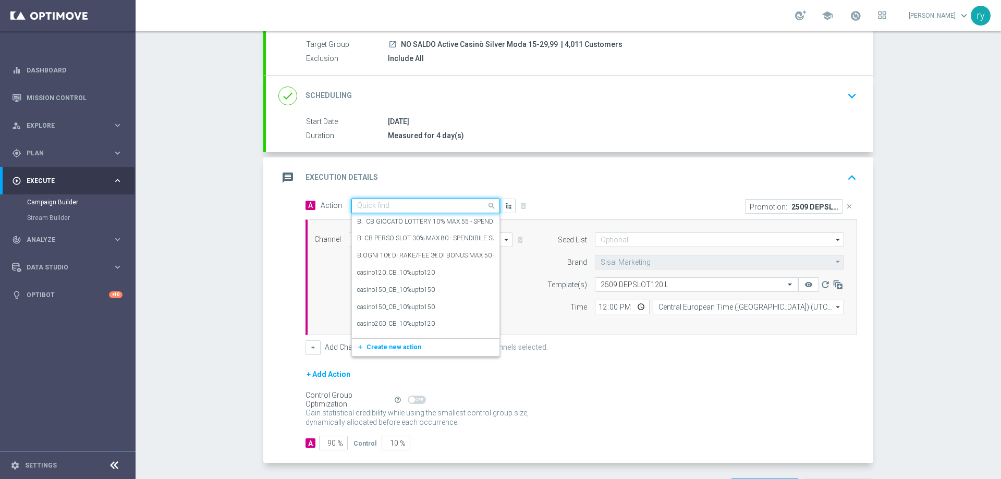
click at [407, 212] on div "Quick find" at bounding box center [425, 206] width 149 height 15
paste input "dep 25 per 15% fino a 120"
type input "dep 25 per 15% fino a 120"
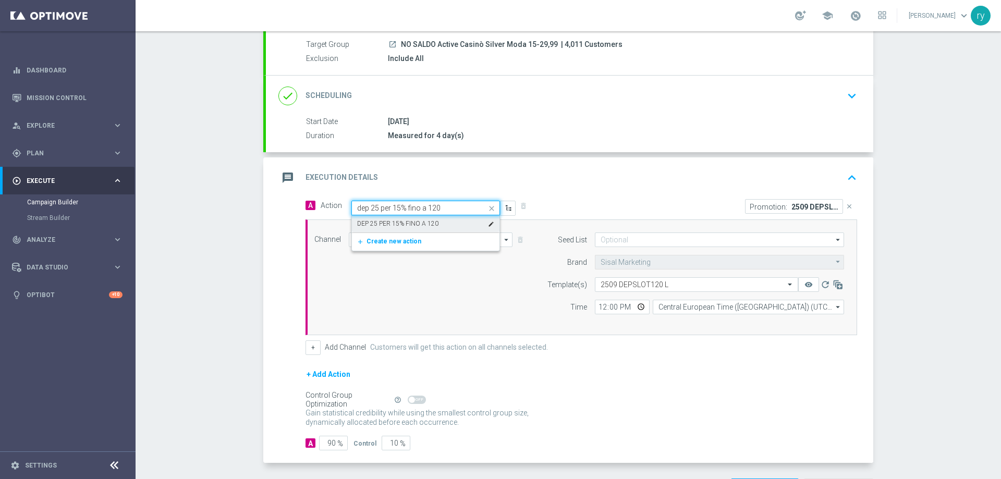
click at [407, 223] on label "DEP 25 PER 15% FINO A 120" at bounding box center [397, 223] width 81 height 9
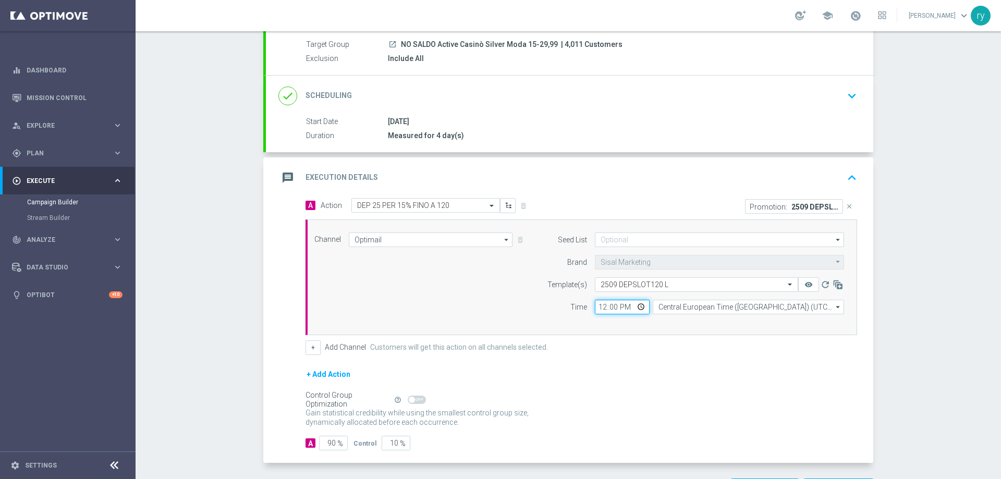
click at [602, 305] on input "12:00" at bounding box center [622, 307] width 55 height 15
type input "18:00"
click at [610, 315] on div "Seed List arrow_drop_down Drag here to set row groups Drag here to set column l…" at bounding box center [693, 277] width 318 height 90
click at [611, 325] on div "Channel Optimail Optimail arrow_drop_down Drag here to set row groups Drag here…" at bounding box center [581, 277] width 552 height 116
click at [315, 350] on button "+" at bounding box center [312, 347] width 15 height 15
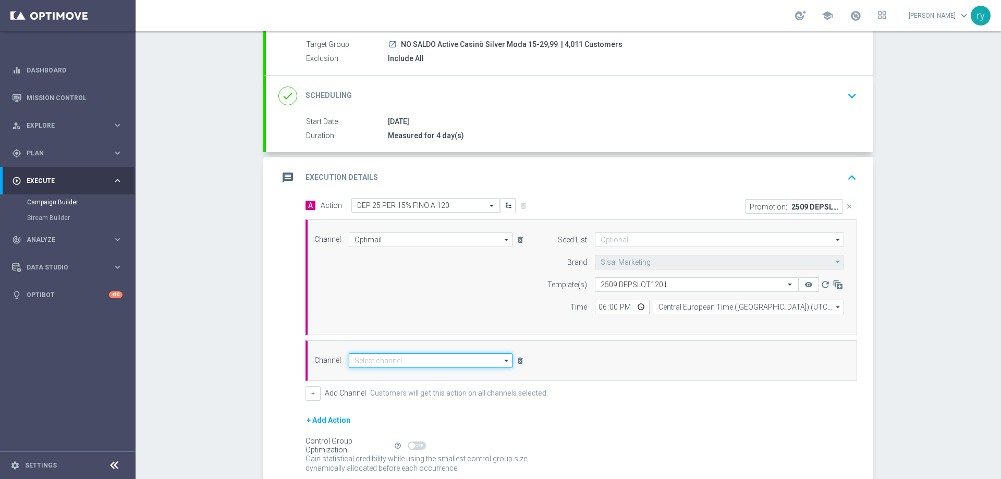
click at [390, 363] on input at bounding box center [431, 360] width 164 height 15
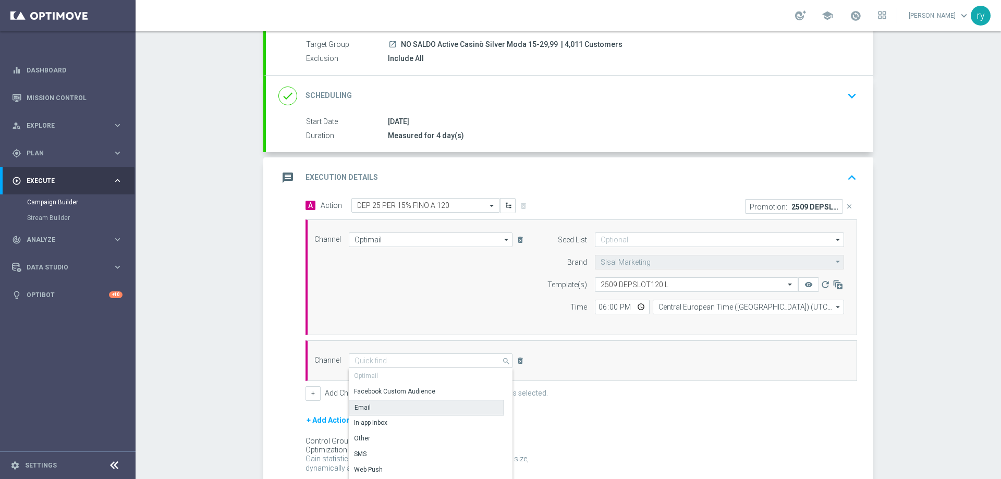
click at [396, 403] on div "Email" at bounding box center [426, 408] width 155 height 16
type input "Email"
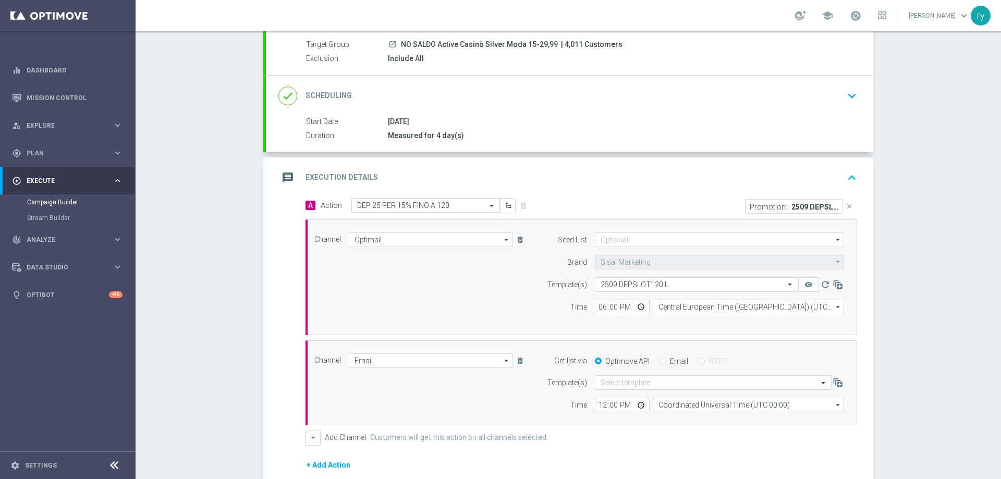
click at [659, 360] on input "Email" at bounding box center [662, 362] width 7 height 7
radio input "true"
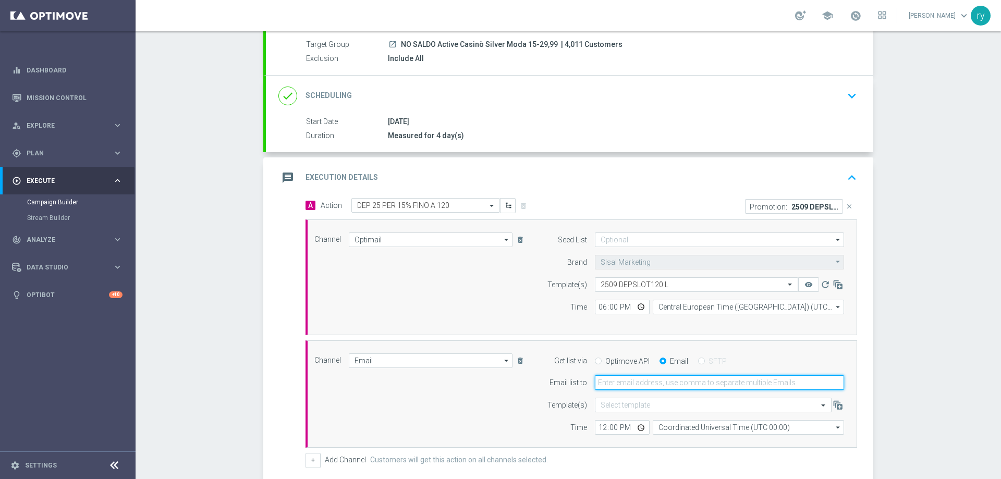
click at [658, 381] on input "email" at bounding box center [719, 382] width 249 height 15
type input "[EMAIL_ADDRESS][DOMAIN_NAME]"
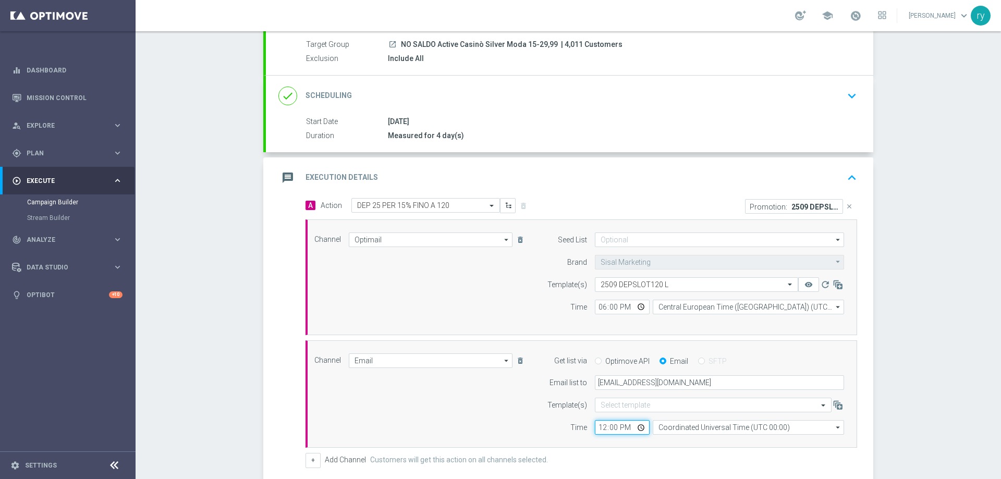
click at [599, 428] on input "12:00" at bounding box center [622, 427] width 55 height 15
type input "18:00"
click at [659, 429] on input "Coordinated Universal Time (UTC 00:00)" at bounding box center [748, 427] width 191 height 15
click at [671, 438] on div "Central European Time ([GEOGRAPHIC_DATA]) (UTC +02:00)" at bounding box center [743, 442] width 170 height 9
type input "Central European Time ([GEOGRAPHIC_DATA]) (UTC +02:00)"
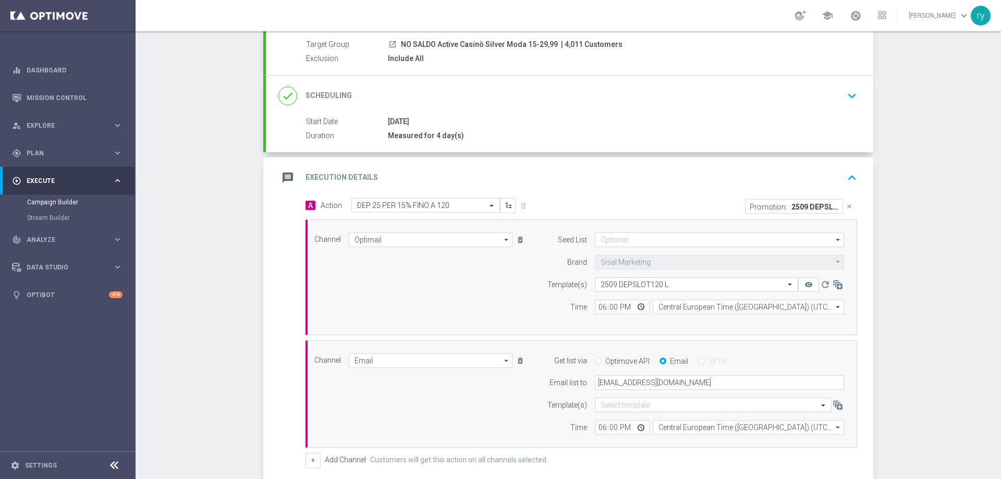
click at [542, 418] on form "Template(s) Select template Time 18:00 Central European Time ([GEOGRAPHIC_DATA]…" at bounding box center [693, 416] width 302 height 37
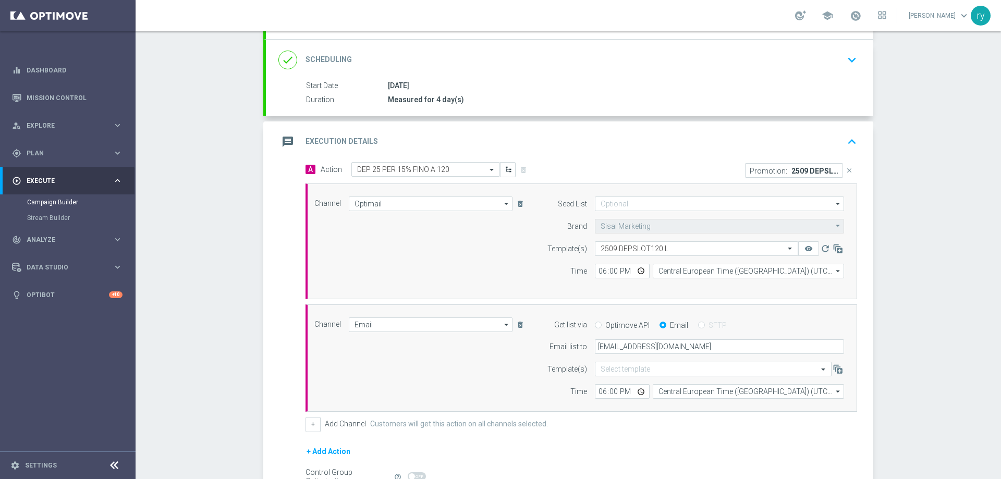
scroll to position [249, 0]
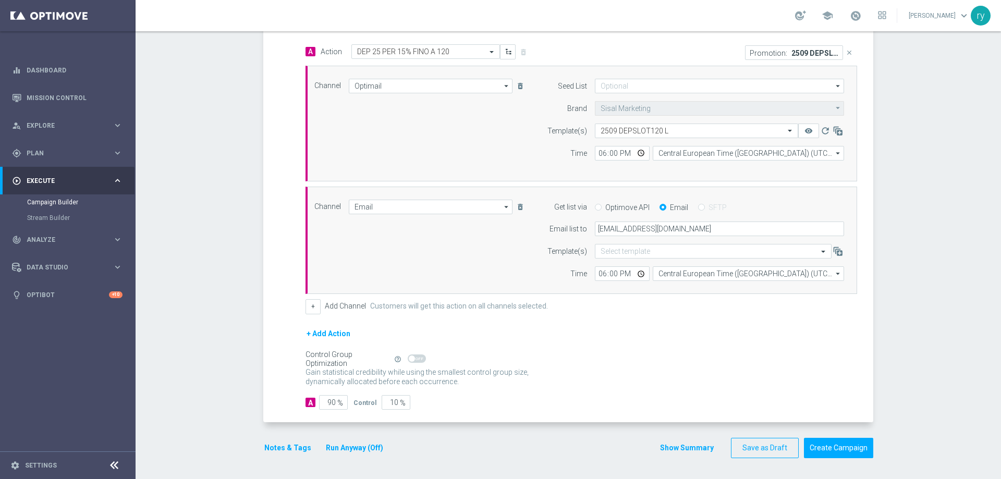
click at [286, 448] on button "Notes & Tags" at bounding box center [287, 448] width 49 height 13
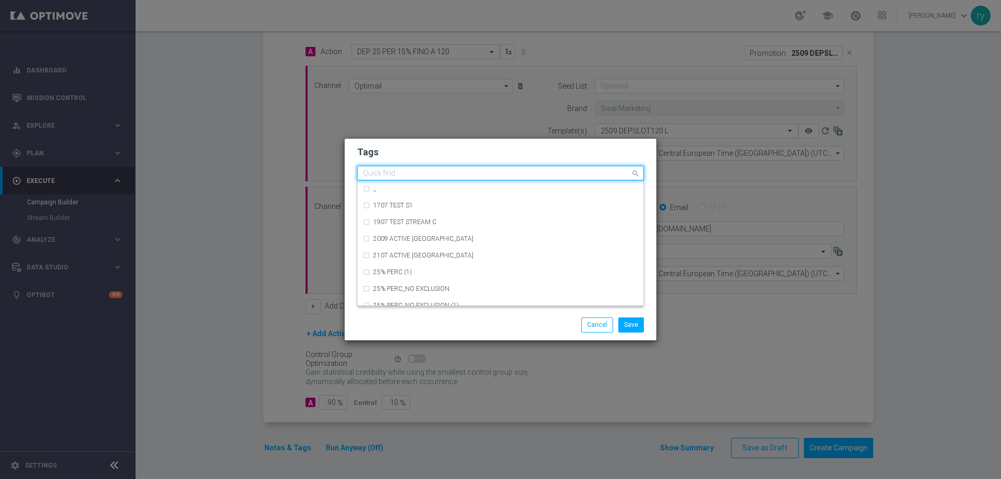
click at [414, 173] on input "text" at bounding box center [496, 173] width 267 height 9
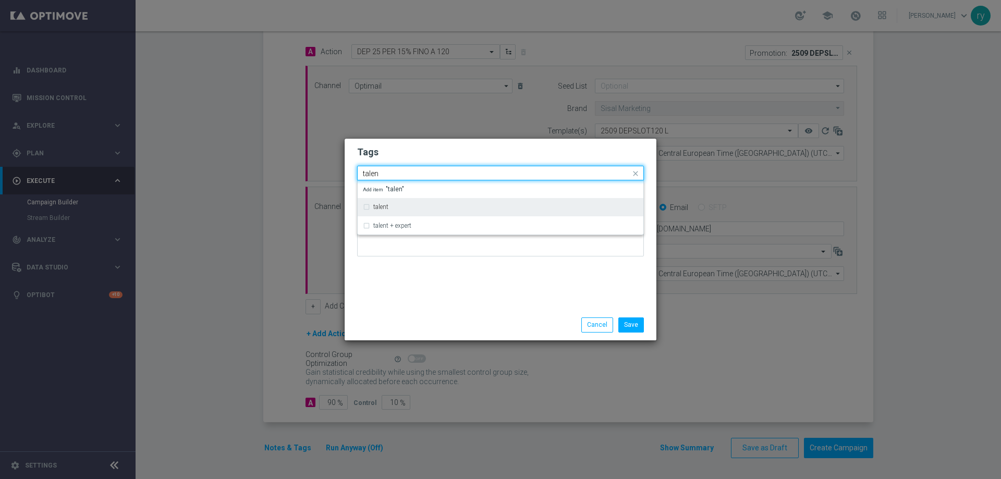
click at [387, 207] on label "talent" at bounding box center [380, 207] width 15 height 6
type input "talen"
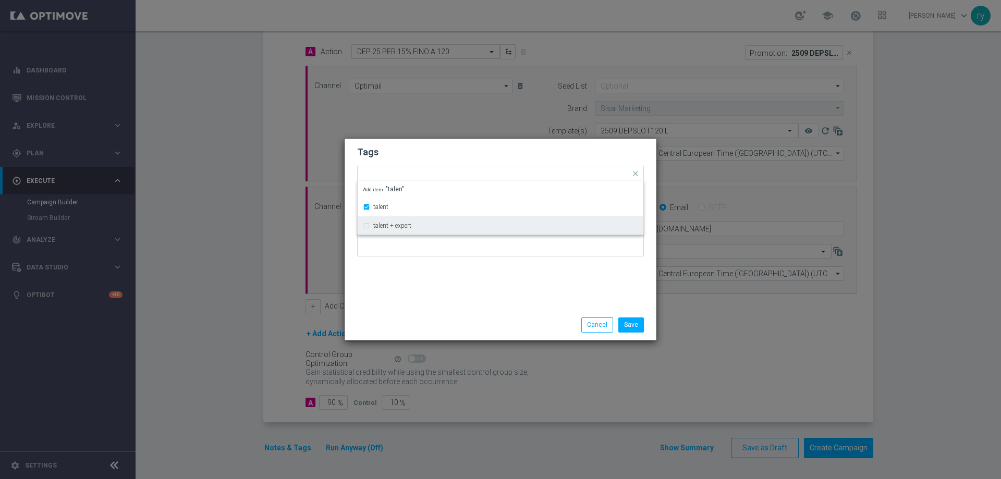
click at [402, 287] on div "Tags Quick find × talent talent talent + expert Add item "talen" Notes" at bounding box center [501, 224] width 312 height 171
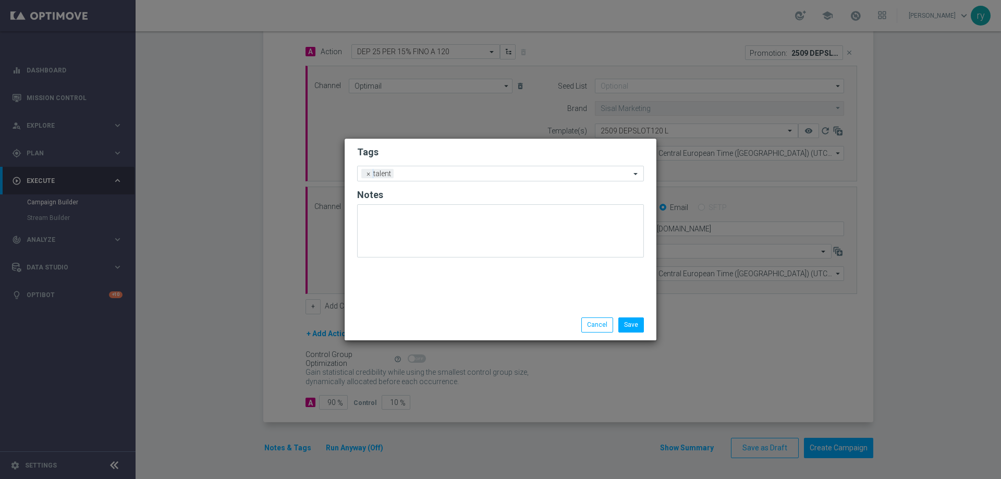
click at [437, 165] on form "Tags Add a new tag × talent Notes" at bounding box center [500, 204] width 287 height 122
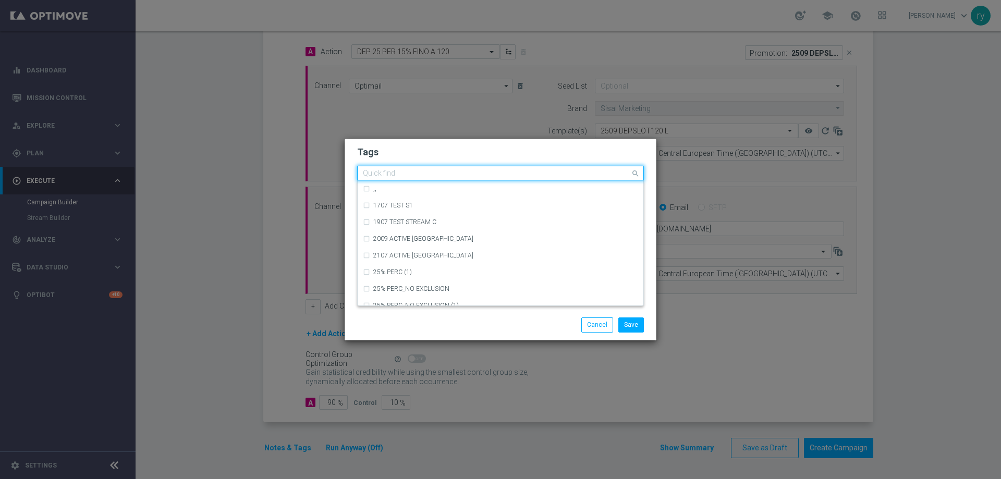
click at [438, 173] on input "text" at bounding box center [496, 173] width 267 height 9
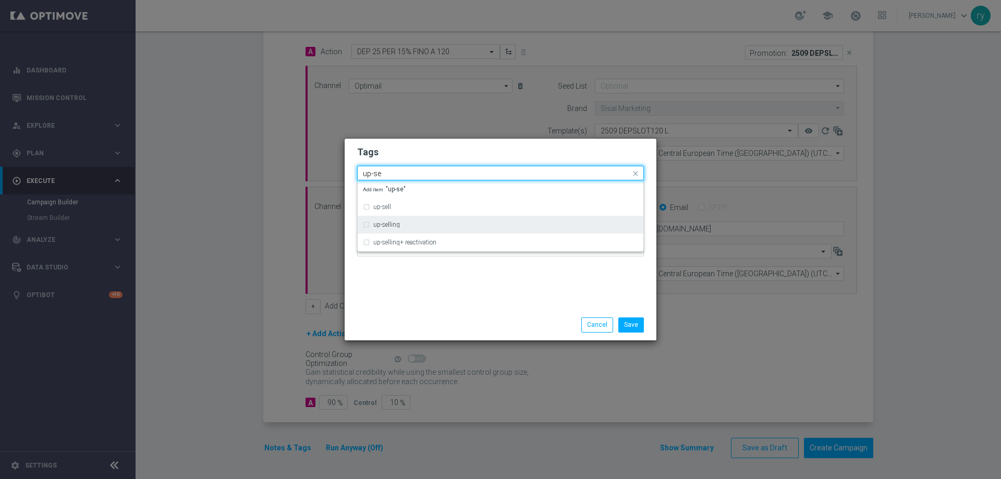
click at [384, 229] on div "up-selling" at bounding box center [500, 224] width 275 height 17
type input "up-se"
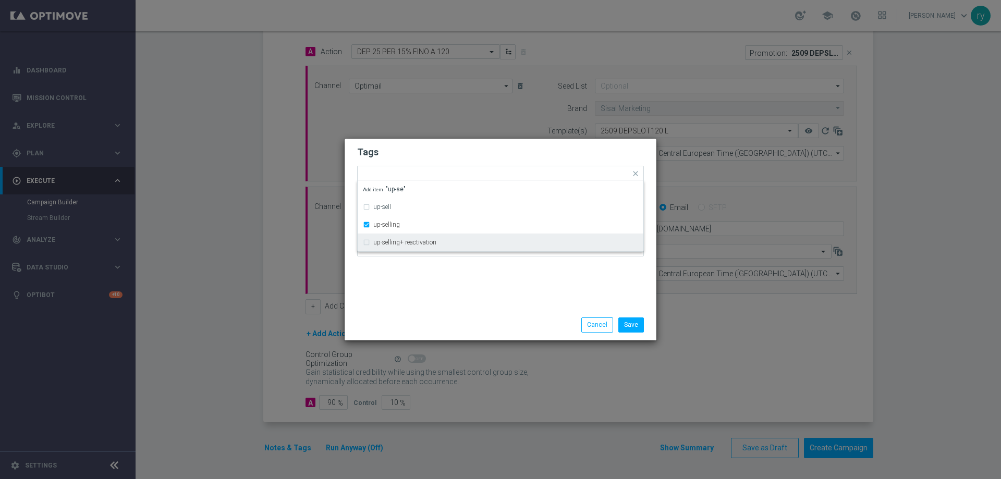
drag, startPoint x: 421, startPoint y: 286, endPoint x: 460, endPoint y: 206, distance: 88.4
click at [422, 285] on div "Tags Quick find × talent × up-selling up-sell up-selling up-selling+ reactivati…" at bounding box center [501, 224] width 312 height 171
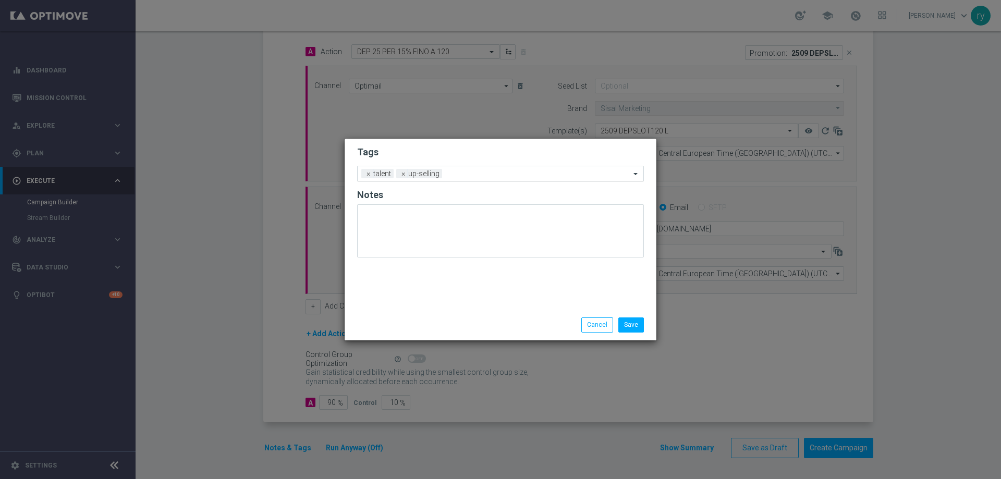
click at [472, 175] on input "text" at bounding box center [538, 174] width 184 height 9
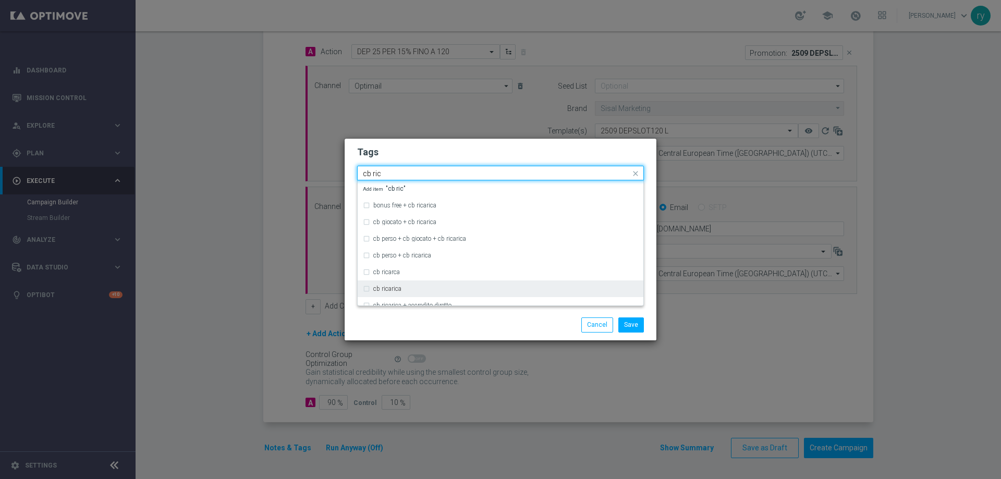
click at [426, 287] on div "cb ricarica" at bounding box center [505, 289] width 265 height 6
type input "cb ric"
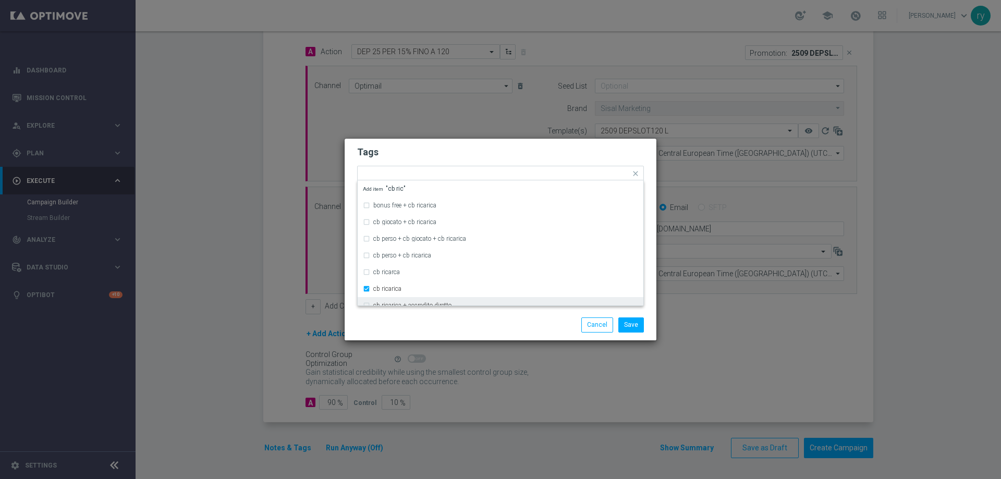
click at [459, 319] on div "Save Cancel" at bounding box center [551, 324] width 202 height 15
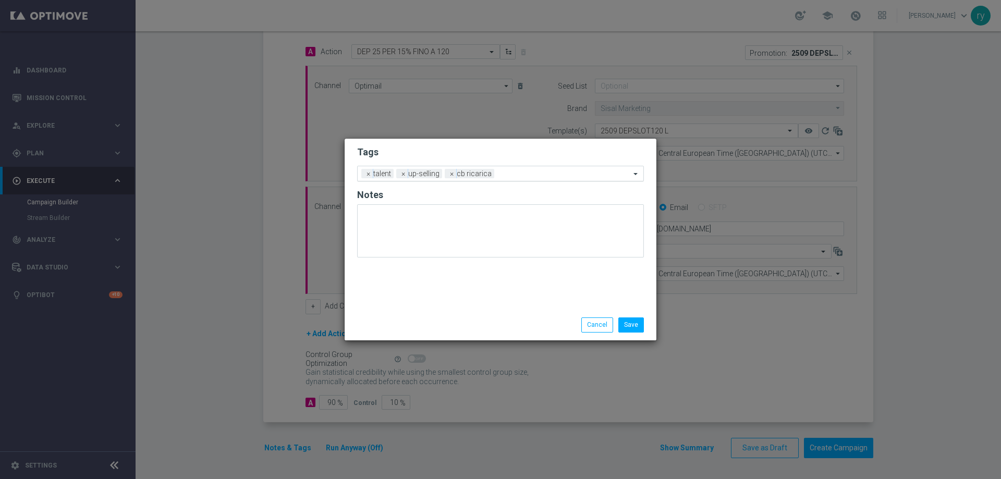
click at [516, 167] on div "Add a new tag × talent × up-selling × cb ricarica" at bounding box center [494, 173] width 273 height 15
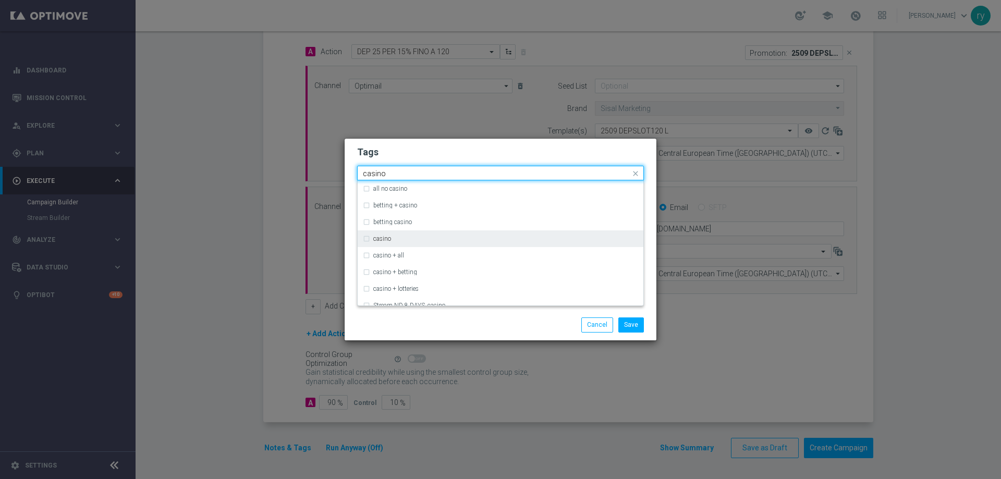
click at [433, 235] on div "casino" at bounding box center [500, 238] width 275 height 17
type input "casino"
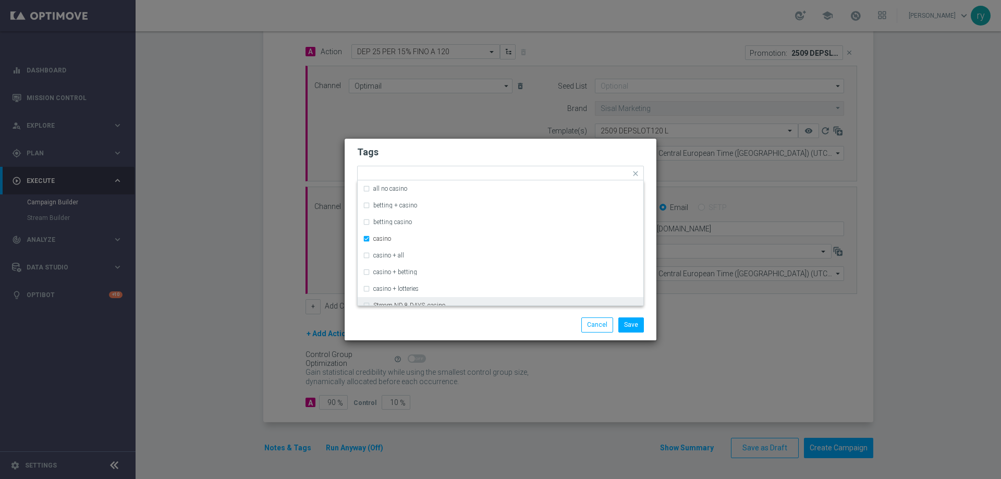
drag, startPoint x: 459, startPoint y: 316, endPoint x: 479, endPoint y: 286, distance: 35.7
click at [460, 316] on div "Save Cancel" at bounding box center [501, 325] width 312 height 30
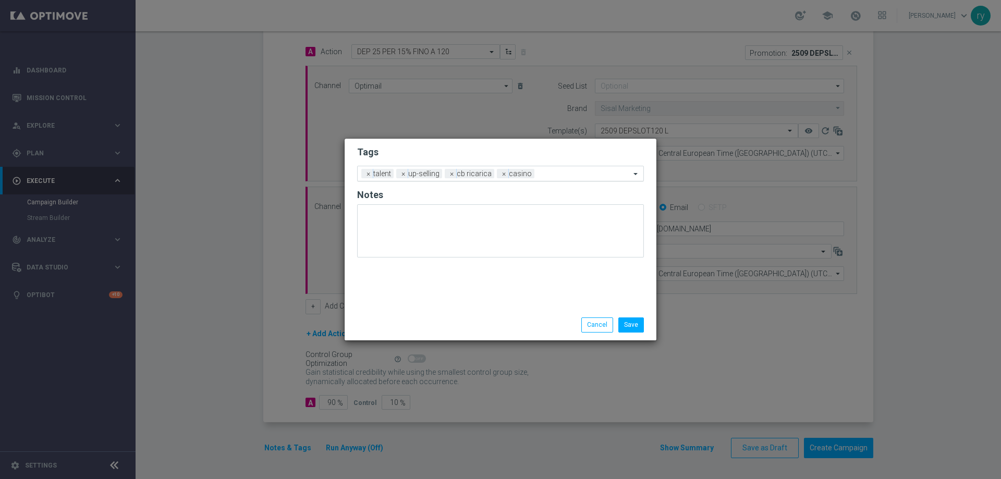
click at [571, 175] on input "text" at bounding box center [585, 174] width 92 height 9
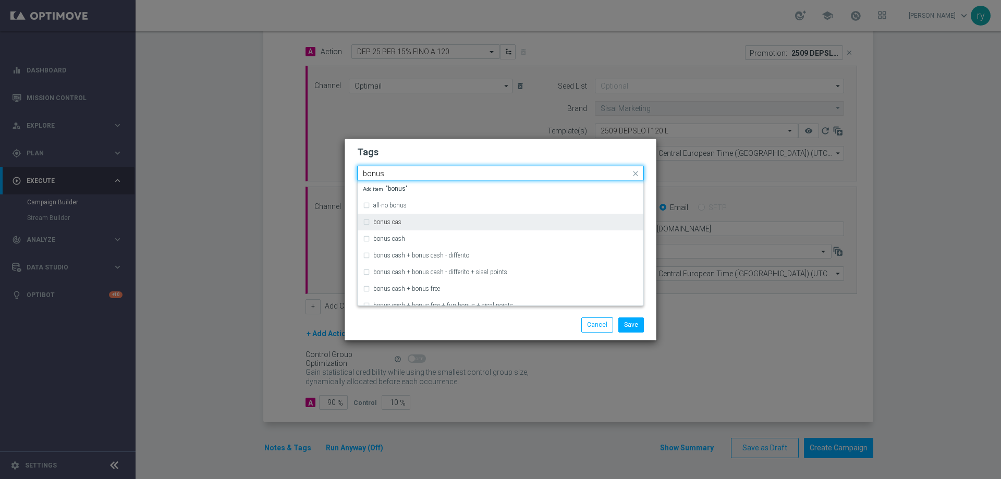
click at [412, 230] on div "bonus cas" at bounding box center [500, 222] width 275 height 17
type input "bonus"
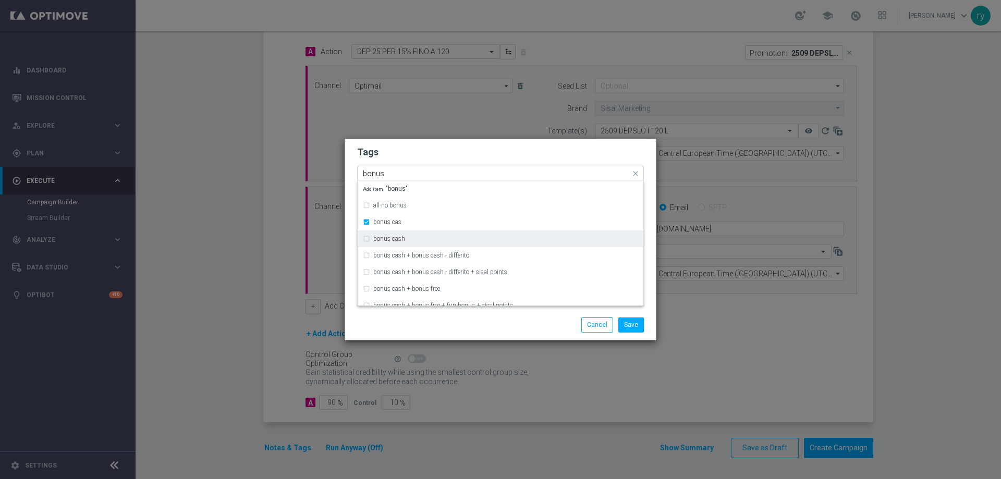
click at [408, 235] on div "bonus cash" at bounding box center [500, 238] width 275 height 17
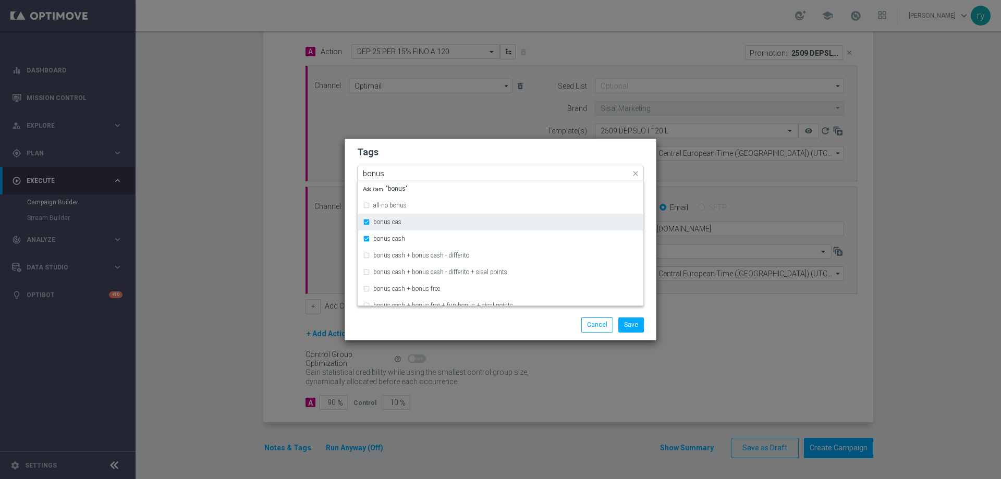
click at [407, 219] on div "bonus cas" at bounding box center [505, 222] width 265 height 6
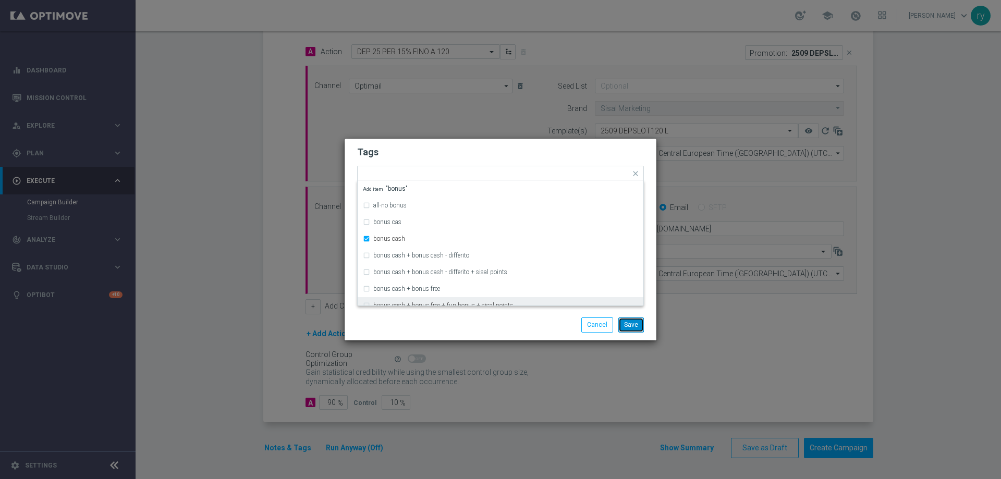
click at [641, 324] on button "Save" at bounding box center [631, 324] width 26 height 15
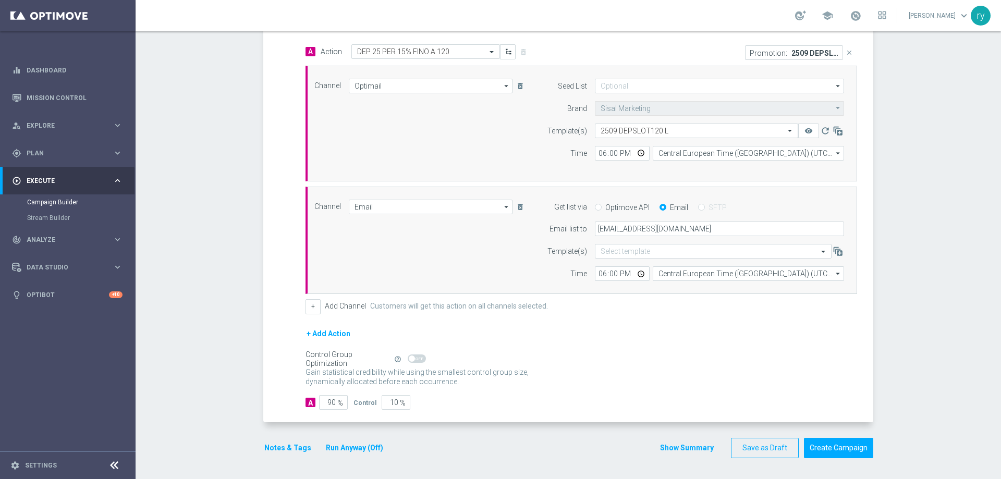
click at [682, 450] on button "Show Summary" at bounding box center [686, 448] width 55 height 12
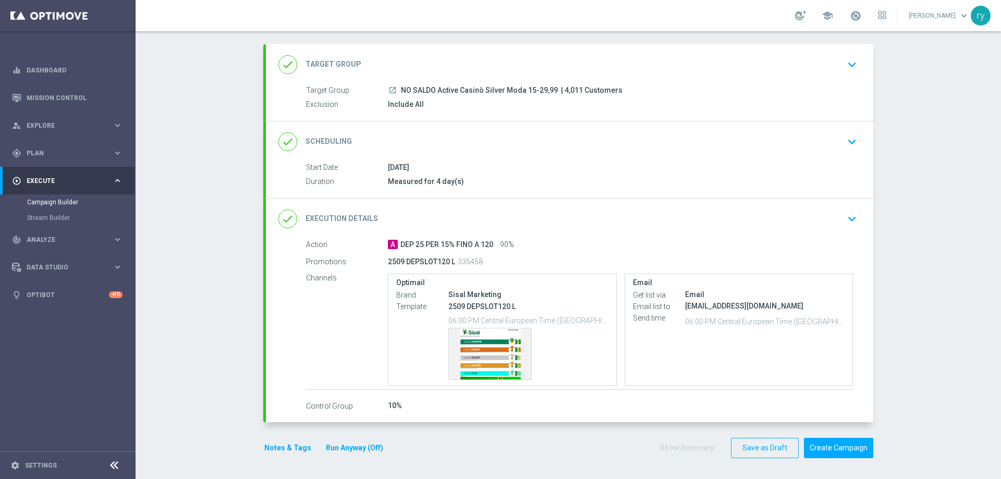
scroll to position [49, 0]
click at [823, 447] on button "Create Campaign" at bounding box center [838, 448] width 69 height 20
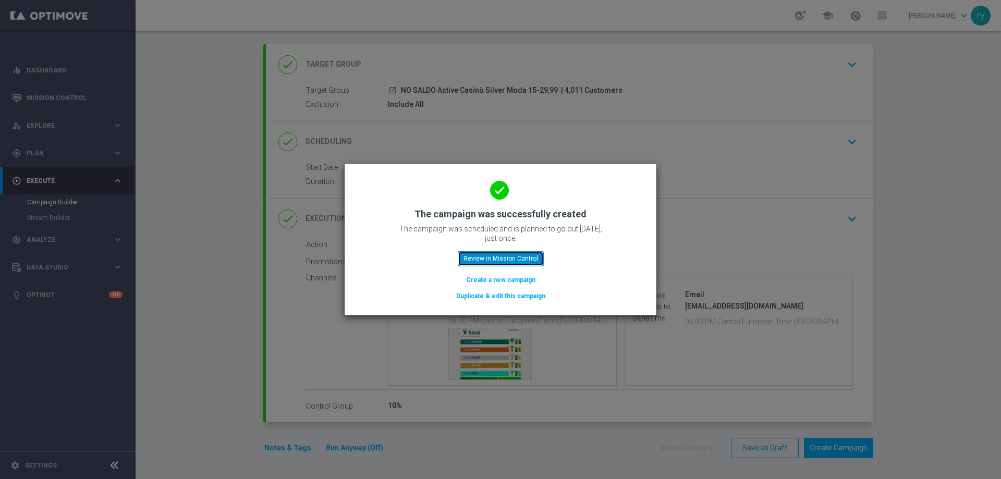
click at [534, 258] on button "Review in Mission Control" at bounding box center [501, 258] width 86 height 15
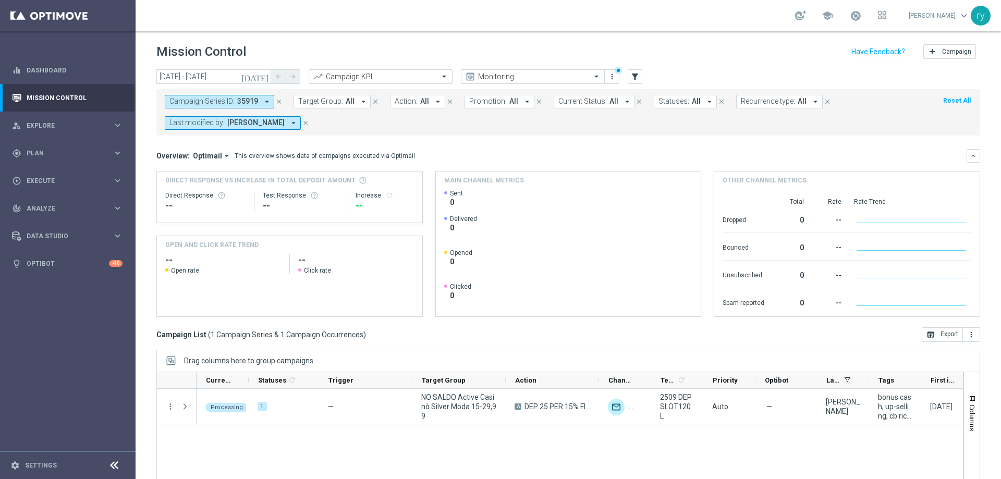
click at [270, 101] on icon "arrow_drop_down" at bounding box center [266, 101] width 9 height 9
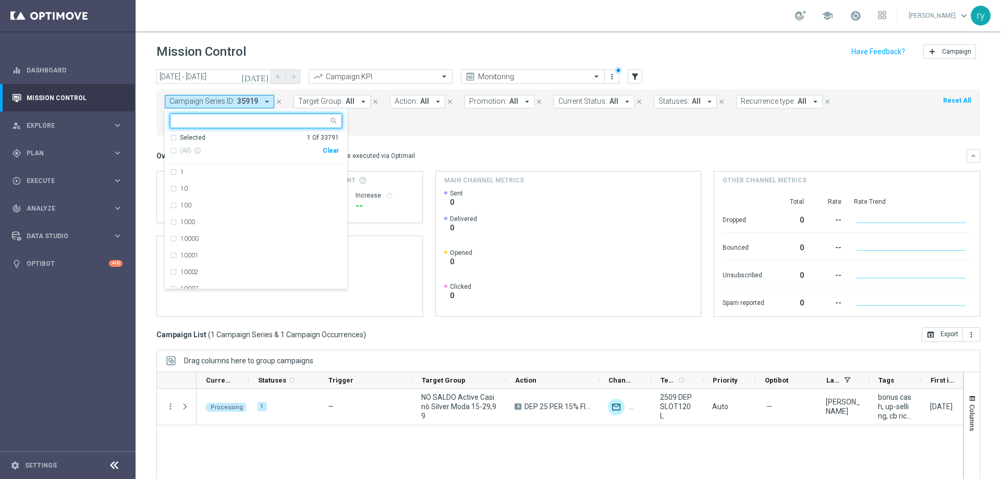
click at [0, 0] on div "Clear" at bounding box center [0, 0] width 0 height 0
click at [424, 130] on div "Campaign Series ID: 35919 arrow_drop_down Selected 0 Of 33791 (All) info_outlin…" at bounding box center [568, 112] width 824 height 46
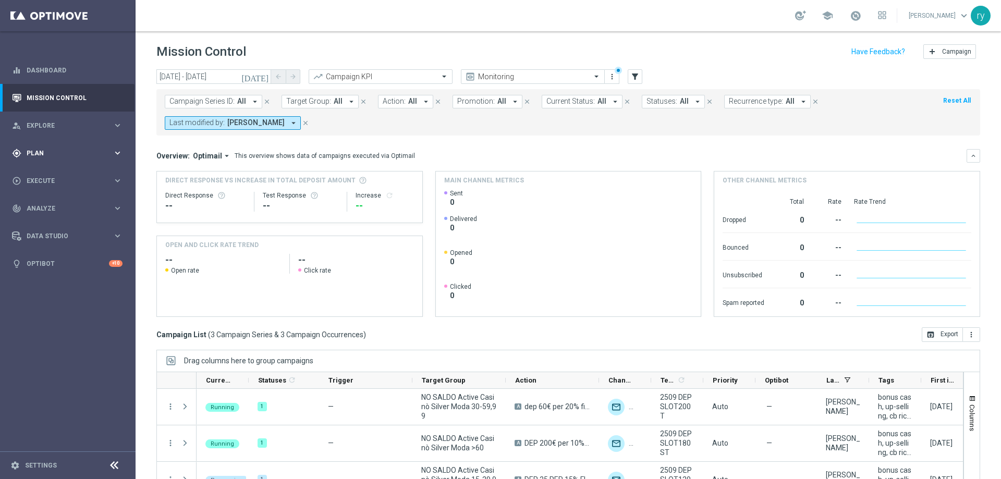
click at [91, 156] on div "gps_fixed Plan" at bounding box center [62, 153] width 101 height 9
click at [60, 223] on link "Optimail" at bounding box center [70, 221] width 76 height 8
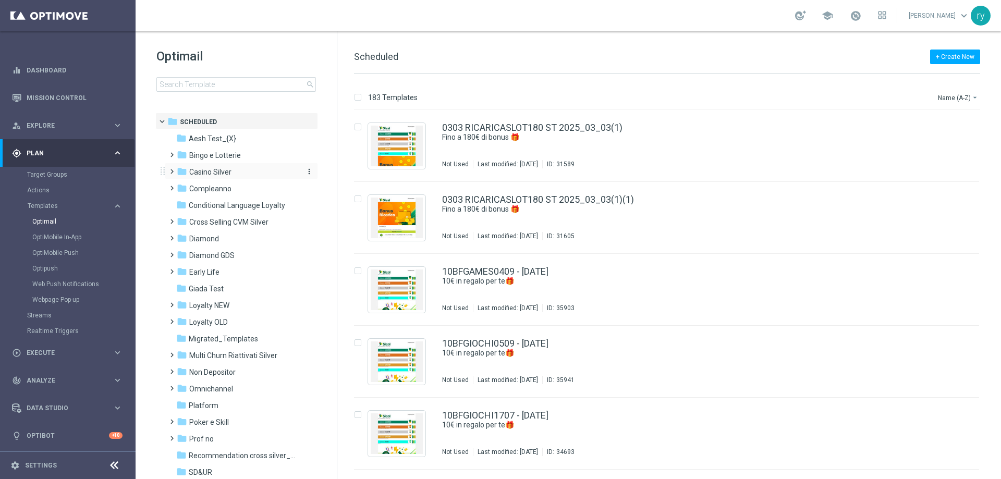
click at [231, 176] on span "Casino Silver" at bounding box center [210, 171] width 42 height 9
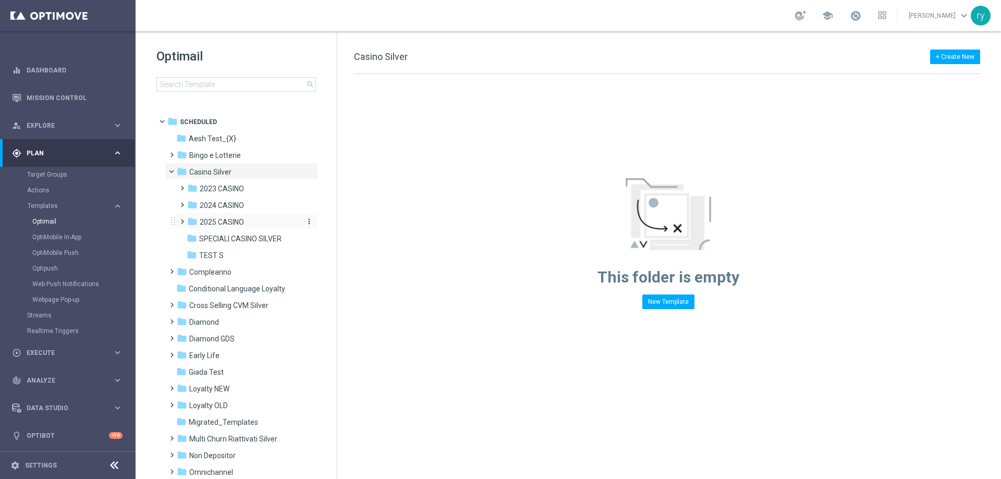
click at [238, 222] on span "2025 CASINO" at bounding box center [222, 221] width 44 height 9
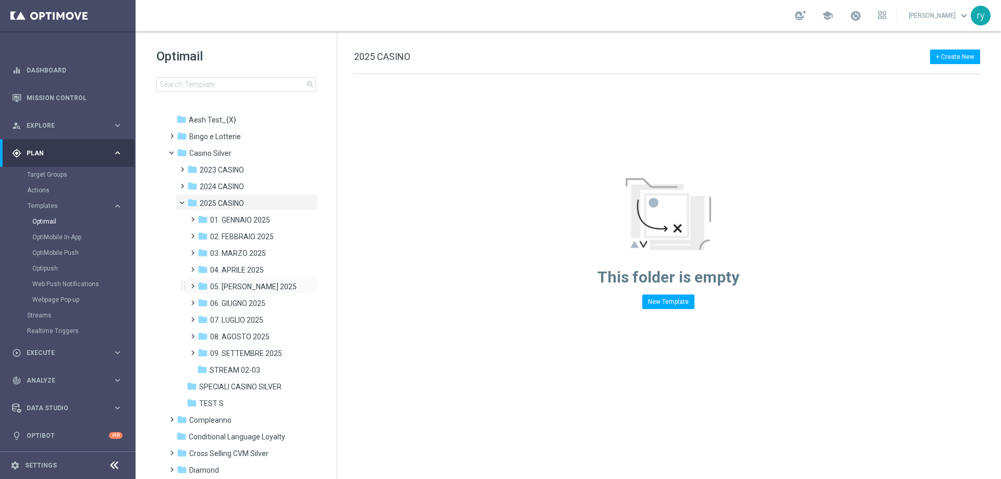
scroll to position [52, 0]
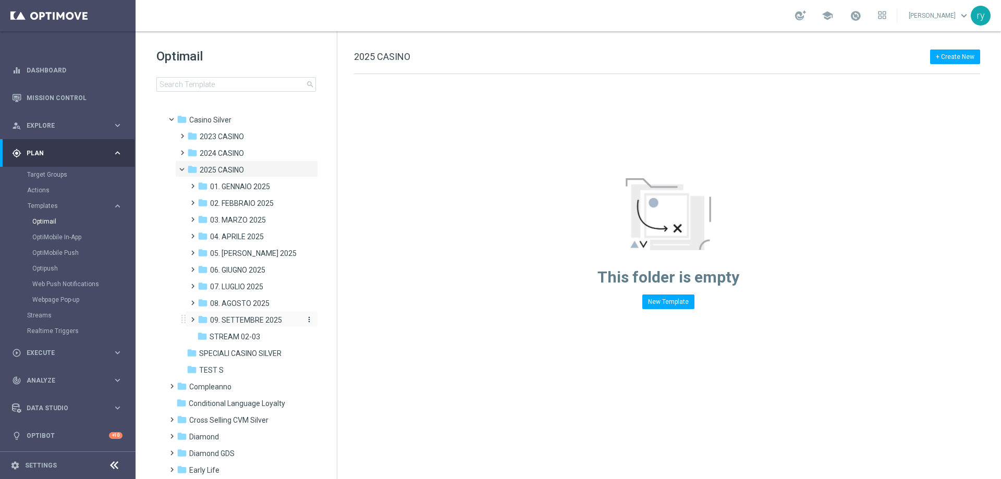
click at [251, 319] on span "09. SETTEMBRE 2025" at bounding box center [246, 319] width 72 height 9
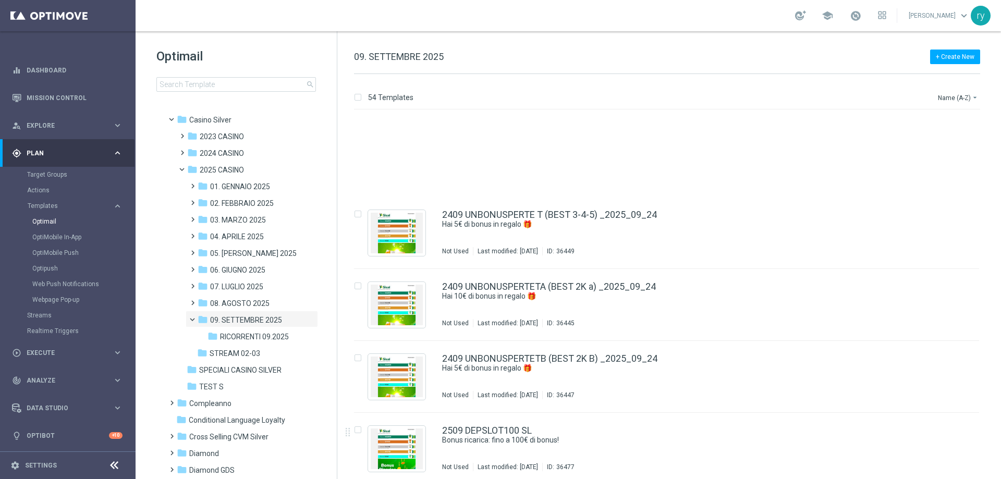
scroll to position [3362, 0]
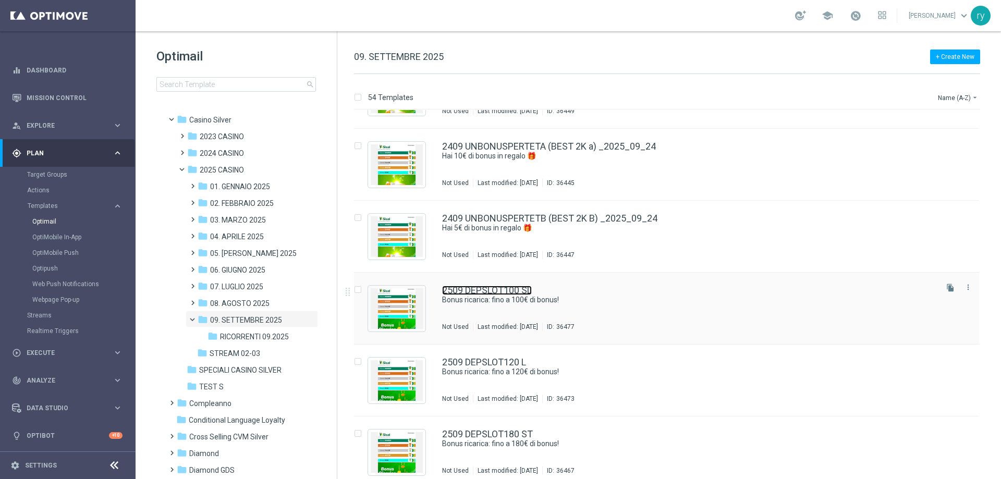
click at [527, 289] on link "2509 DEPSLOT100 SL" at bounding box center [487, 290] width 90 height 9
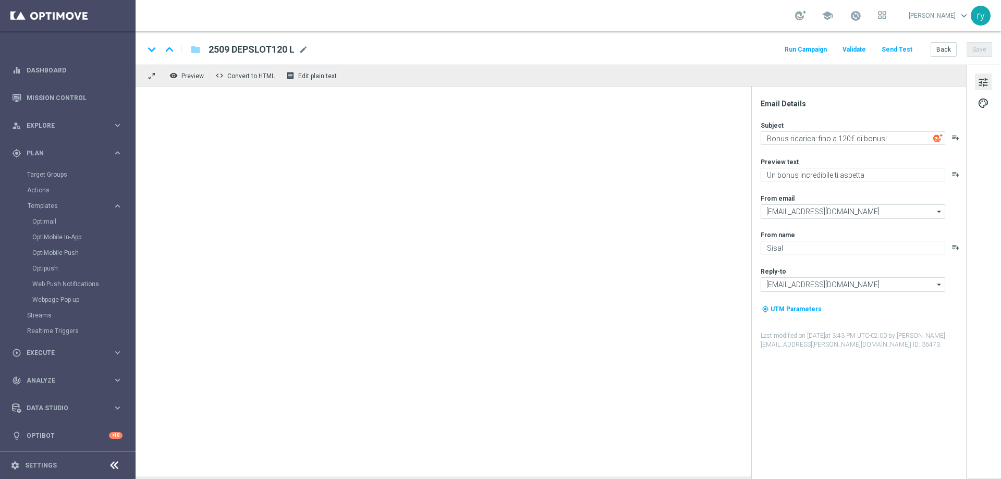
type textarea "Bonus ricarica: fino a 100€ di bonus!"
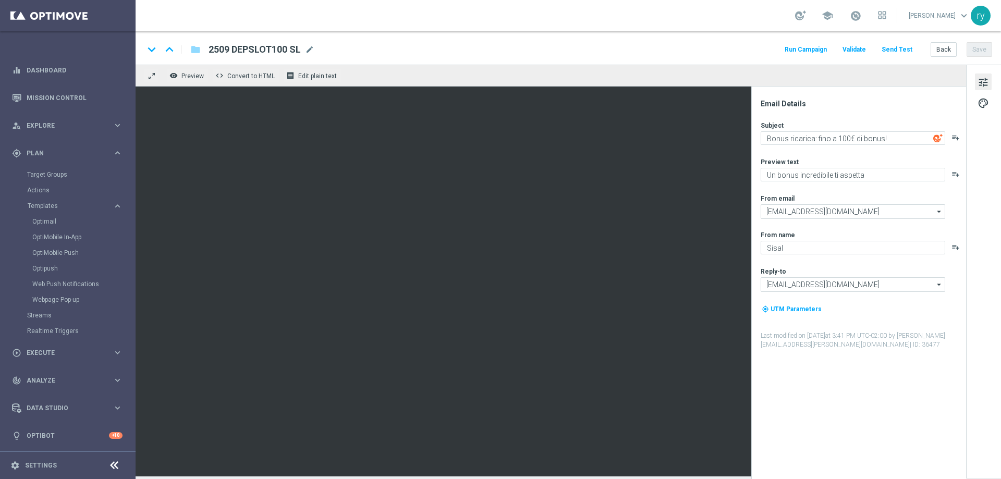
click at [801, 52] on button "Run Campaign" at bounding box center [805, 50] width 45 height 14
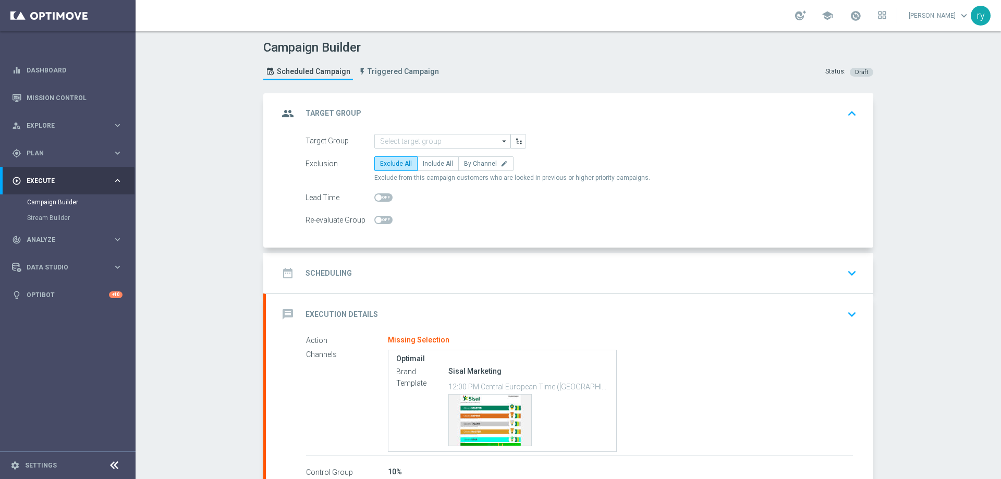
click at [421, 132] on div "group Target Group keyboard_arrow_up" at bounding box center [569, 113] width 607 height 41
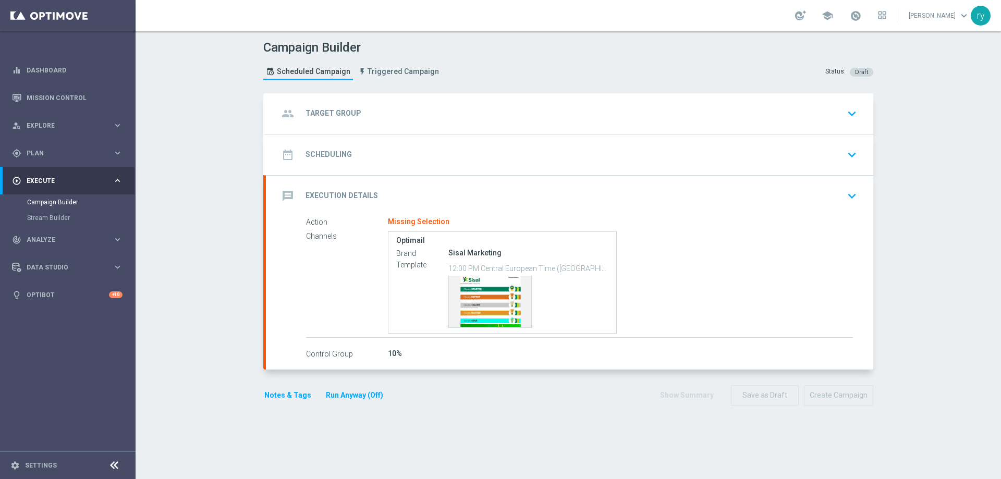
click at [421, 107] on div "group Target Group keyboard_arrow_down" at bounding box center [569, 114] width 582 height 20
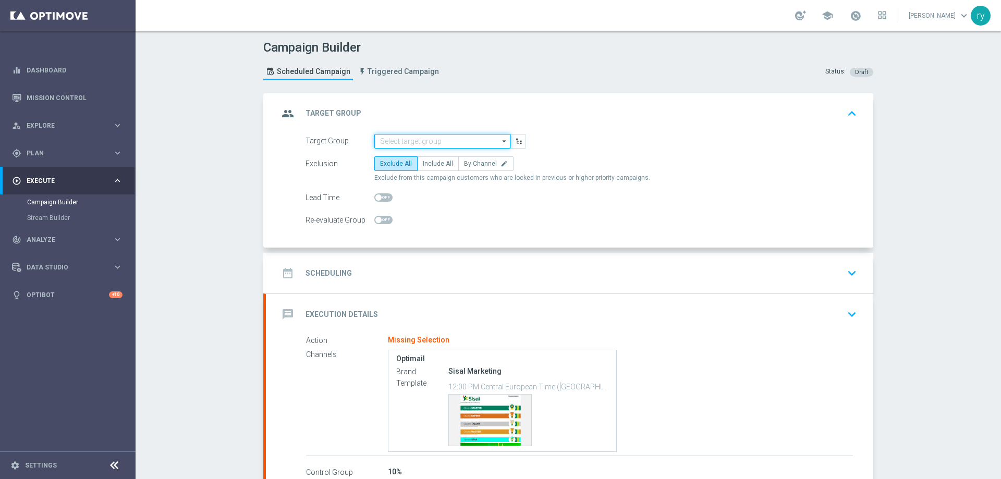
click at [426, 141] on input at bounding box center [442, 141] width 136 height 15
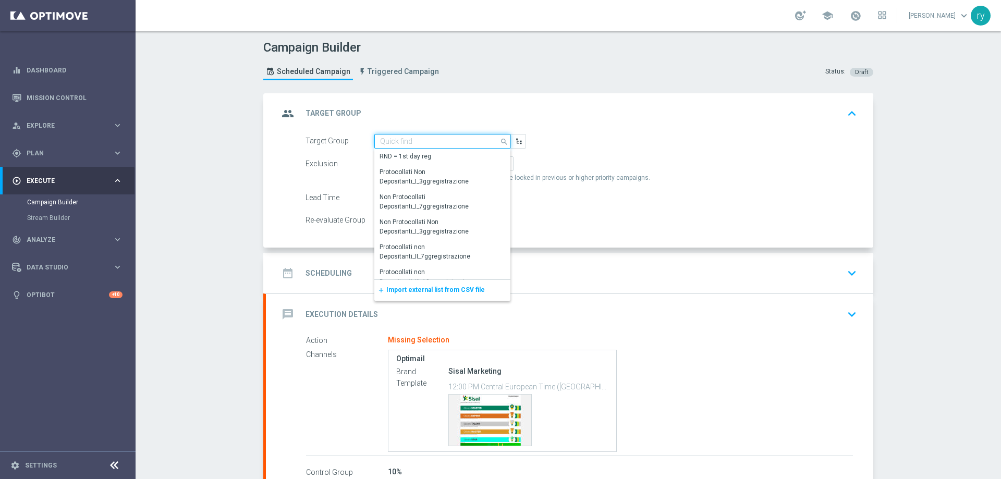
paste input "NO SALDO Active Casinò Silver Moda 0-15€"
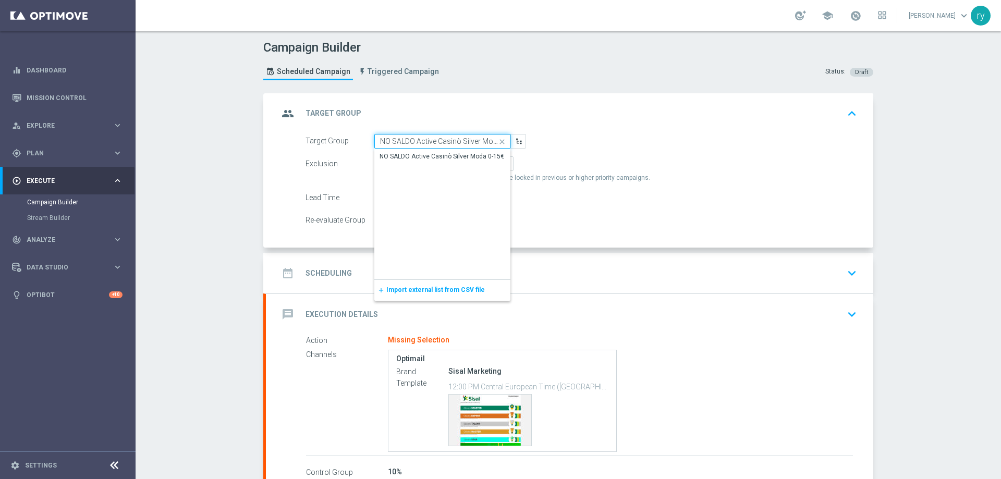
scroll to position [0, 19]
click at [429, 151] on div "NO SALDO Active Casinò Silver Moda 0-15€" at bounding box center [442, 156] width 136 height 15
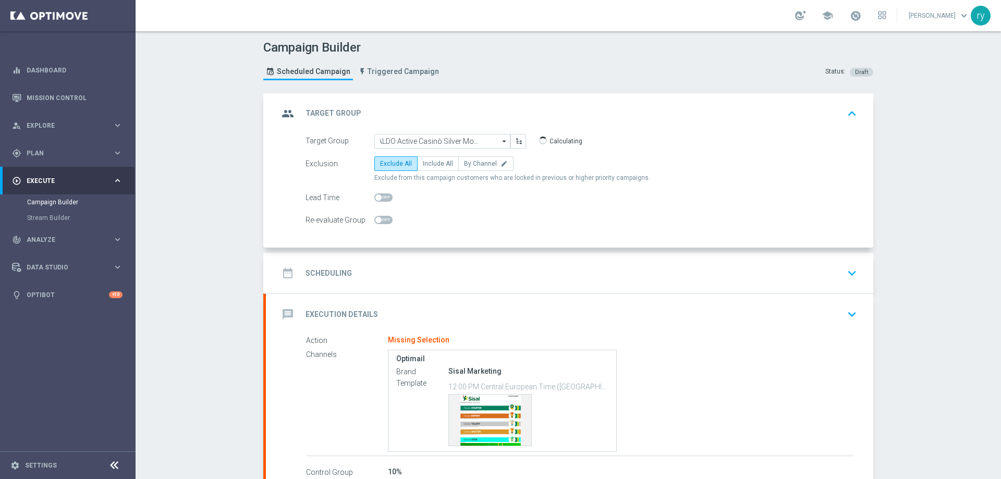
type input "NO SALDO Active Casinò Silver Moda 0-15€"
click at [439, 166] on span "Include All" at bounding box center [438, 163] width 30 height 7
click at [430, 166] on input "Include All" at bounding box center [426, 165] width 7 height 7
radio input "true"
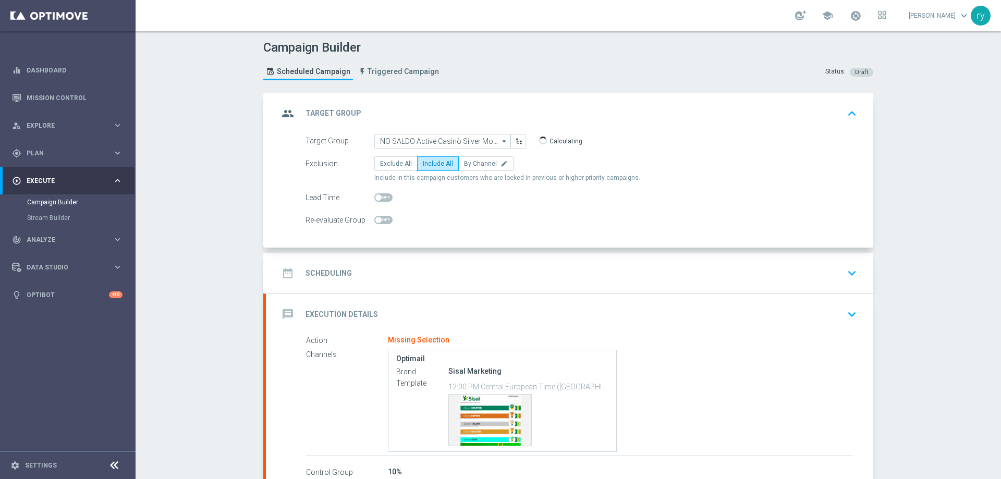
click at [461, 267] on div "date_range Scheduling keyboard_arrow_down" at bounding box center [569, 273] width 582 height 20
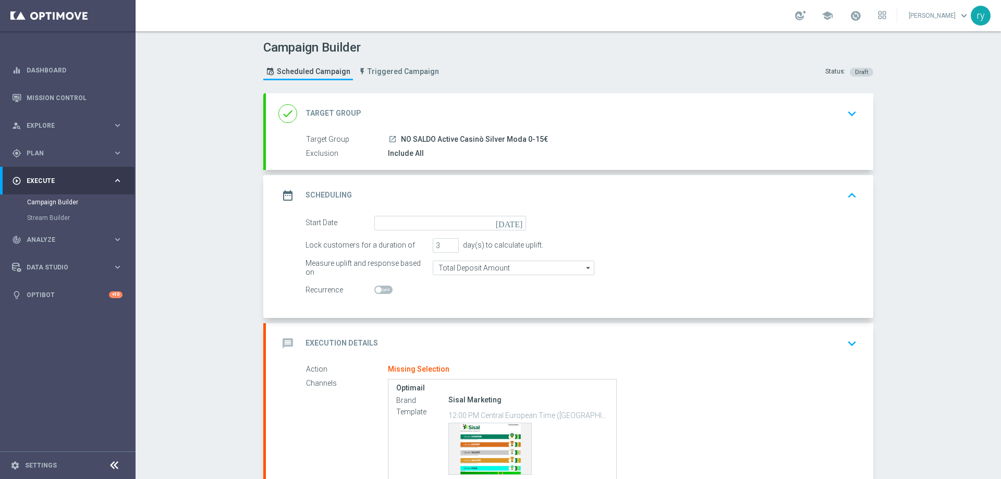
click at [519, 224] on icon "[DATE]" at bounding box center [511, 221] width 31 height 11
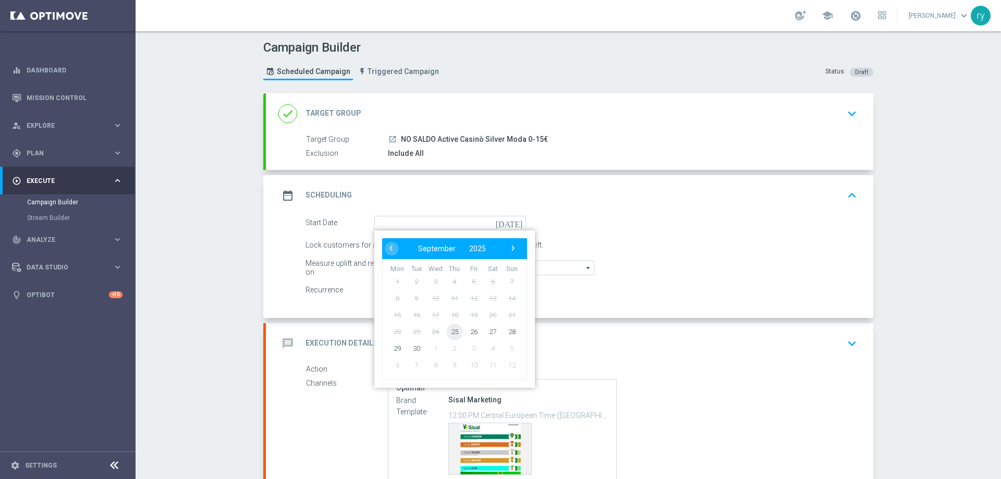
click at [456, 334] on span "25" at bounding box center [454, 331] width 17 height 17
type input "[DATE]"
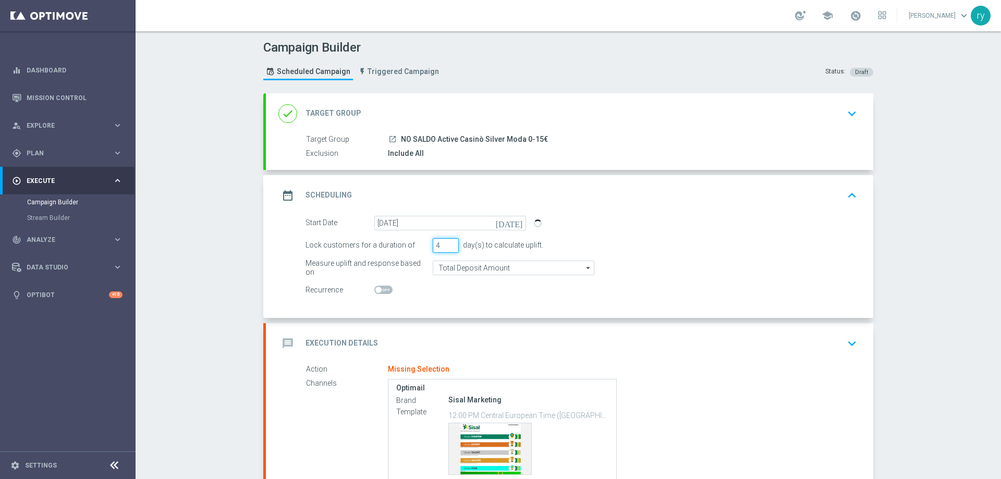
type input "4"
click at [451, 241] on input "4" at bounding box center [446, 245] width 26 height 15
click at [447, 295] on div at bounding box center [450, 290] width 152 height 15
click at [486, 187] on div "date_range Scheduling keyboard_arrow_up" at bounding box center [569, 196] width 582 height 20
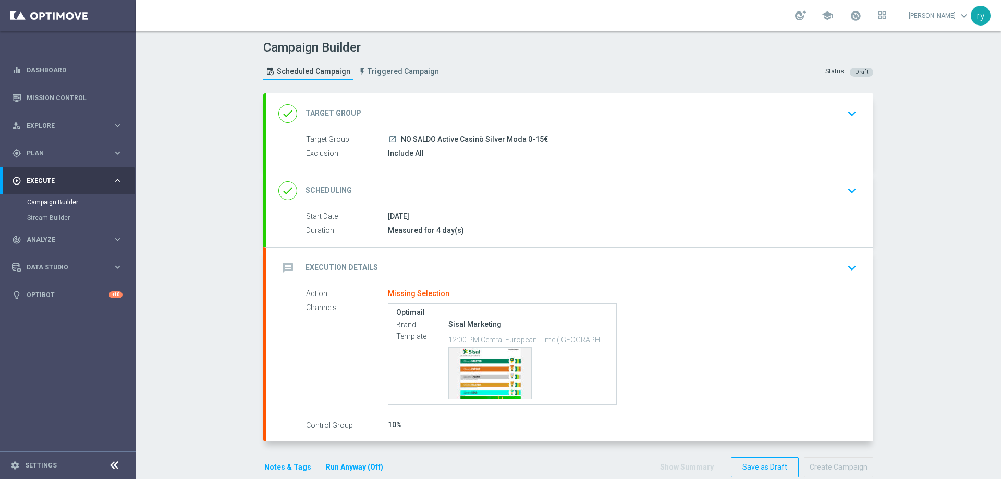
click at [474, 265] on div "message Execution Details keyboard_arrow_down" at bounding box center [569, 268] width 582 height 20
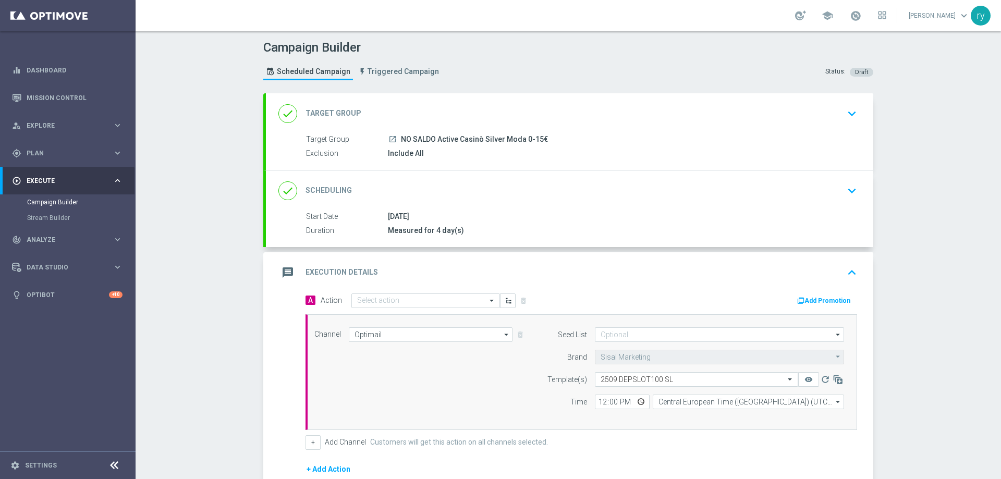
click at [817, 302] on button "Add Promotion" at bounding box center [825, 300] width 58 height 11
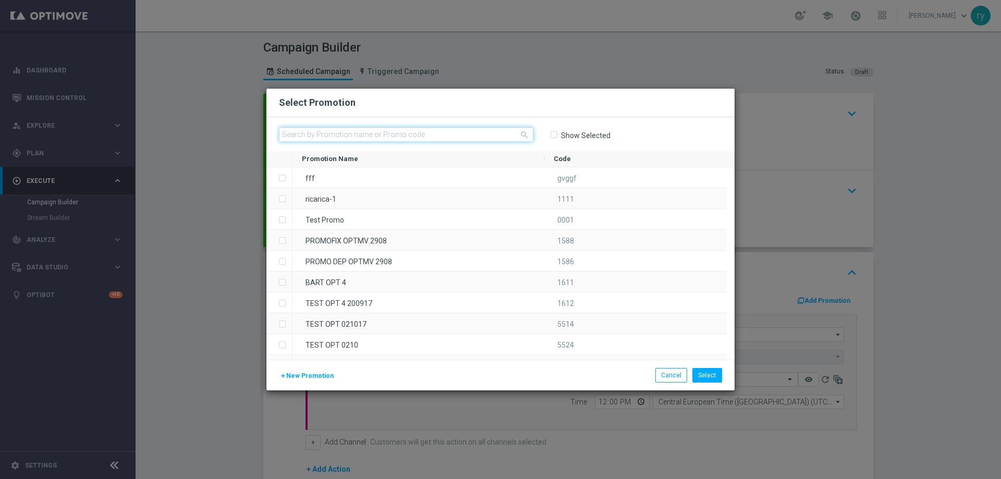
click at [357, 129] on input "text" at bounding box center [406, 134] width 254 height 15
paste input "335459"
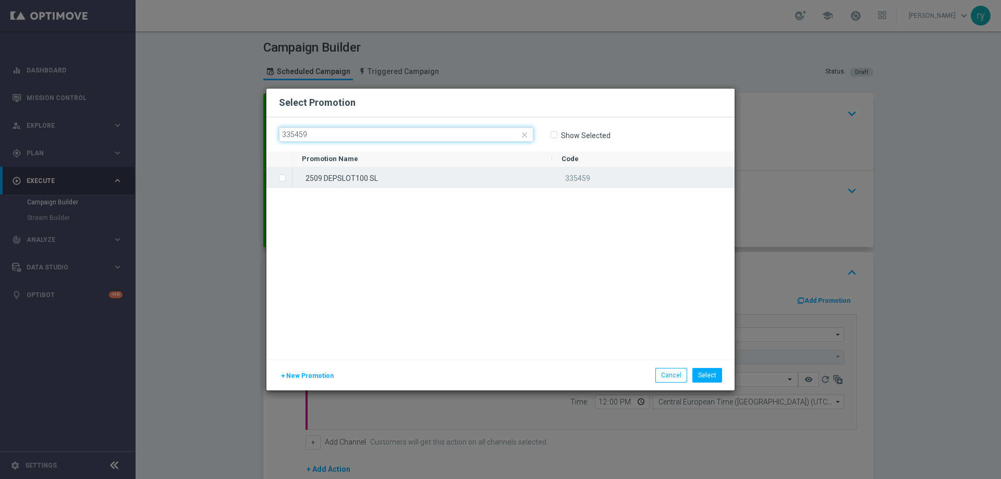
type input "335459"
click at [334, 176] on div "2509 DEPSLOT100 SL" at bounding box center [422, 177] width 260 height 20
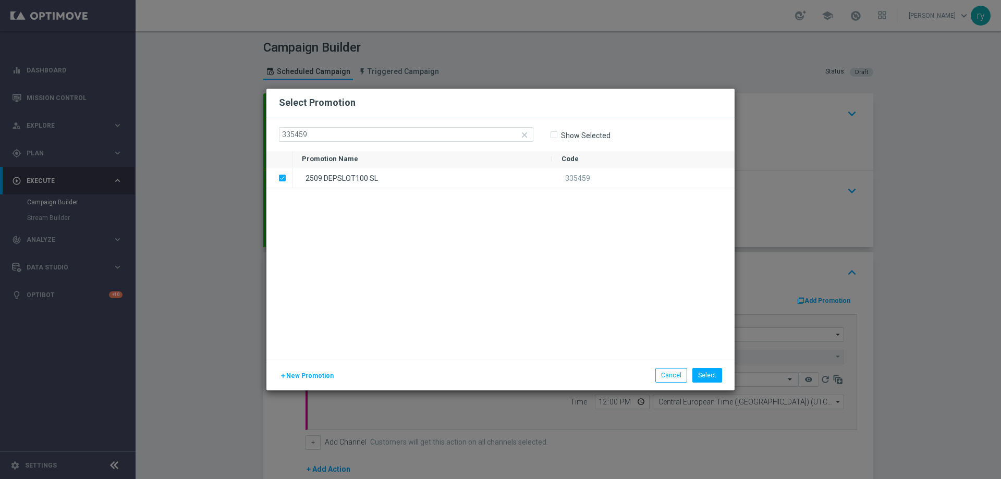
click at [704, 367] on div "add New Promotion Select Cancel" at bounding box center [500, 375] width 468 height 31
click at [704, 370] on button "Select" at bounding box center [707, 375] width 30 height 15
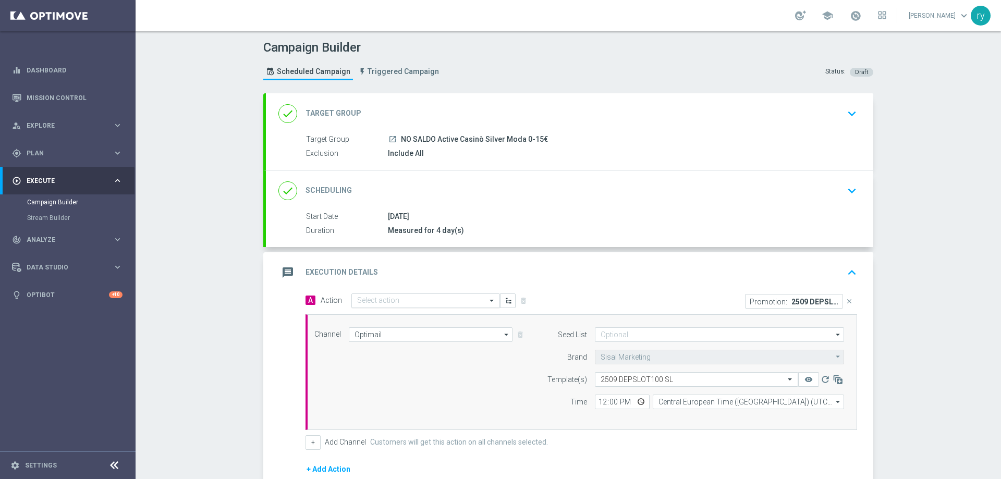
click at [402, 293] on div "Select action" at bounding box center [425, 300] width 149 height 15
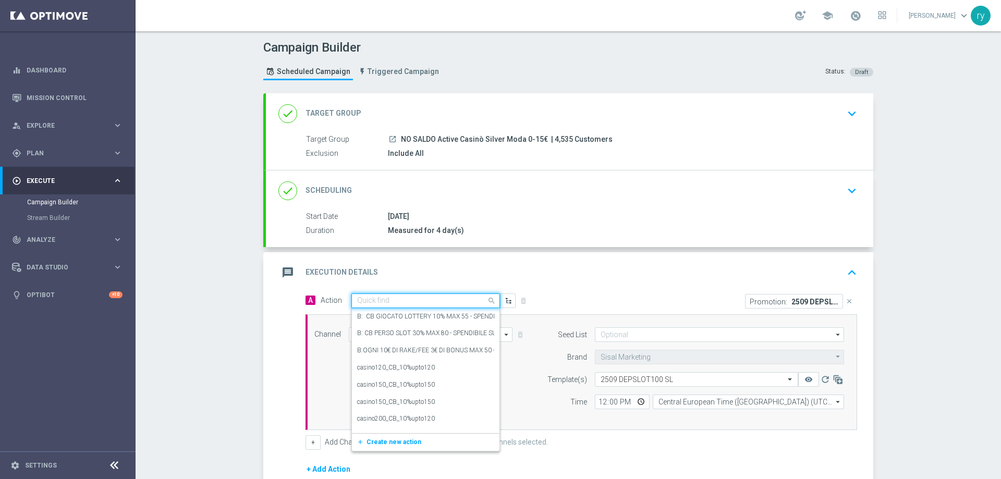
paste input "dep 20 per 20% fino a 100€"
type input "dep 20 per 20% fino a 100€"
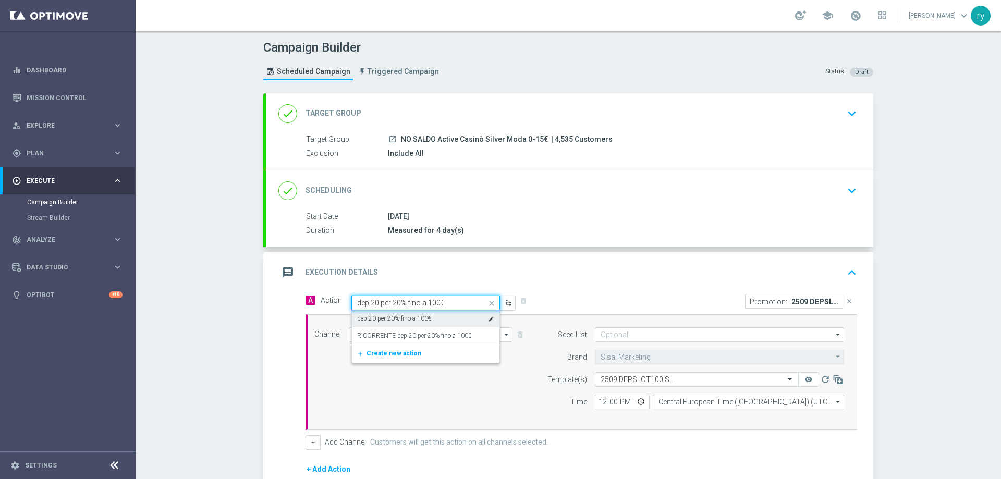
click at [409, 321] on label "dep 20 per 20% fino a 100€" at bounding box center [394, 318] width 74 height 9
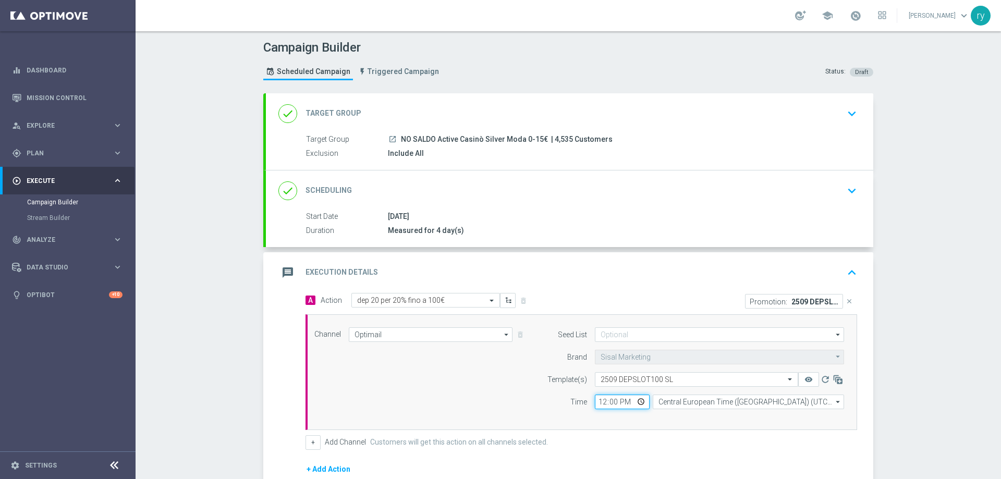
click at [598, 403] on input "12:00" at bounding box center [622, 402] width 55 height 15
type input "18:00"
click at [609, 418] on div "Channel Optimail Optimail arrow_drop_down Drag here to set row groups Drag here…" at bounding box center [581, 372] width 552 height 116
click at [420, 382] on div "Channel Optimail Optimail arrow_drop_down Drag here to set row groups Drag here…" at bounding box center [579, 372] width 545 height 90
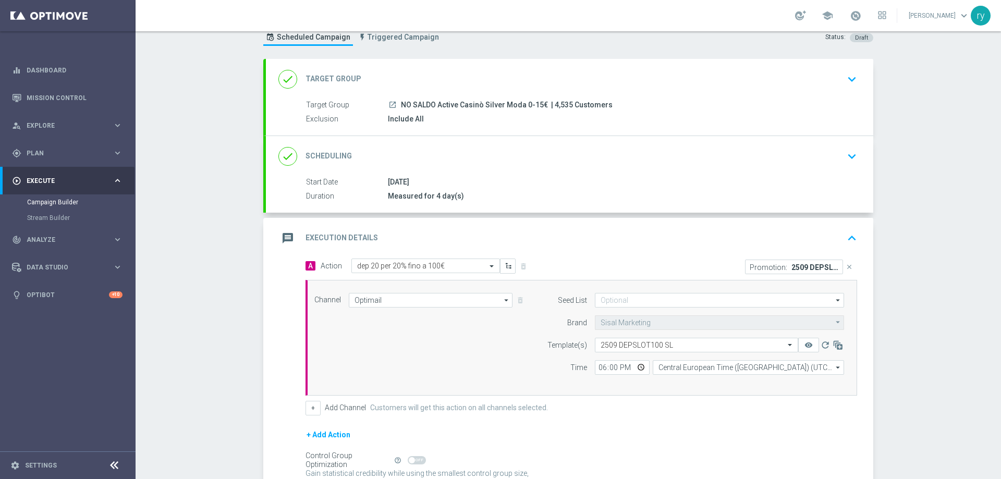
scroll to position [52, 0]
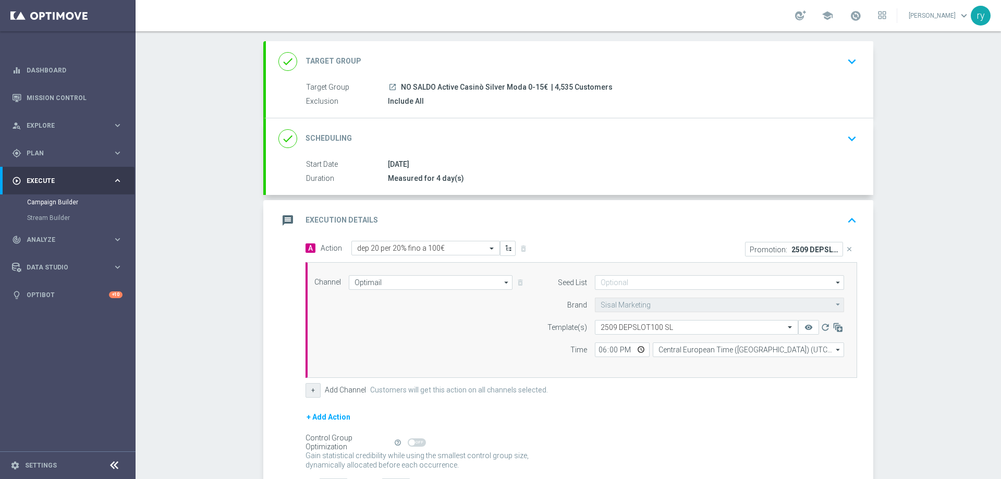
click at [310, 391] on button "+" at bounding box center [312, 390] width 15 height 15
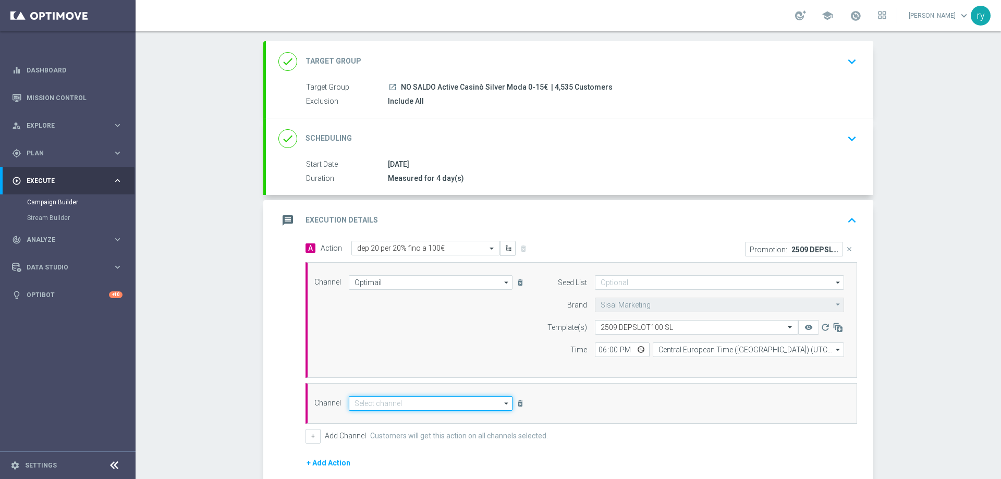
click at [371, 407] on input at bounding box center [431, 403] width 164 height 15
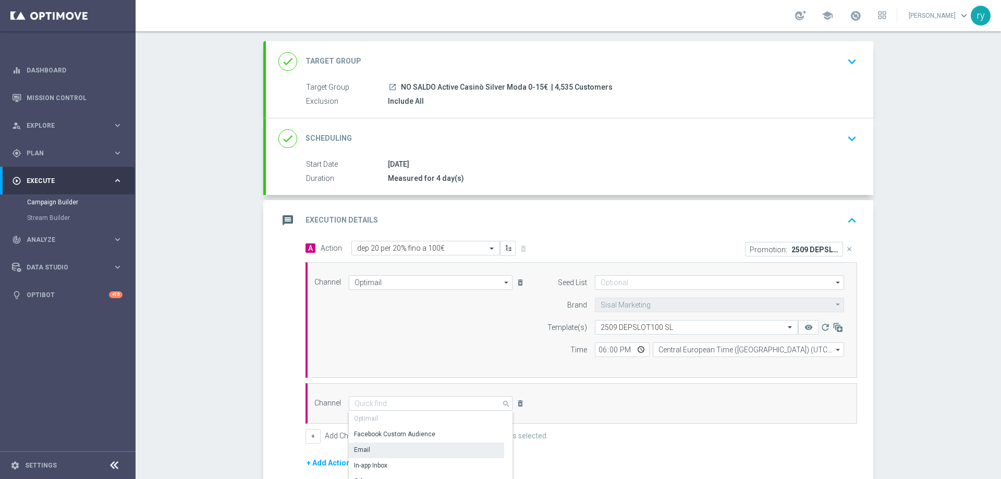
click at [378, 454] on div "Email" at bounding box center [426, 450] width 155 height 15
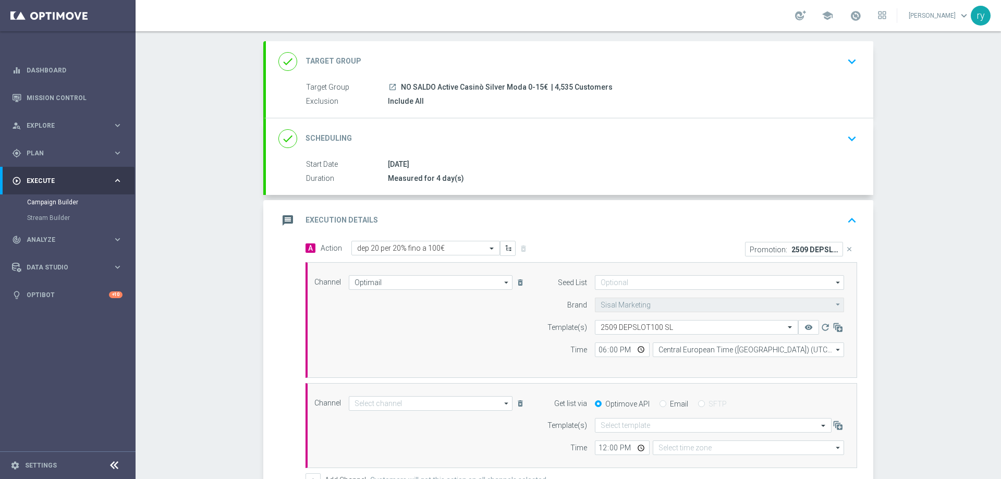
type input "Email"
type input "Coordinated Universal Time (UTC 00:00)"
click at [672, 405] on label "Email" at bounding box center [679, 403] width 18 height 9
click at [666, 405] on input "Email" at bounding box center [662, 404] width 7 height 7
radio input "true"
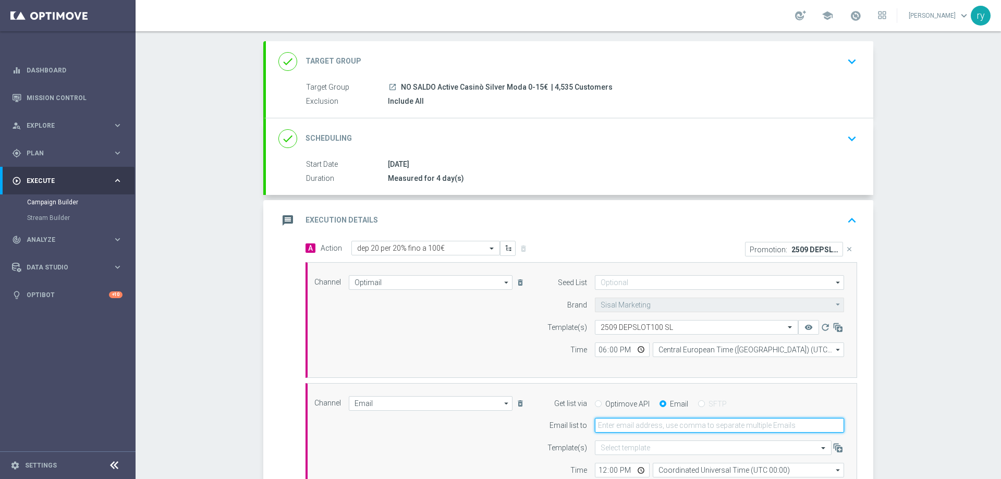
click at [668, 420] on input "email" at bounding box center [719, 425] width 249 height 15
type input "[EMAIL_ADDRESS][DOMAIN_NAME]"
click at [880, 398] on div "Campaign Builder Scheduled Campaign Triggered Campaign Status: Draft done Targe…" at bounding box center [568, 255] width 865 height 448
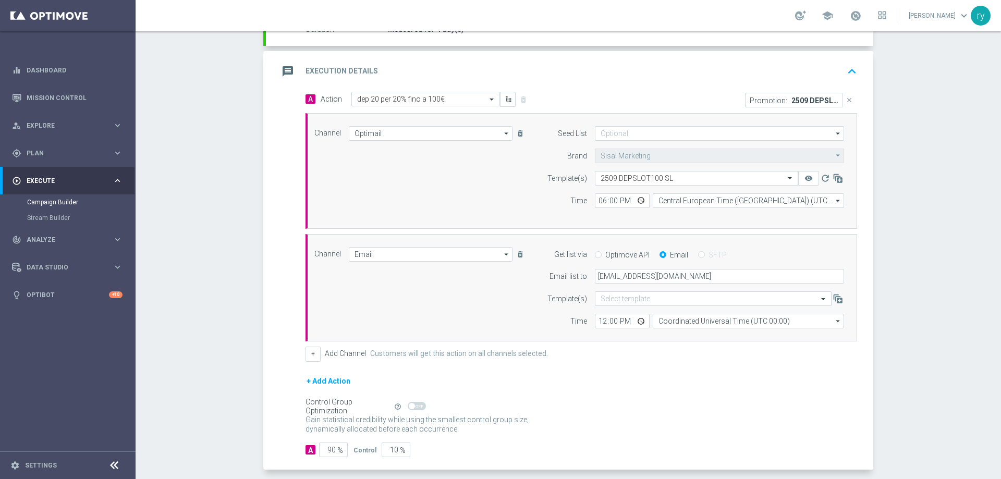
scroll to position [209, 0]
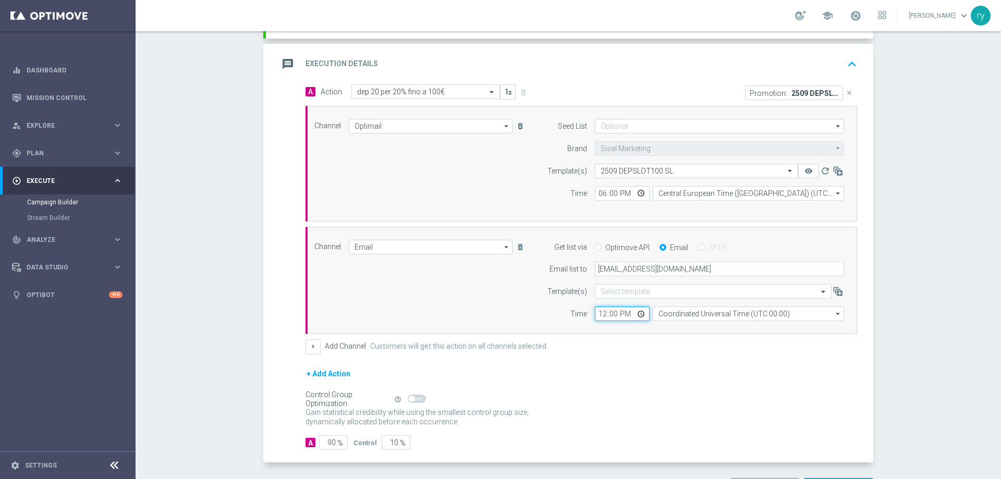
click at [596, 313] on input "12:00" at bounding box center [622, 314] width 55 height 15
type input "18:00"
click at [602, 341] on div "+ Add Channel Customers will get this action on all channels selected." at bounding box center [581, 346] width 552 height 15
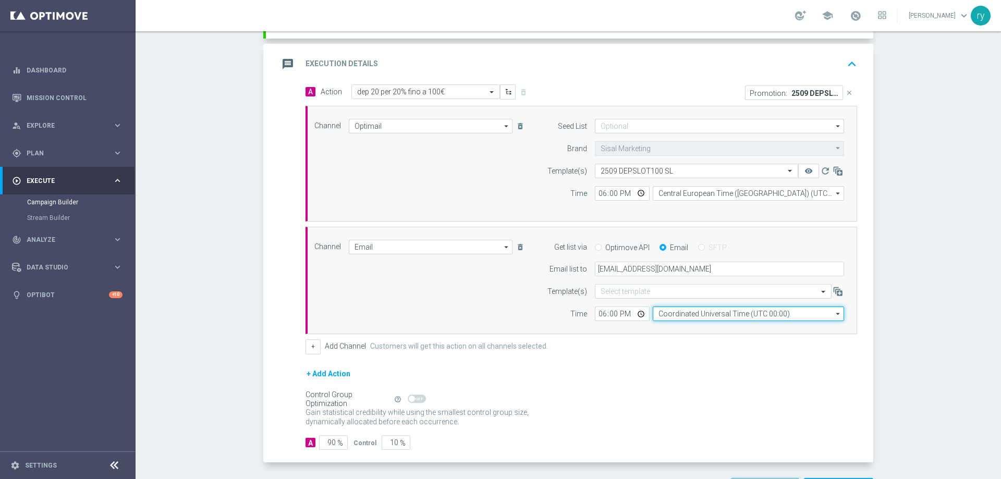
click at [657, 318] on input "Coordinated Universal Time (UTC 00:00)" at bounding box center [748, 314] width 191 height 15
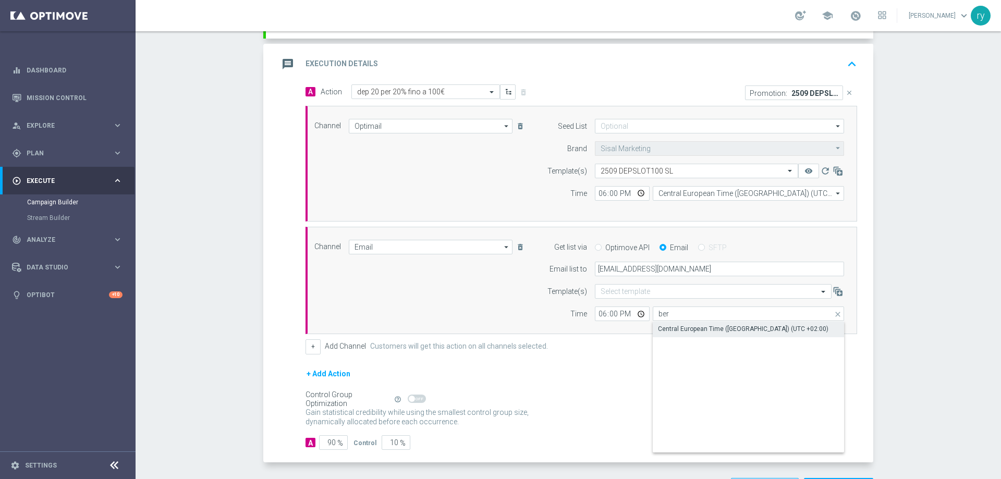
click at [689, 326] on div "Central European Time ([GEOGRAPHIC_DATA]) (UTC +02:00)" at bounding box center [743, 328] width 170 height 9
type input "Central European Time ([GEOGRAPHIC_DATA]) (UTC +02:00)"
click at [677, 331] on div "Channel Email Email arrow_drop_down Drag here to set row groups Drag here to se…" at bounding box center [581, 281] width 552 height 108
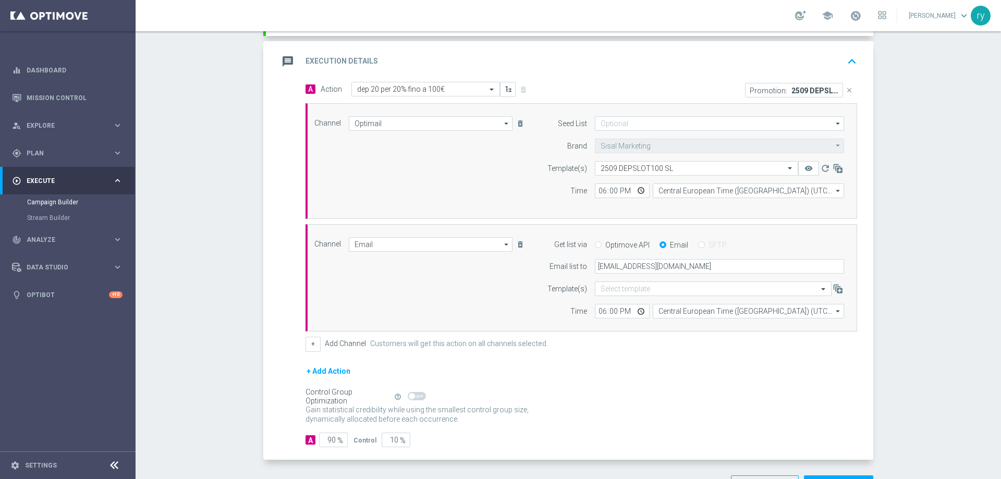
scroll to position [249, 0]
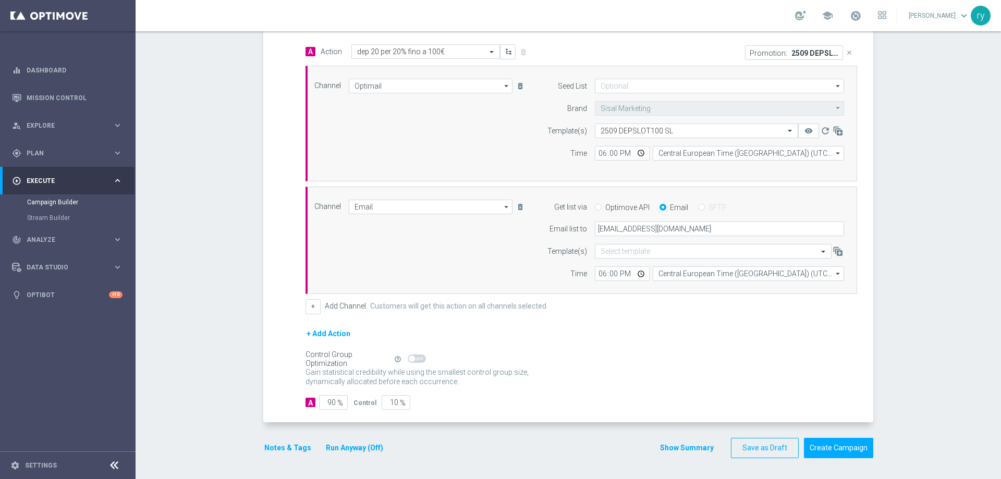
click at [277, 447] on button "Notes & Tags" at bounding box center [287, 448] width 49 height 13
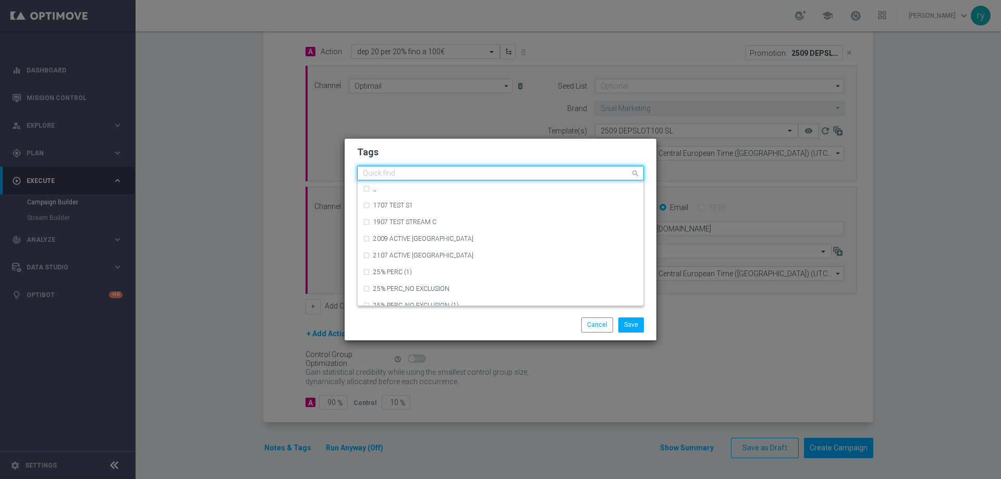
click at [402, 179] on div at bounding box center [495, 174] width 269 height 10
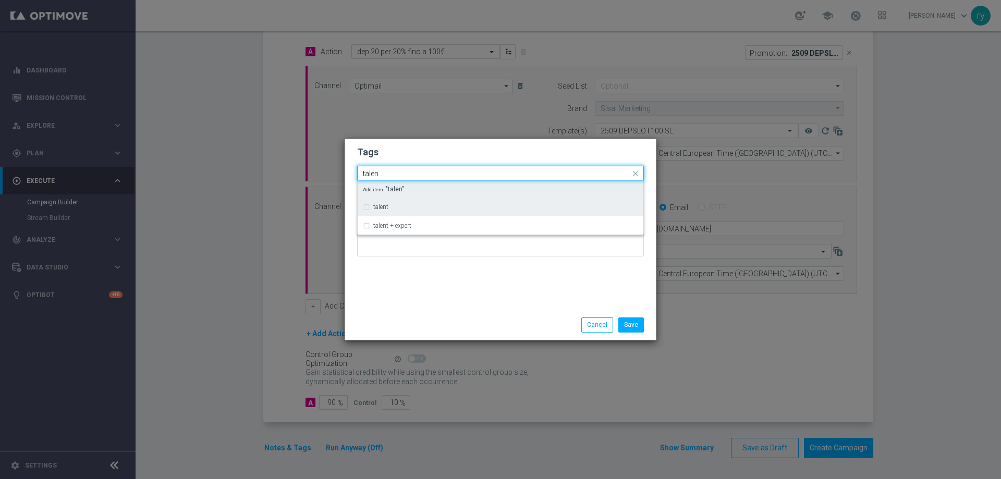
drag, startPoint x: 383, startPoint y: 205, endPoint x: 409, endPoint y: 185, distance: 32.7
click at [383, 205] on label "talent" at bounding box center [380, 207] width 15 height 6
type input "talen"
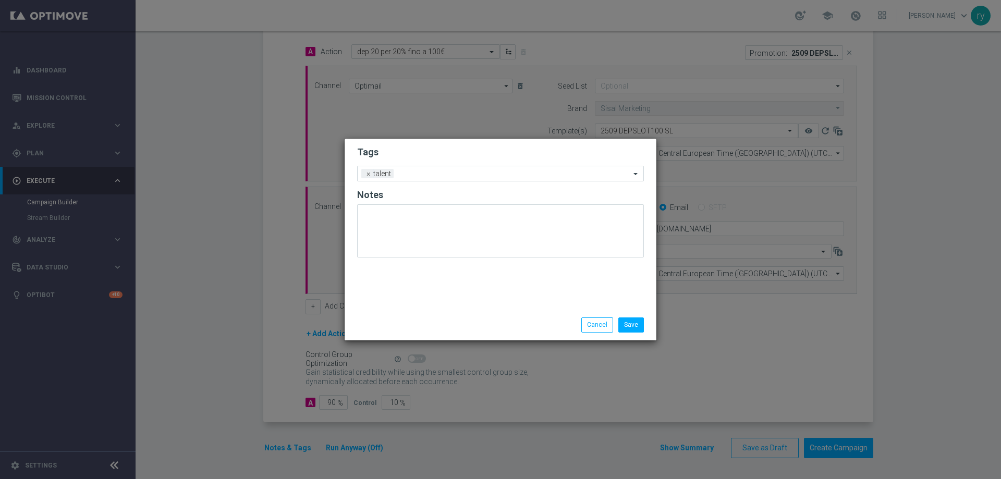
click at [488, 287] on div "Tags Add a new tag × talent Notes" at bounding box center [501, 224] width 312 height 171
click at [449, 173] on input "text" at bounding box center [514, 174] width 232 height 9
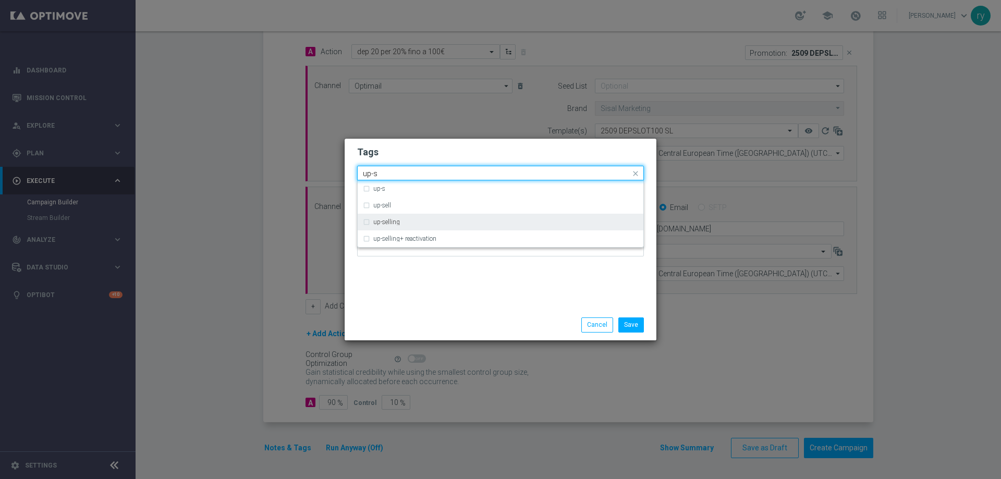
click at [420, 220] on div "up-selling" at bounding box center [505, 222] width 265 height 6
type input "up-s"
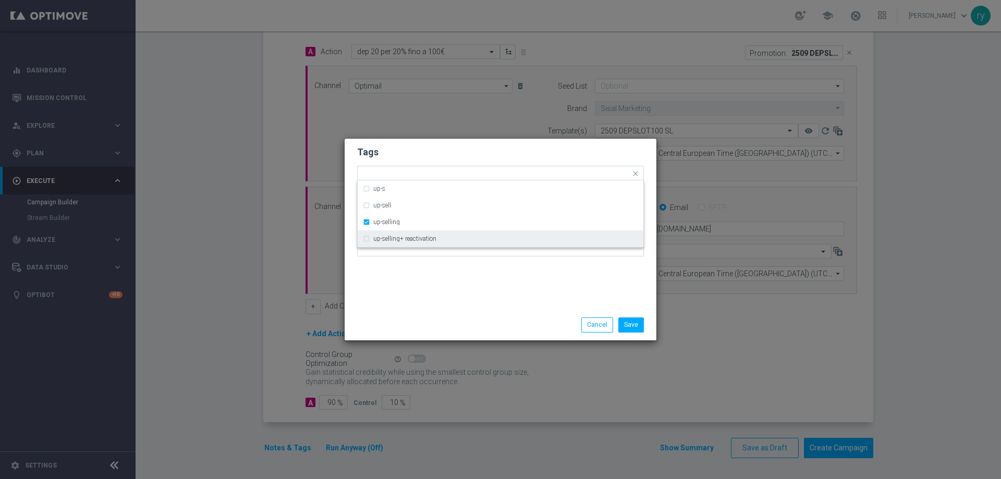
click at [433, 279] on div "Tags Quick find × talent × up-selling up-s up-sell up-selling up-selling+ react…" at bounding box center [501, 224] width 312 height 171
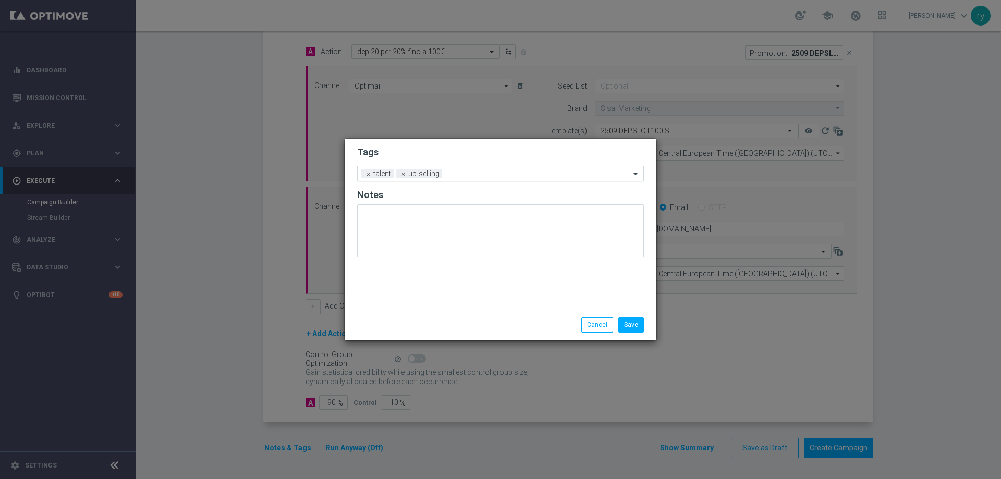
click at [468, 172] on input "text" at bounding box center [538, 174] width 184 height 9
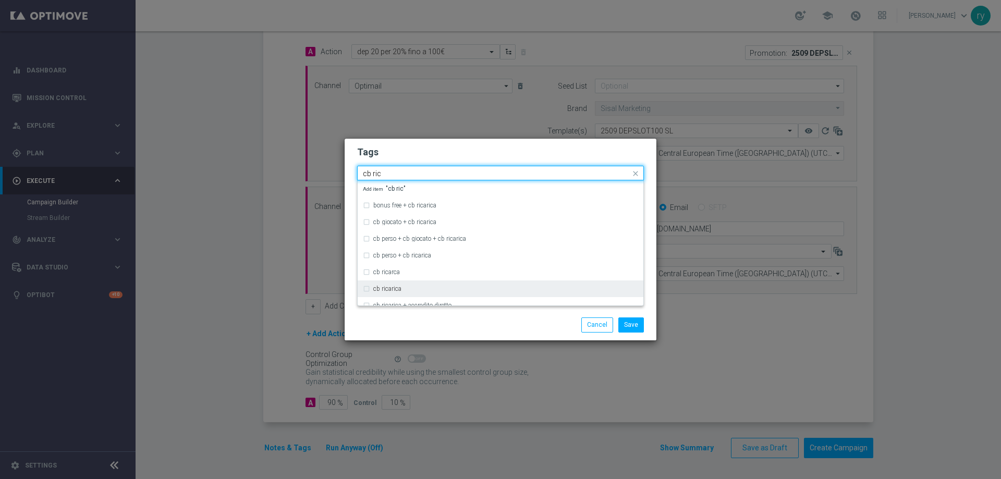
click at [417, 286] on div "cb ricarica" at bounding box center [505, 289] width 265 height 6
type input "cb ric"
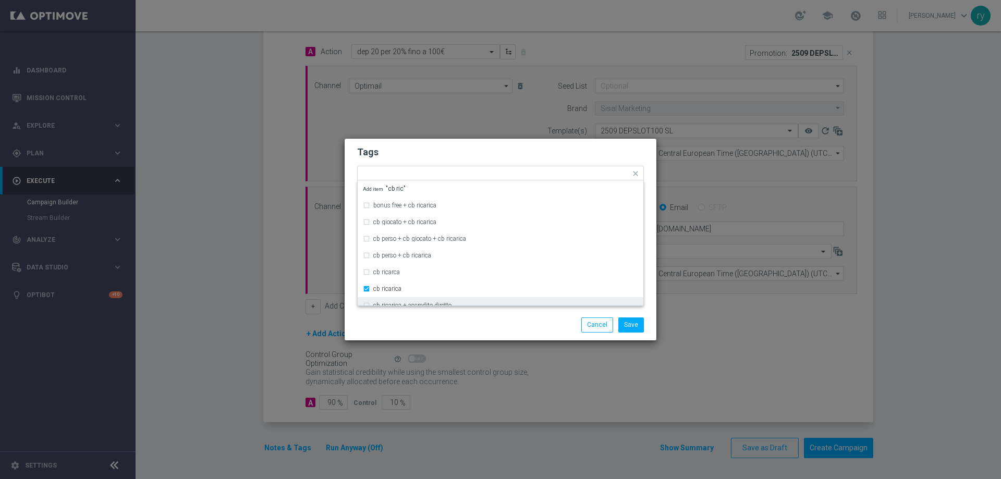
click at [426, 321] on div "Save Cancel" at bounding box center [500, 324] width 302 height 15
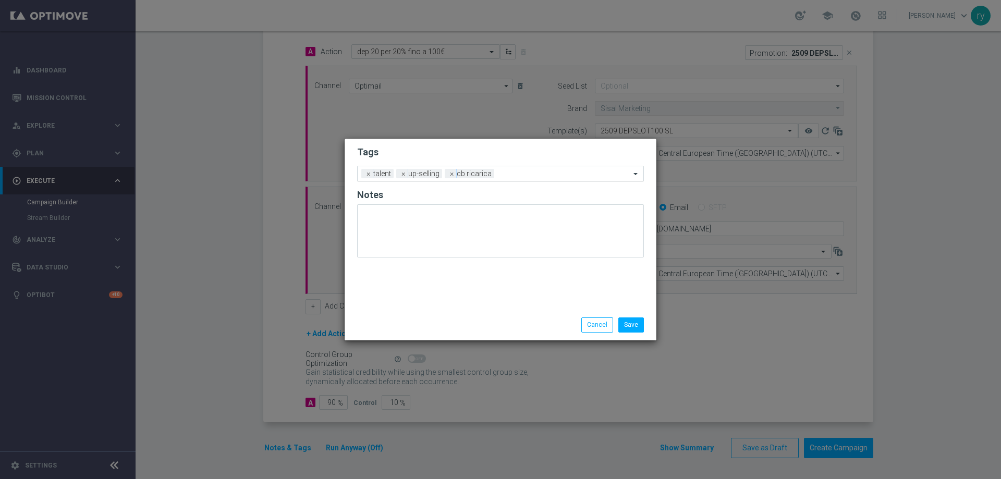
click at [522, 171] on input "text" at bounding box center [564, 174] width 132 height 9
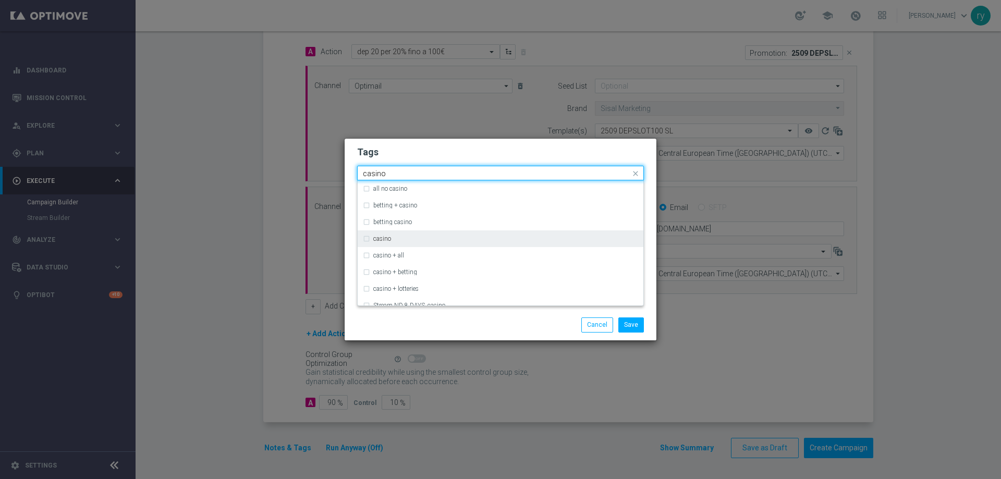
click at [423, 238] on div "casino" at bounding box center [505, 239] width 265 height 6
type input "casino"
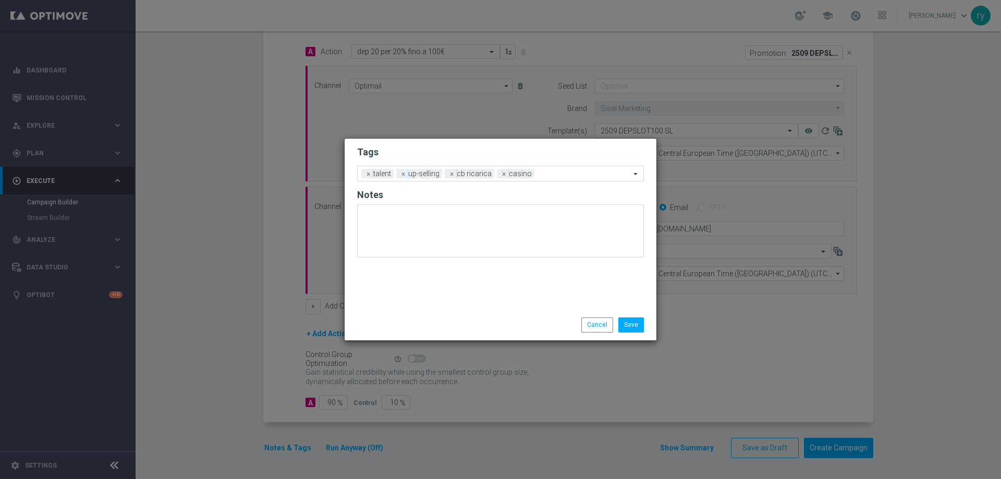
click at [440, 321] on div "Save Cancel" at bounding box center [500, 324] width 302 height 15
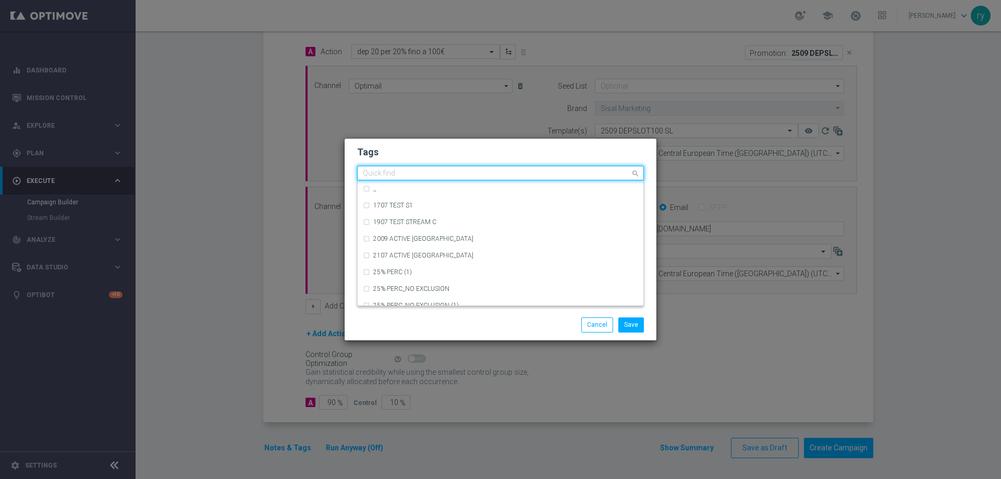
click at [556, 180] on ng-select "Quick find × talent × up-selling × cb ricarica × casino ,, 1707 TEST S1 1907 TE…" at bounding box center [500, 173] width 287 height 15
click at [430, 239] on div "bonus cash" at bounding box center [505, 239] width 265 height 6
type input "bonus"
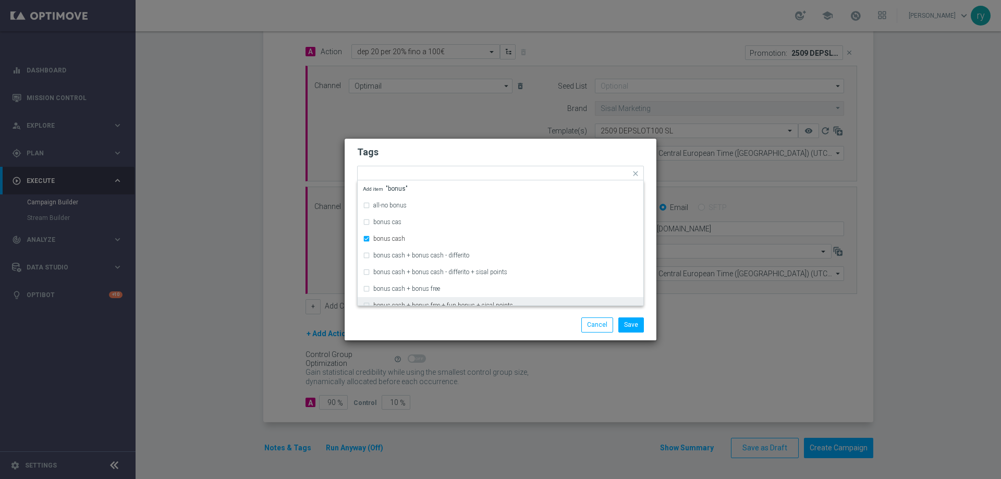
click at [469, 320] on div "Save Cancel" at bounding box center [551, 324] width 202 height 15
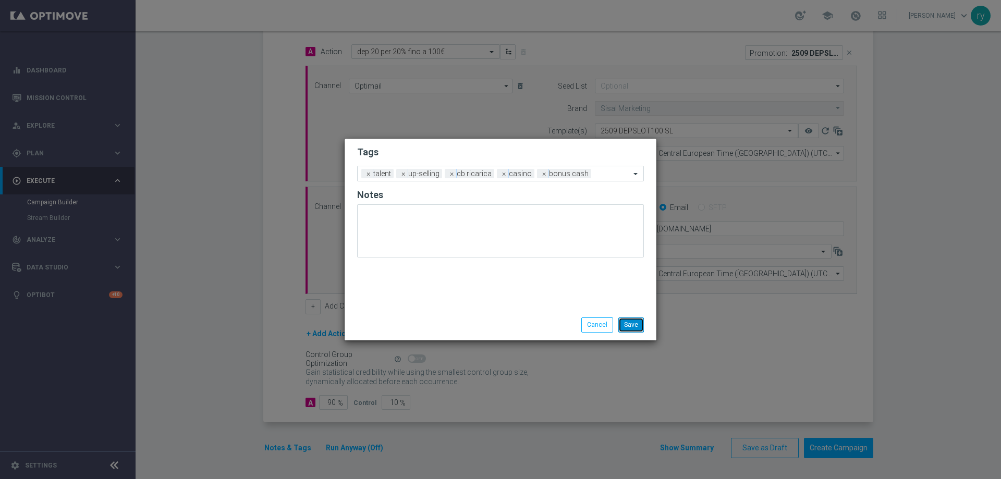
click at [631, 327] on button "Save" at bounding box center [631, 324] width 26 height 15
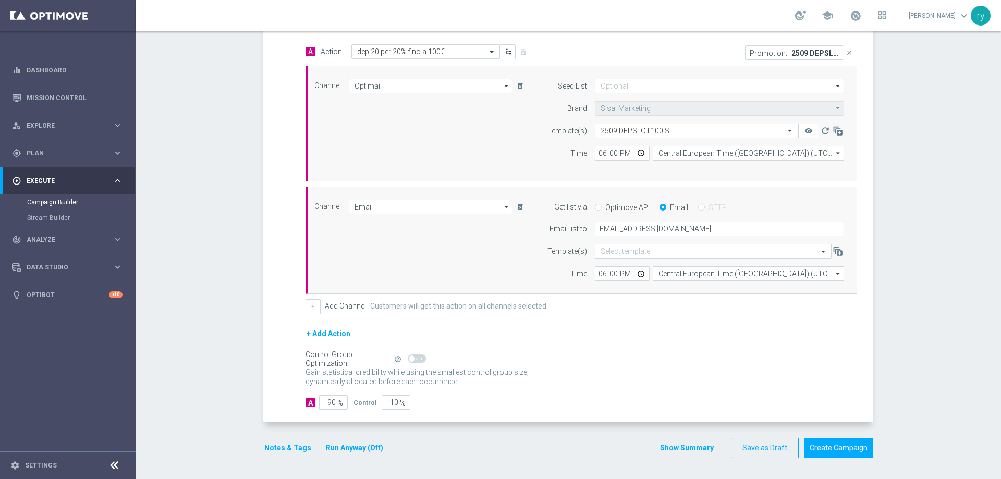
click at [701, 449] on button "Show Summary" at bounding box center [686, 448] width 55 height 12
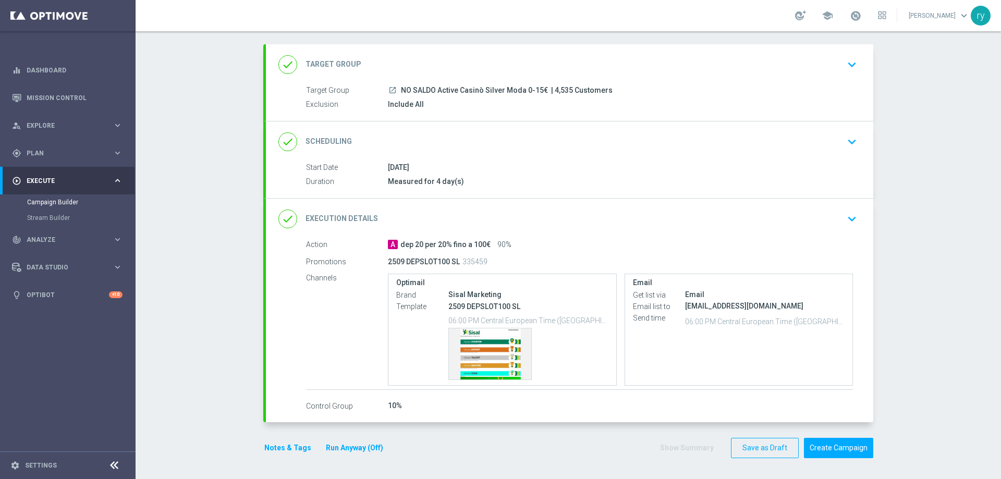
scroll to position [49, 0]
drag, startPoint x: 605, startPoint y: 89, endPoint x: 398, endPoint y: 89, distance: 207.0
click at [398, 89] on div "launch NO SALDO Active Casinò Silver Moda 0-15€ | 4,535 Customers" at bounding box center [620, 90] width 465 height 10
copy div "NO SALDO Active Casinò Silver Moda 0-15€ | 4,535 Customers"
click at [656, 441] on div "Notes & Tags Run Anyway (Off) Show Summary Save as Draft Create Campaign" at bounding box center [568, 448] width 610 height 20
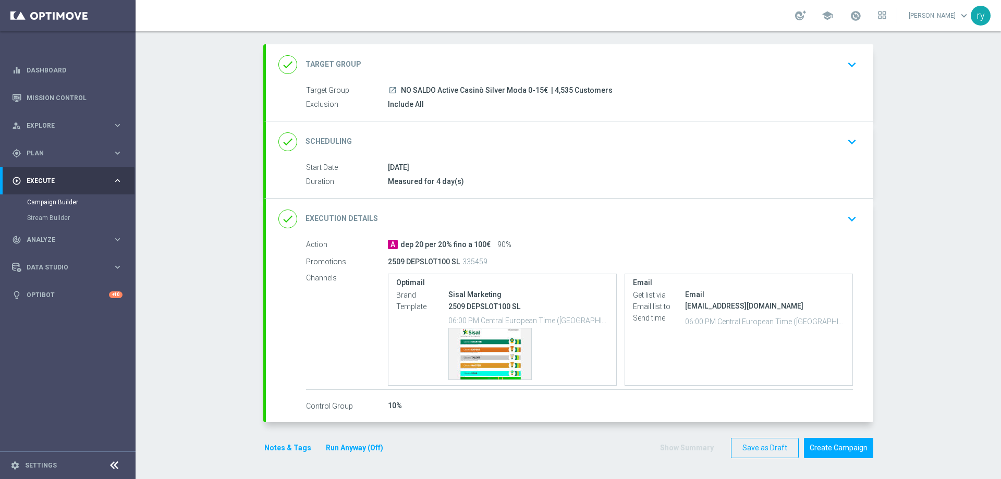
click at [531, 219] on div "done Execution Details keyboard_arrow_down" at bounding box center [569, 219] width 582 height 20
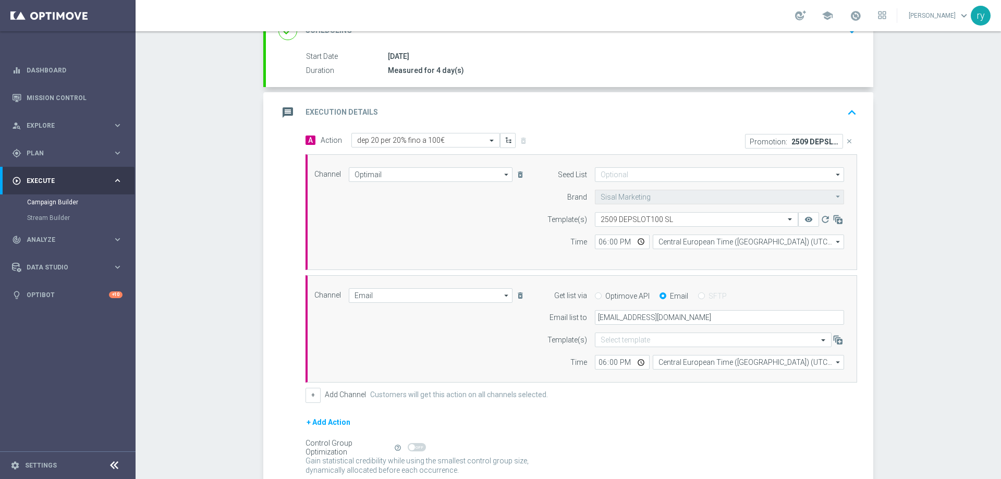
scroll to position [209, 0]
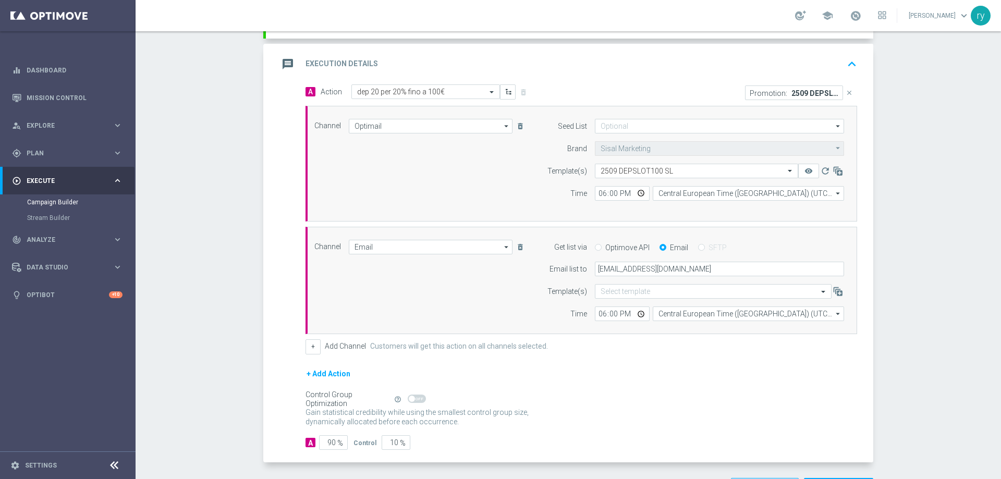
click at [530, 45] on div "message Execution Details keyboard_arrow_up" at bounding box center [569, 64] width 607 height 41
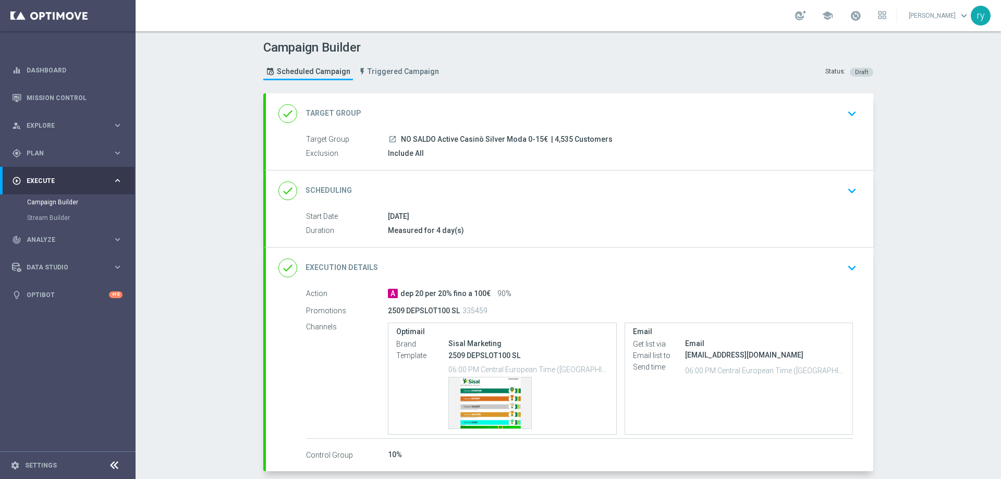
scroll to position [49, 0]
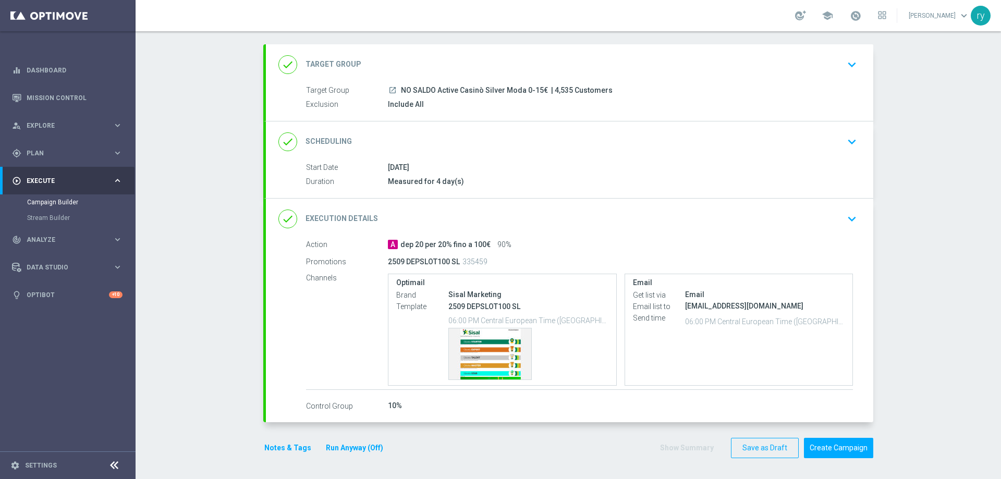
click at [646, 452] on div "Notes & Tags Run Anyway (Off) Show Summary Save as Draft Create Campaign" at bounding box center [568, 448] width 610 height 20
click at [665, 447] on div "Show Summary Save as Draft Create Campaign" at bounding box center [766, 448] width 214 height 20
click at [544, 348] on div "Template preview" at bounding box center [528, 354] width 160 height 52
click at [543, 288] on div "Optimail Brand Sisal Marketing Template 2509 DEPSLOT100 SL 06:00 PM Central Eur…" at bounding box center [502, 329] width 212 height 103
click at [494, 284] on label "Optimail" at bounding box center [502, 282] width 212 height 9
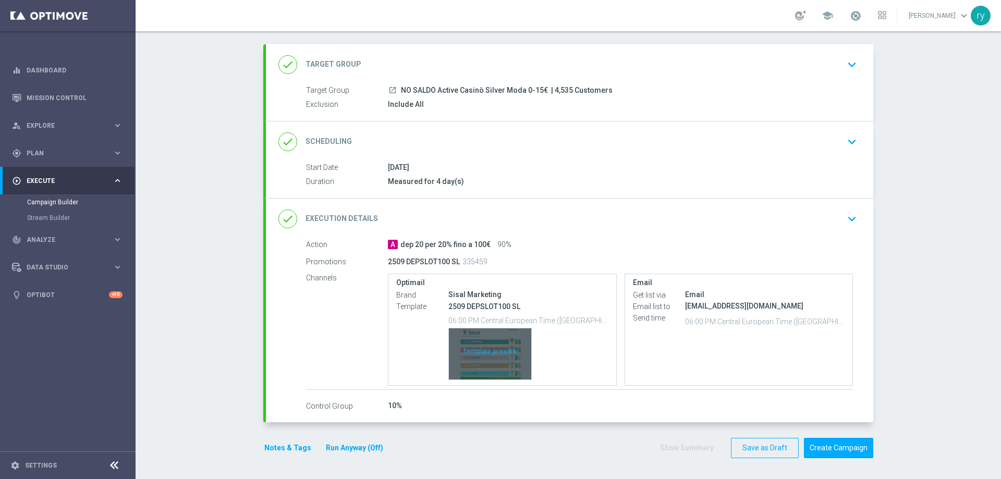
click at [487, 345] on div "Template preview" at bounding box center [490, 353] width 82 height 51
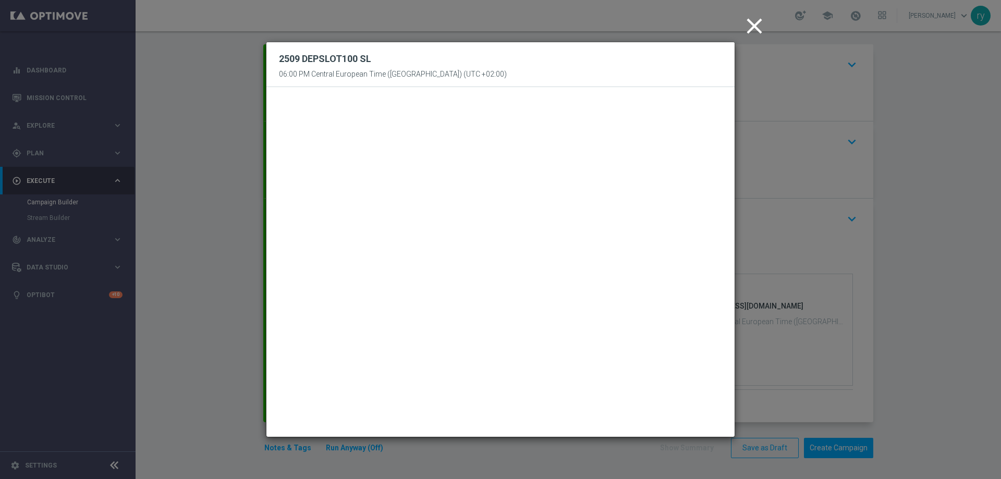
click at [759, 26] on icon "close" at bounding box center [754, 26] width 26 height 26
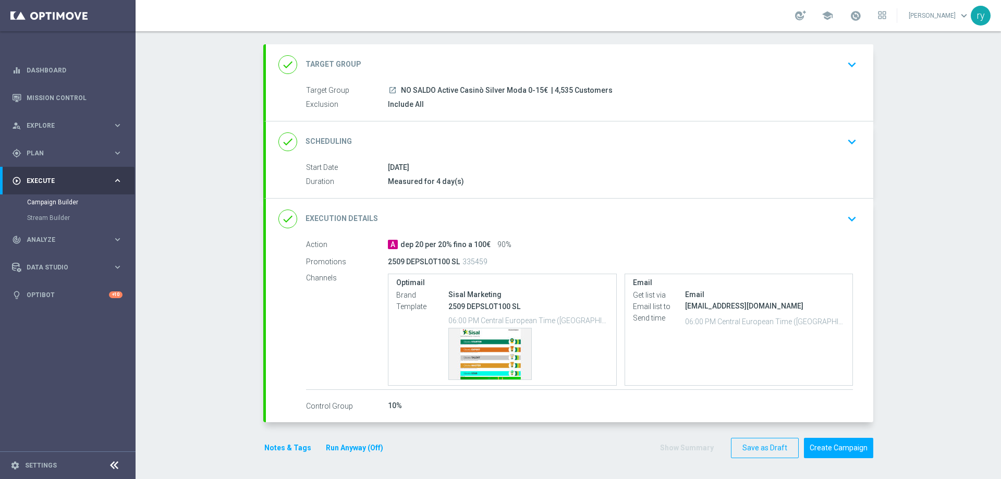
click at [271, 448] on button "Notes & Tags" at bounding box center [287, 448] width 49 height 13
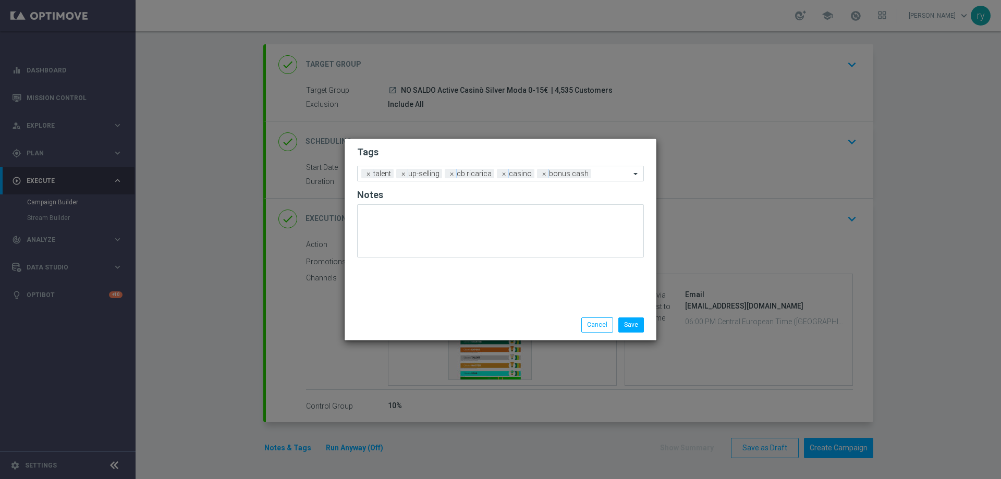
click at [645, 331] on li "Save" at bounding box center [631, 324] width 31 height 15
click at [634, 326] on button "Save" at bounding box center [631, 324] width 26 height 15
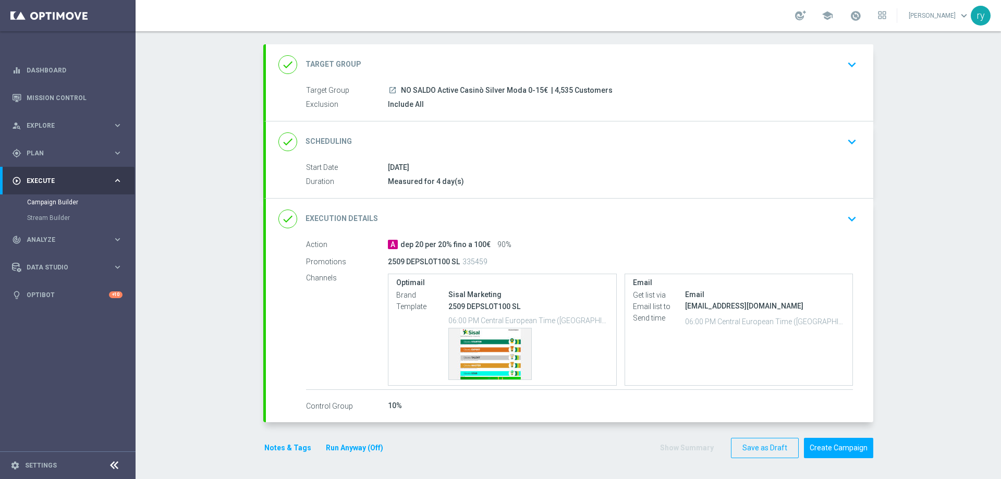
click at [659, 445] on div "Show Summary Save as Draft Create Campaign" at bounding box center [766, 448] width 214 height 20
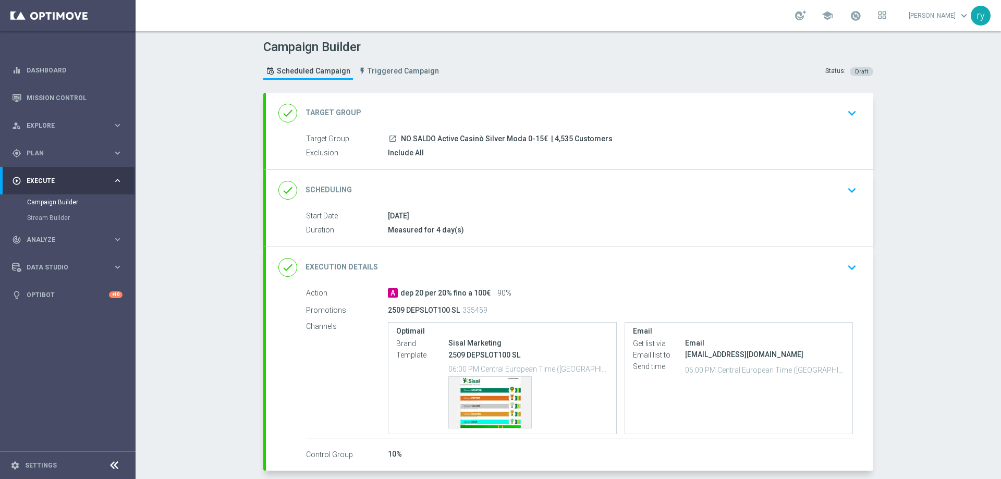
scroll to position [0, 0]
click at [929, 344] on div "Campaign Builder Scheduled Campaign Triggered Campaign Status: Draft done Targe…" at bounding box center [568, 255] width 865 height 448
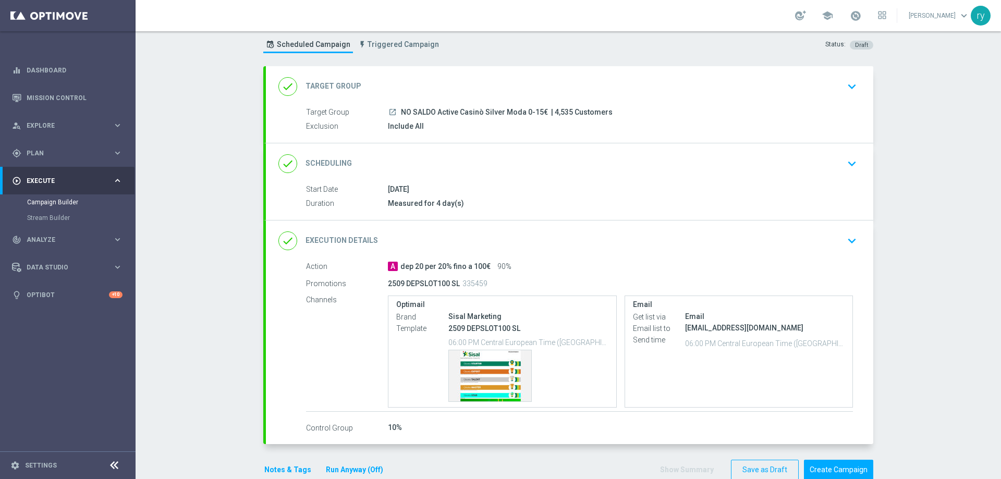
scroll to position [49, 0]
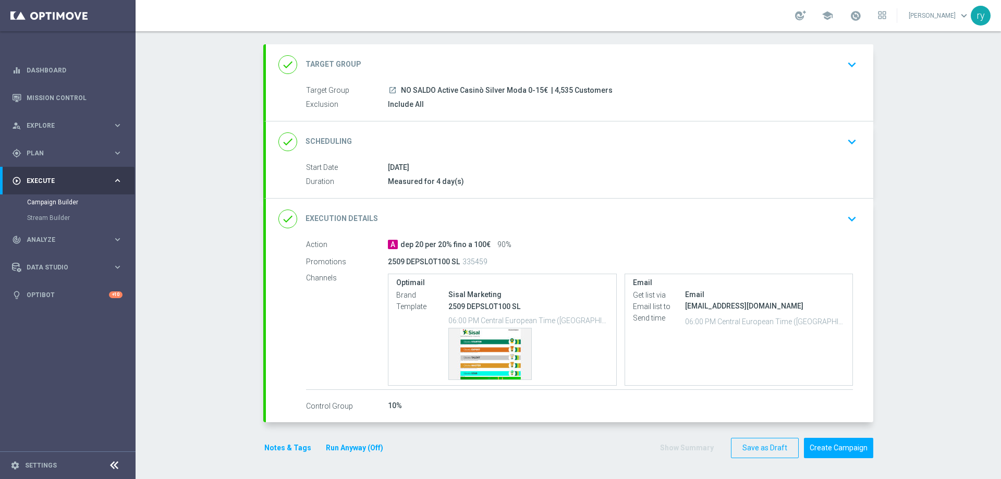
click at [690, 447] on div "Show Summary Save as Draft Create Campaign" at bounding box center [766, 448] width 214 height 20
click at [686, 442] on div "Show Summary Save as Draft Create Campaign" at bounding box center [766, 448] width 214 height 20
click at [828, 447] on button "Create Campaign" at bounding box center [838, 448] width 69 height 20
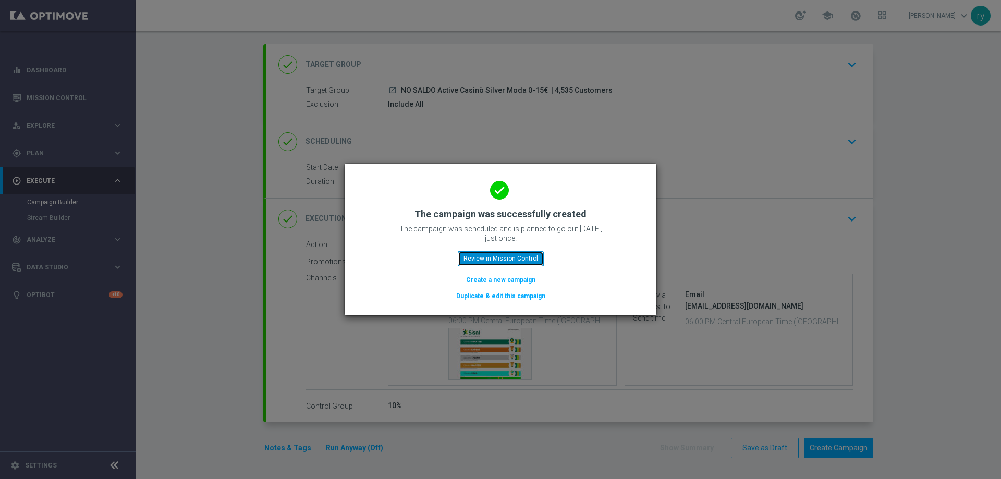
click at [481, 260] on button "Review in Mission Control" at bounding box center [501, 258] width 86 height 15
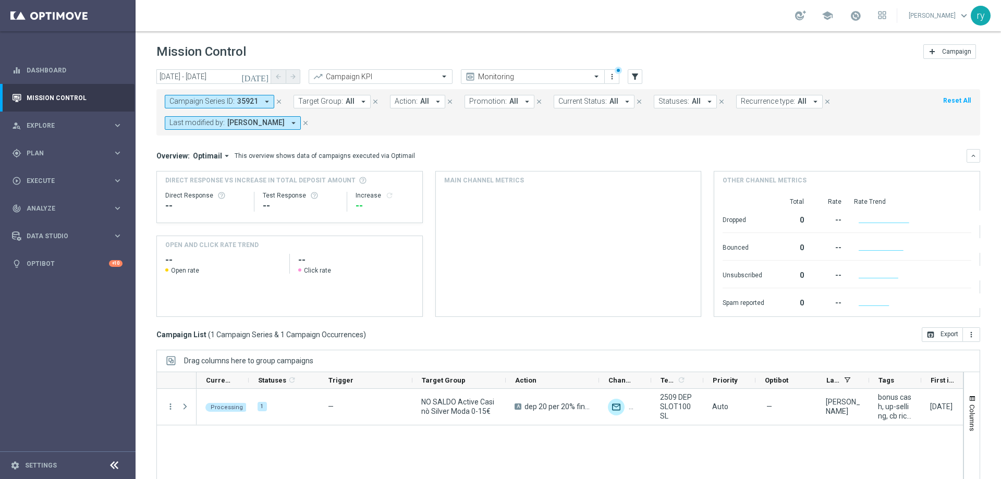
click at [267, 102] on icon "arrow_drop_down" at bounding box center [266, 101] width 9 height 9
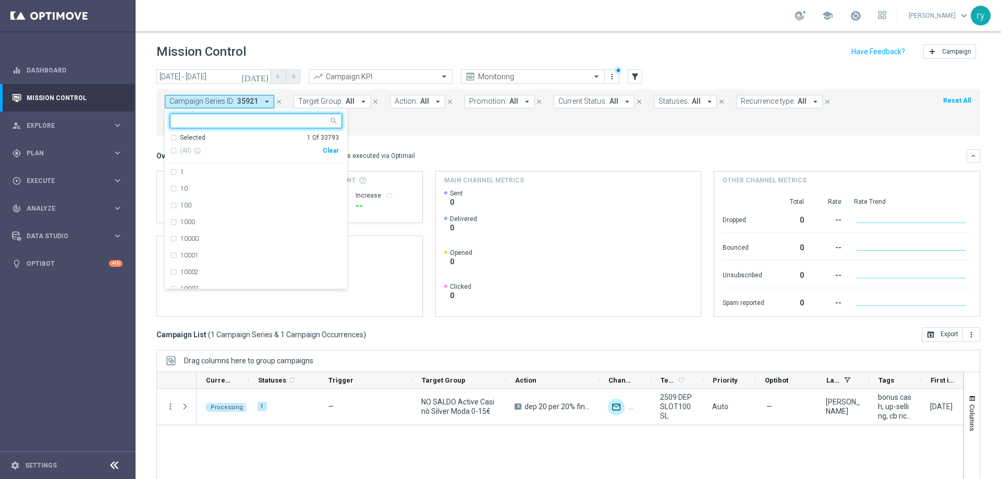
click at [0, 0] on div "Clear" at bounding box center [0, 0] width 0 height 0
click at [404, 137] on mini-dashboard "Overview: Optimail arrow_drop_down This overview shows data of campaigns execut…" at bounding box center [568, 232] width 824 height 192
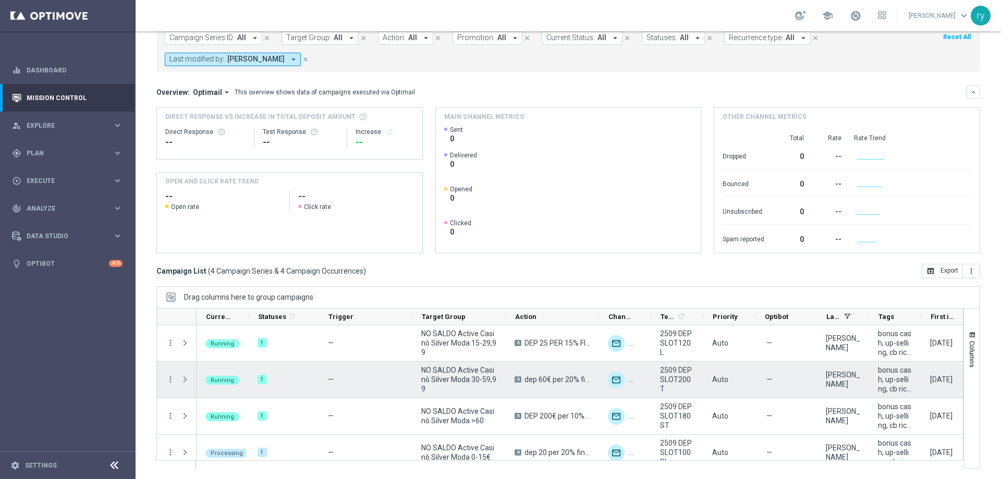
scroll to position [11, 0]
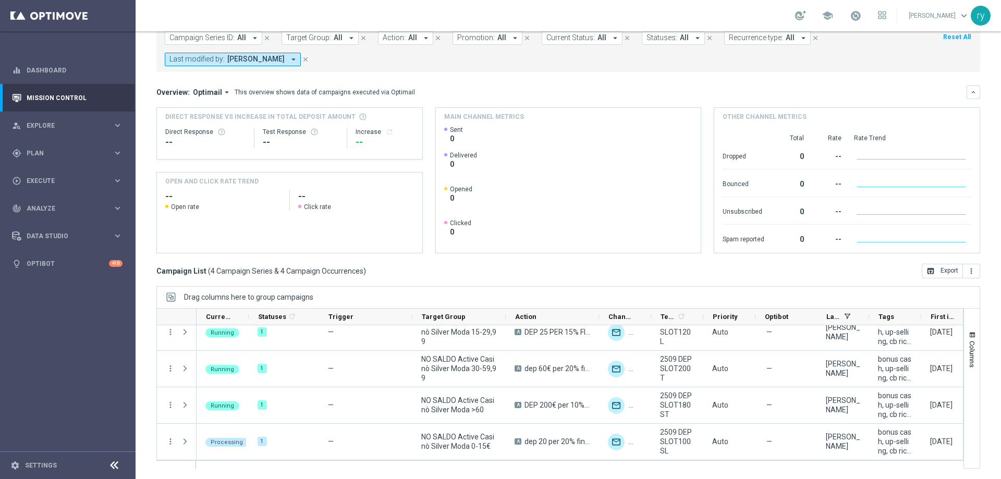
click at [340, 479] on html "equalizer Dashboard Mission Control" at bounding box center [500, 239] width 1001 height 479
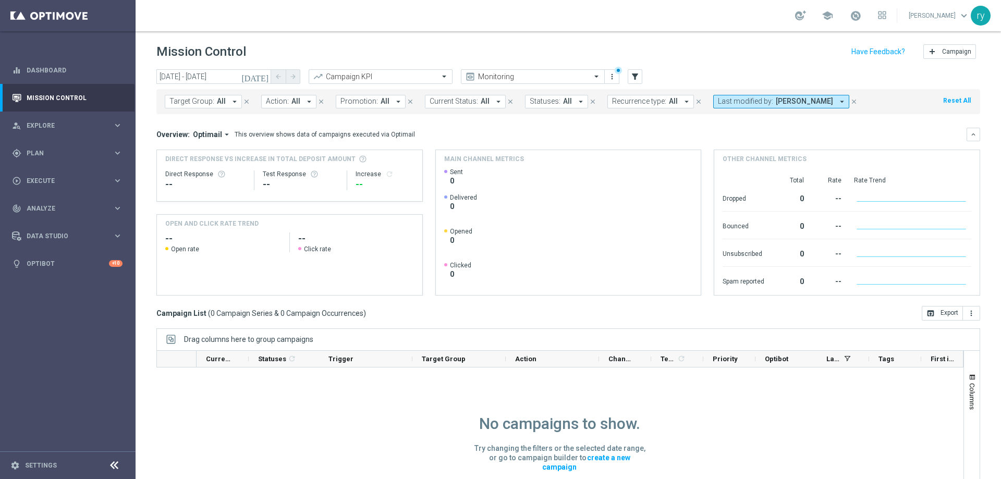
click at [264, 78] on icon "[DATE]" at bounding box center [255, 76] width 28 height 9
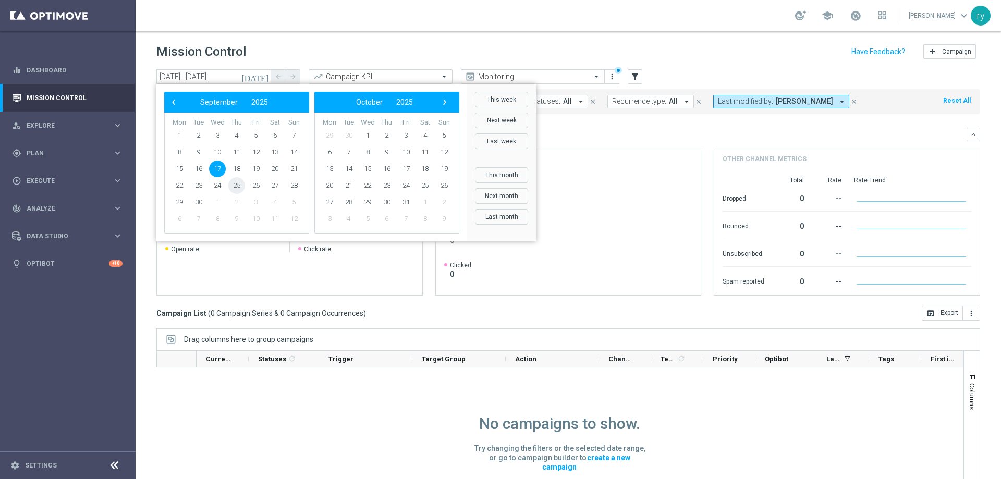
click at [236, 183] on span "25" at bounding box center [236, 185] width 17 height 17
type input "[DATE] - [DATE]"
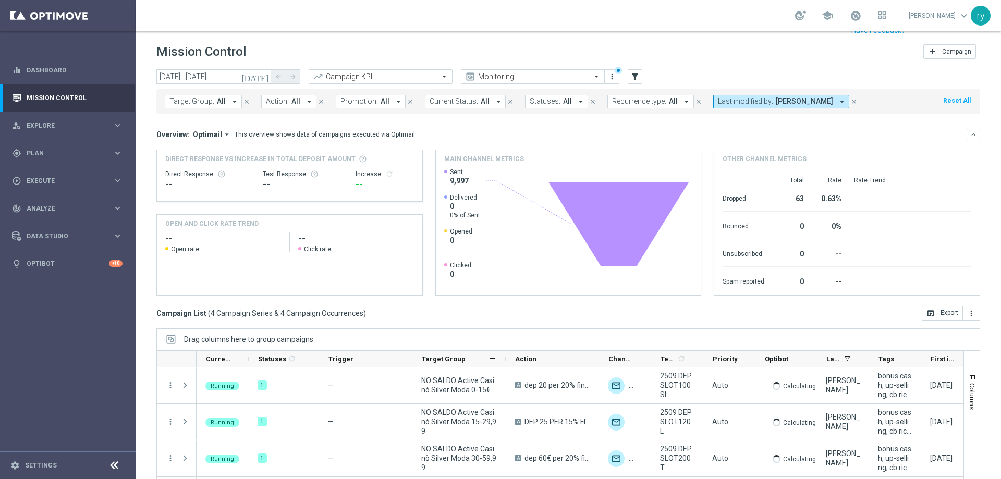
scroll to position [42, 0]
